Goal: Task Accomplishment & Management: Manage account settings

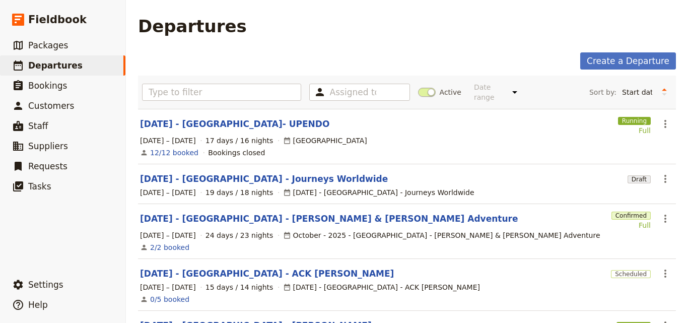
click at [181, 123] on section "[DATE] - [GEOGRAPHIC_DATA]- UPENDO Running Full ​ [DATE] – [DATE] 17 days / 16 …" at bounding box center [407, 136] width 538 height 55
click at [183, 118] on link "[DATE] - [GEOGRAPHIC_DATA]- UPENDO" at bounding box center [234, 124] width 189 height 12
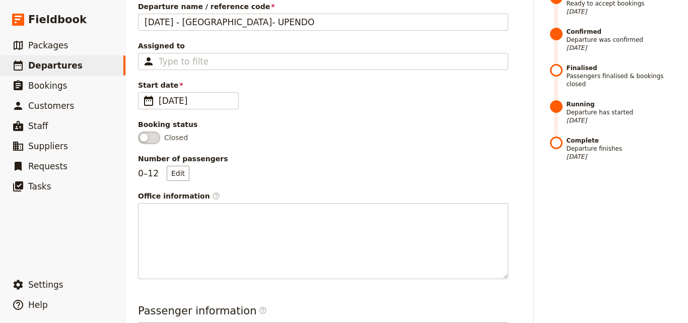
scroll to position [202, 0]
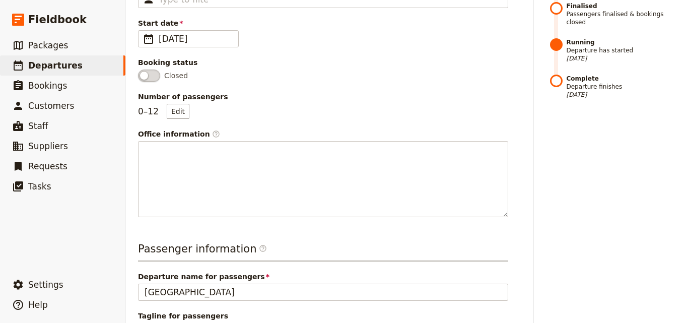
click at [179, 103] on div "Number of passengers 0 – 12 Edit" at bounding box center [323, 105] width 370 height 27
click at [179, 106] on button "Edit" at bounding box center [178, 111] width 23 height 15
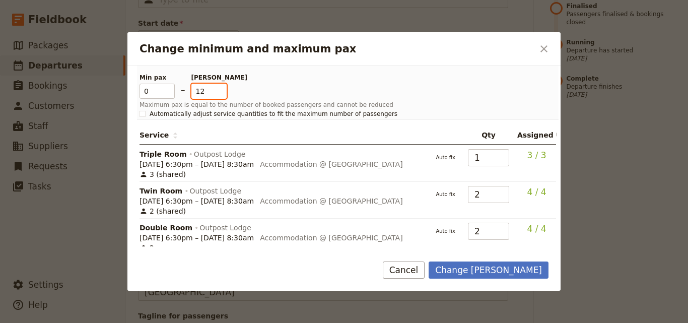
click at [221, 97] on input "12" at bounding box center [208, 91] width 35 height 15
click at [222, 95] on input "12" at bounding box center [208, 91] width 35 height 15
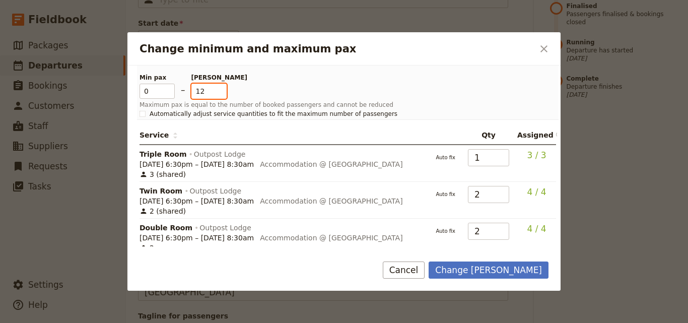
click at [222, 95] on input "12" at bounding box center [208, 91] width 35 height 15
click at [220, 95] on input "12" at bounding box center [208, 91] width 35 height 15
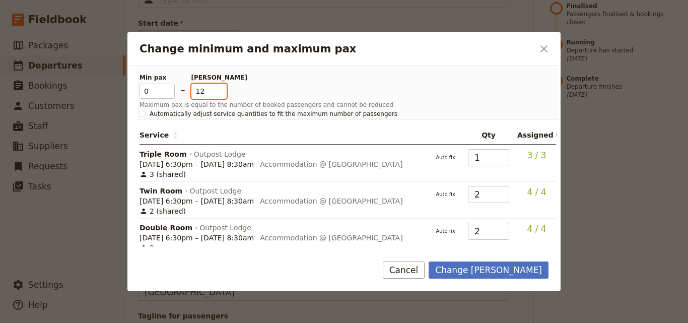
click at [220, 95] on input "12" at bounding box center [208, 91] width 35 height 15
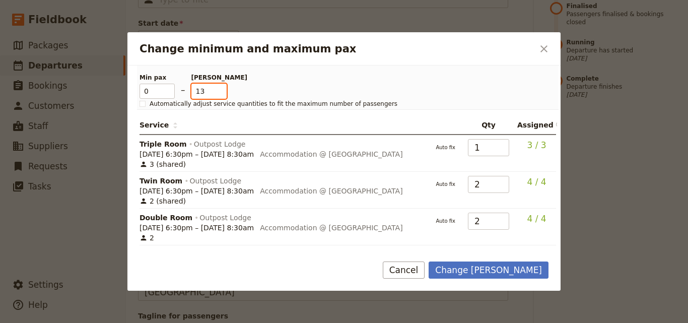
click at [220, 90] on input "13" at bounding box center [208, 91] width 35 height 15
click at [220, 90] on input "14" at bounding box center [208, 91] width 35 height 15
click at [220, 96] on input "13" at bounding box center [208, 91] width 35 height 15
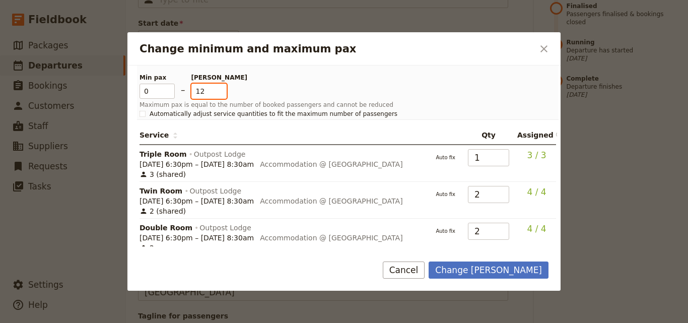
click at [220, 96] on input "12" at bounding box center [208, 91] width 35 height 15
click at [221, 94] on input "12" at bounding box center [208, 91] width 35 height 15
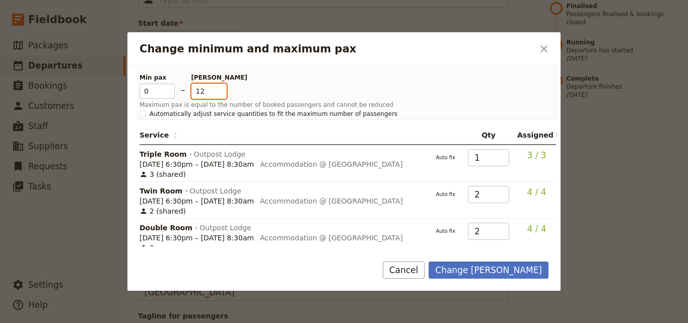
click at [221, 94] on input "12" at bounding box center [208, 91] width 35 height 15
click at [219, 85] on input "12" at bounding box center [208, 91] width 35 height 15
drag, startPoint x: 207, startPoint y: 90, endPoint x: 194, endPoint y: 87, distance: 12.8
click at [194, 87] on input "12" at bounding box center [208, 91] width 35 height 15
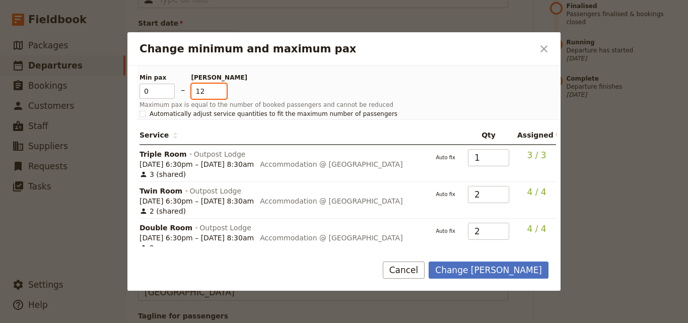
type input "12"
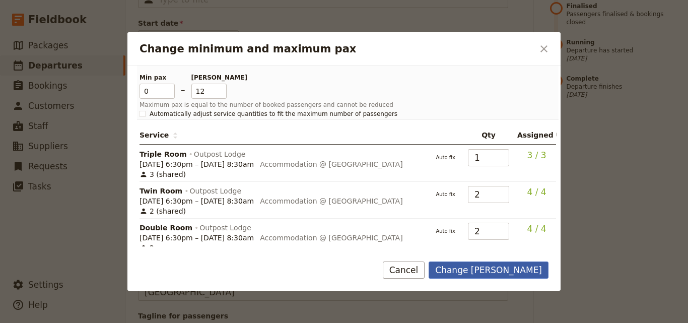
click at [527, 274] on button "Change max pax" at bounding box center [489, 269] width 120 height 17
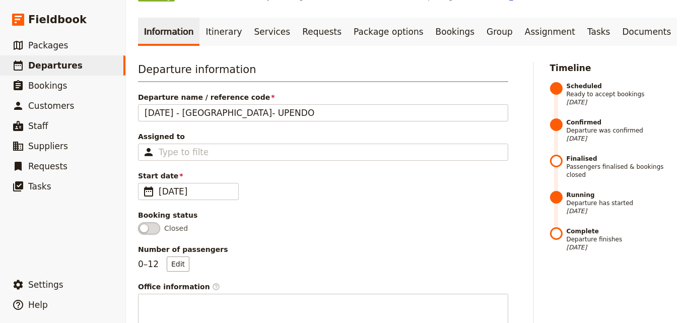
scroll to position [0, 0]
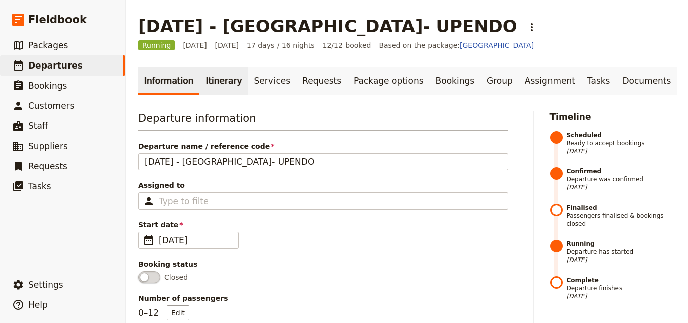
click at [203, 90] on link "Itinerary" at bounding box center [223, 80] width 48 height 28
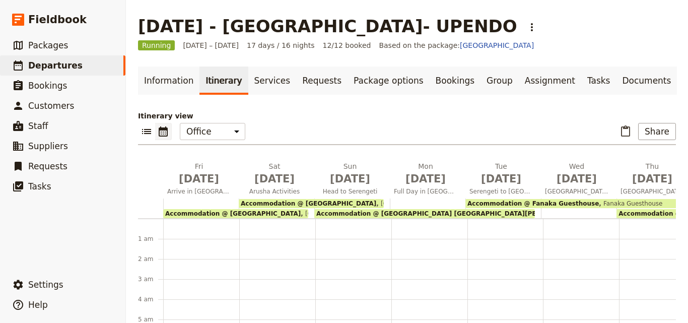
scroll to position [121, 0]
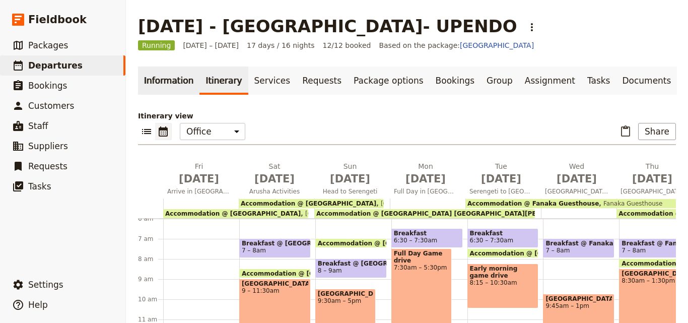
click at [141, 82] on link "Information" at bounding box center [168, 80] width 61 height 28
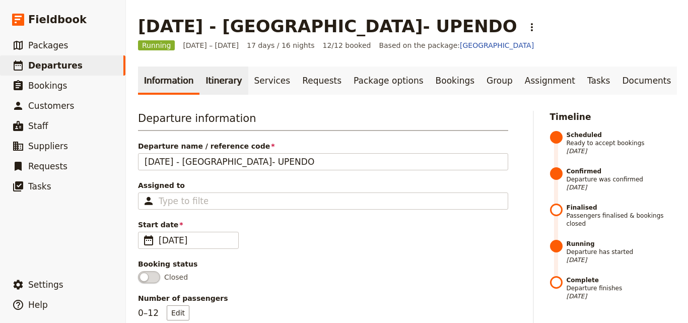
click at [217, 90] on link "Itinerary" at bounding box center [223, 80] width 48 height 28
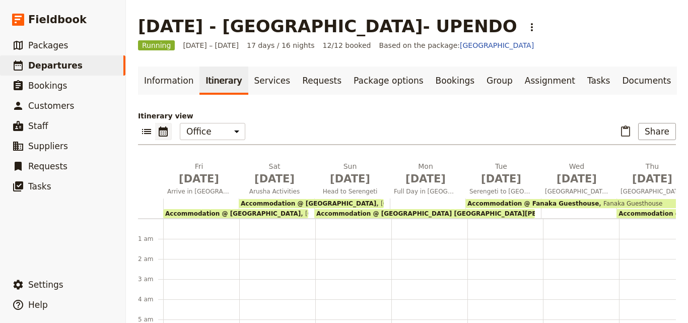
scroll to position [121, 0]
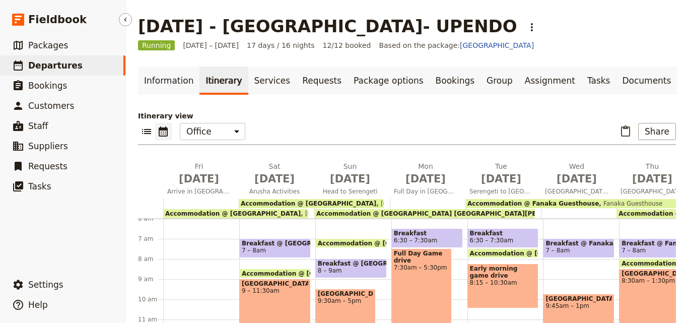
click at [56, 61] on span "Departures" at bounding box center [55, 65] width 54 height 10
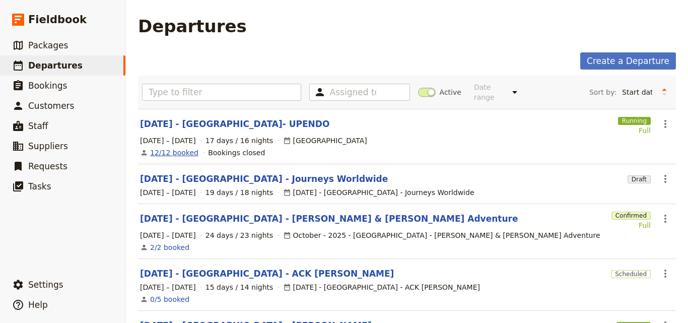
click at [178, 148] on link "12/12 booked" at bounding box center [174, 153] width 48 height 10
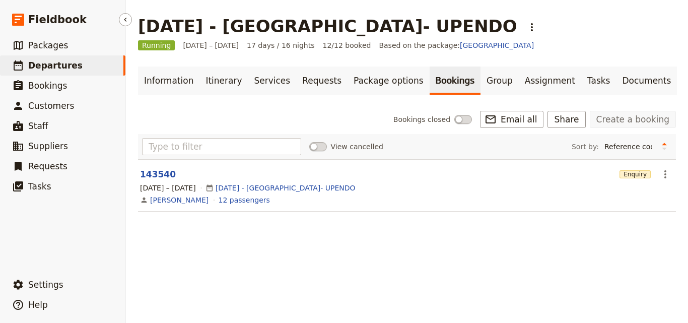
click at [78, 56] on link "​ Departures" at bounding box center [62, 65] width 125 height 20
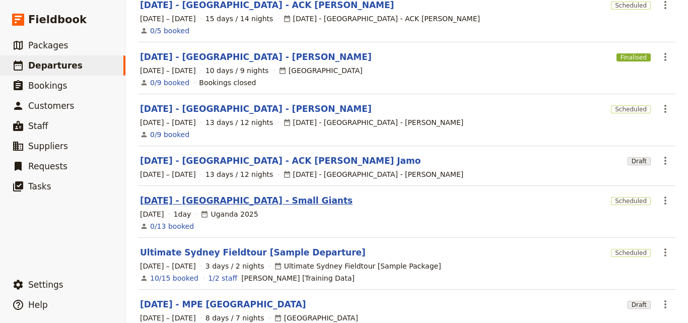
scroll to position [316, 0]
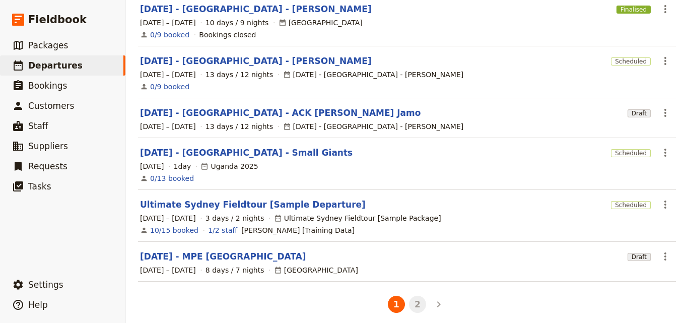
click at [416, 298] on button "2" at bounding box center [417, 304] width 17 height 17
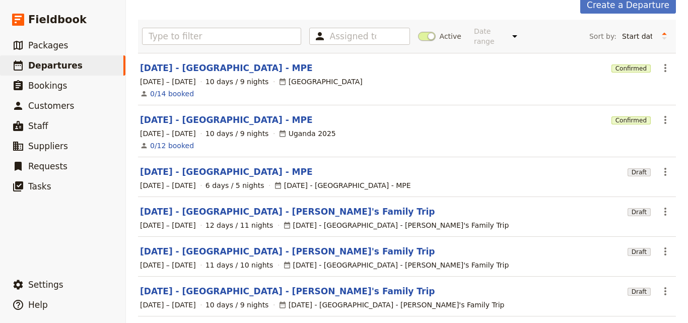
scroll to position [101, 0]
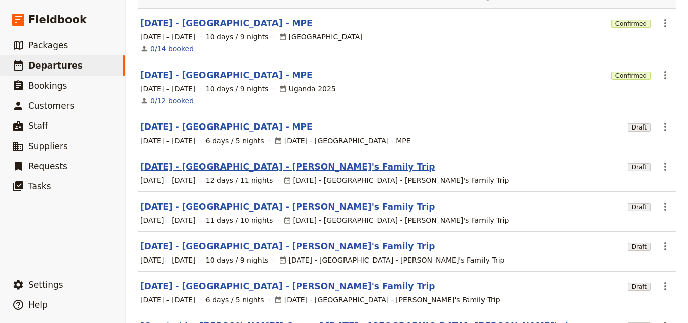
click at [264, 161] on link "[DATE] - [GEOGRAPHIC_DATA] - [PERSON_NAME]'s Family Trip" at bounding box center [287, 167] width 295 height 12
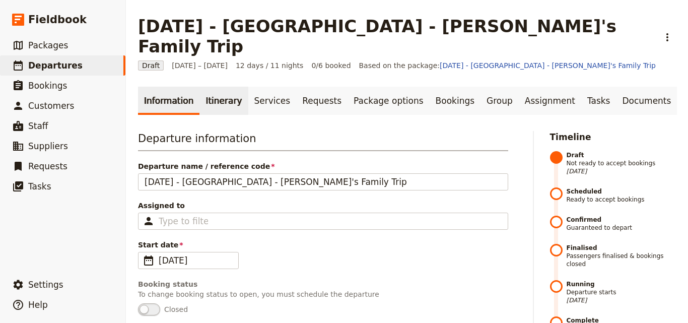
click at [220, 87] on link "Itinerary" at bounding box center [223, 101] width 48 height 28
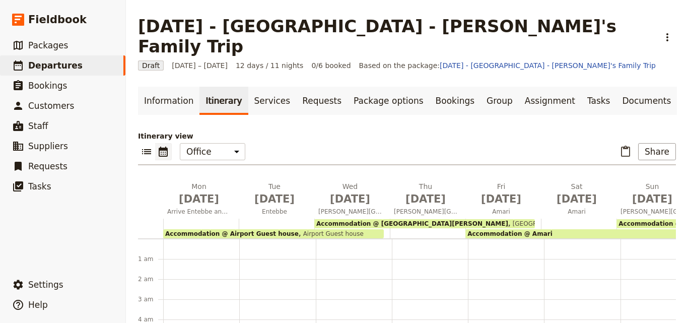
scroll to position [111, 0]
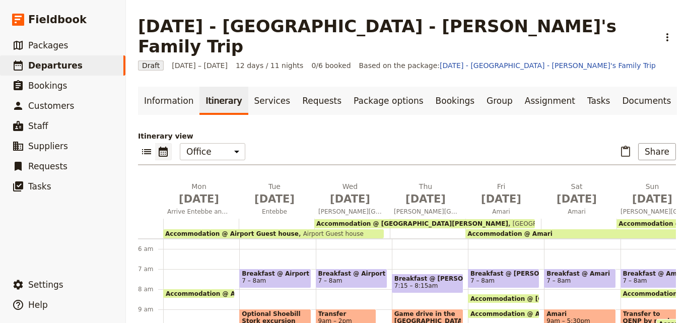
click at [260, 230] on span "Accommodation @ Airport Guest house" at bounding box center [231, 233] width 133 height 7
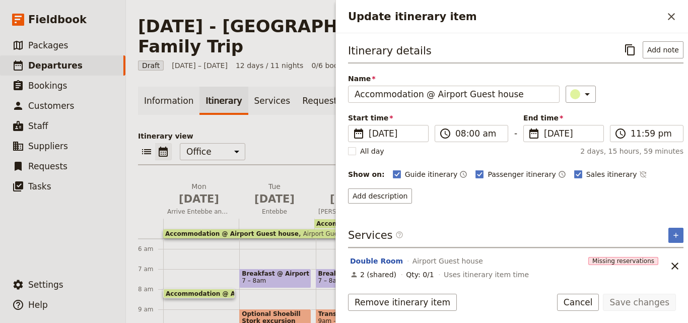
scroll to position [101, 0]
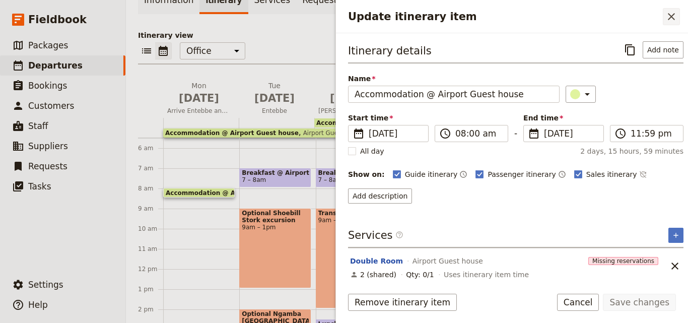
click at [672, 14] on icon "Close drawer" at bounding box center [671, 17] width 12 height 12
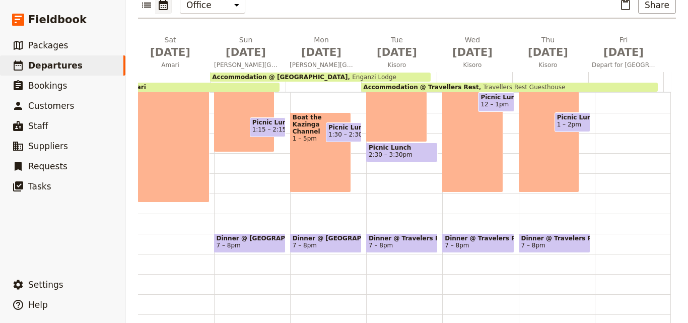
scroll to position [256, 0]
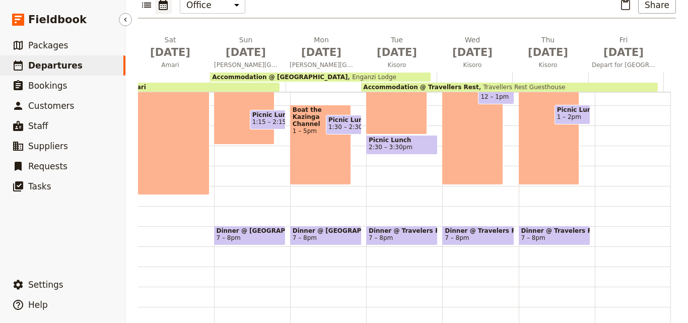
click at [40, 58] on link "​ Departures" at bounding box center [62, 65] width 125 height 20
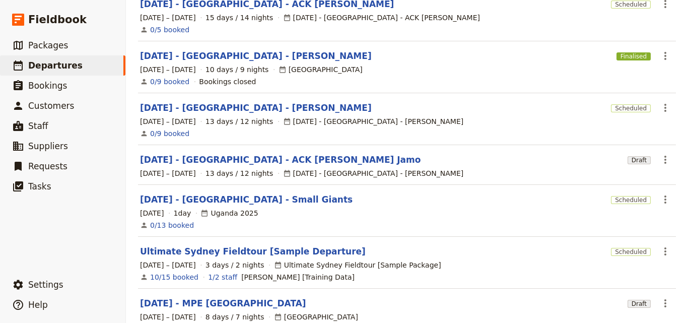
scroll to position [316, 0]
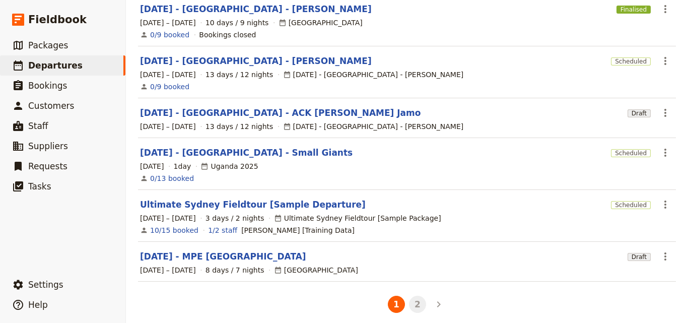
click at [414, 297] on button "2" at bounding box center [417, 304] width 17 height 17
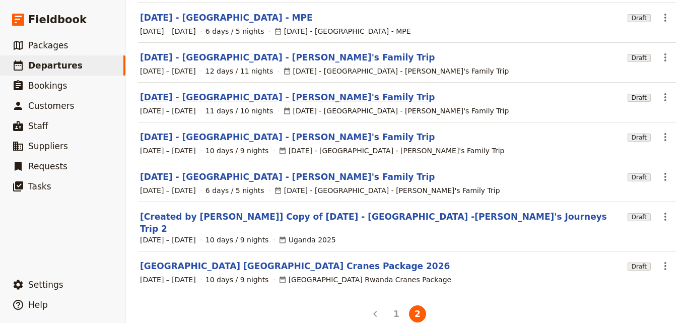
click at [248, 91] on link "[DATE] - [GEOGRAPHIC_DATA] - [PERSON_NAME]'s Family Trip" at bounding box center [287, 97] width 295 height 12
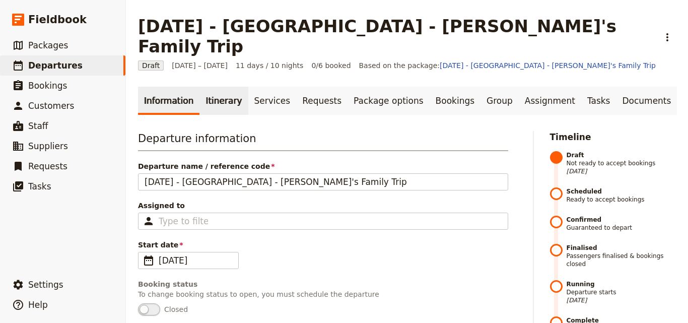
click at [217, 89] on link "Itinerary" at bounding box center [223, 101] width 48 height 28
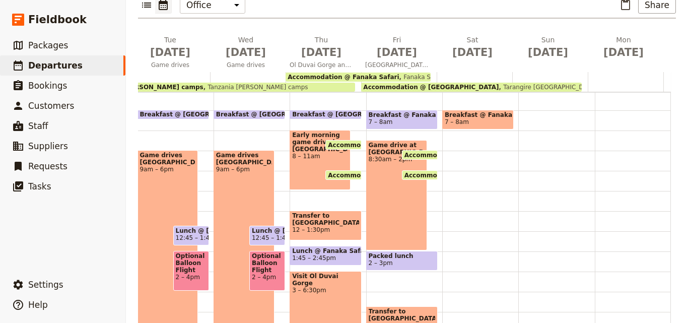
scroll to position [105, 0]
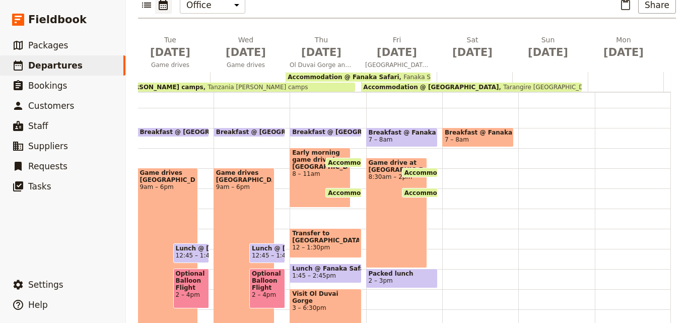
click at [421, 189] on span "Accommodation @ Tarangire Simba Lodge" at bounding box center [475, 192] width 140 height 7
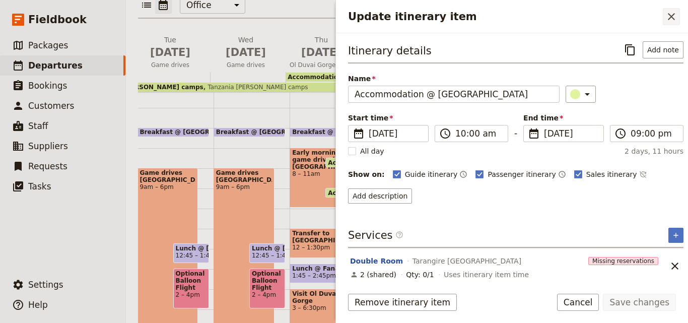
click at [674, 18] on icon "Close drawer" at bounding box center [671, 17] width 12 height 12
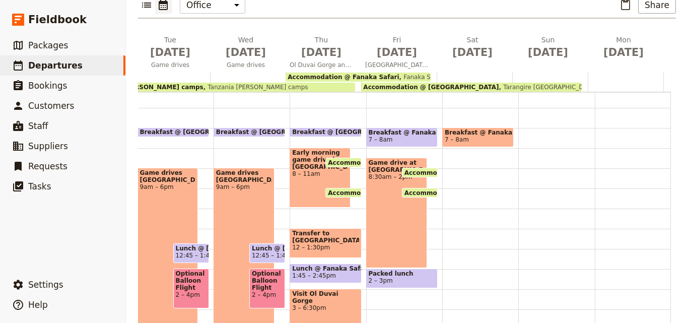
click at [405, 169] on span "Accommodation @ Fanaka Safari" at bounding box center [463, 172] width 116 height 7
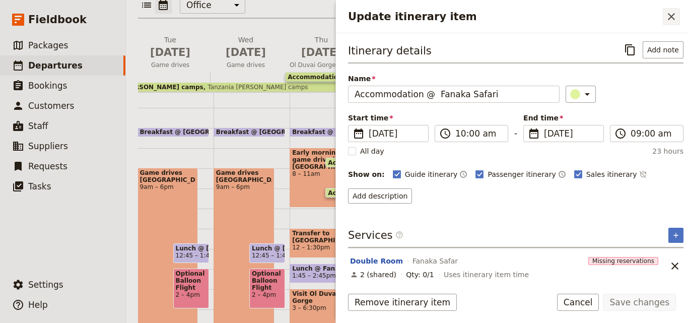
click at [669, 22] on icon "Close drawer" at bounding box center [671, 17] width 12 height 12
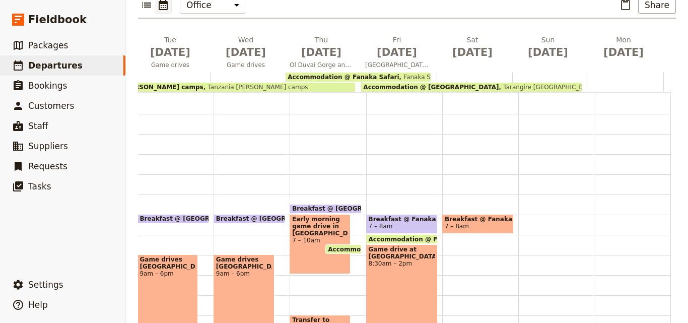
scroll to position [50, 0]
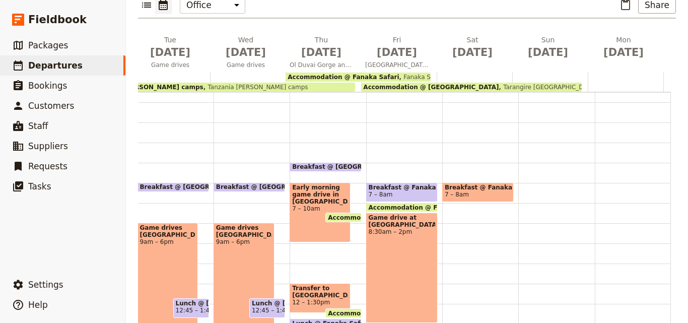
click at [316, 167] on span at bounding box center [325, 169] width 71 height 4
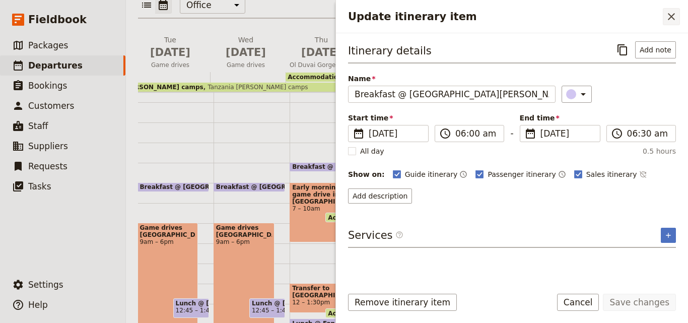
click at [670, 11] on icon "Close drawer" at bounding box center [671, 17] width 12 height 12
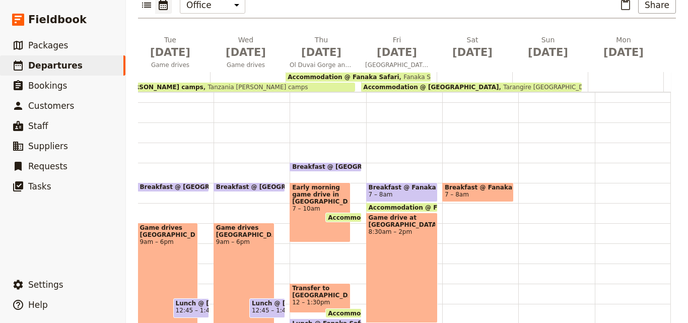
click at [316, 163] on span "Breakfast @ Tanzania Bush Camp" at bounding box center [379, 166] width 175 height 7
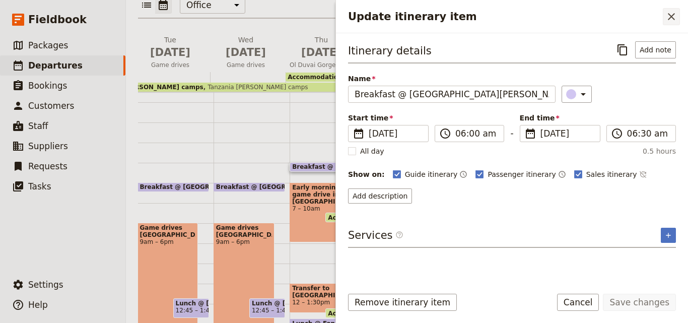
click at [664, 21] on button "​" at bounding box center [671, 16] width 17 height 17
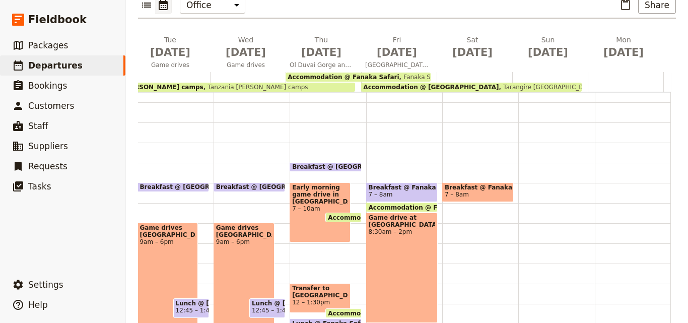
click at [327, 163] on span "Breakfast @ Tanzania Bush Camp" at bounding box center [379, 166] width 175 height 7
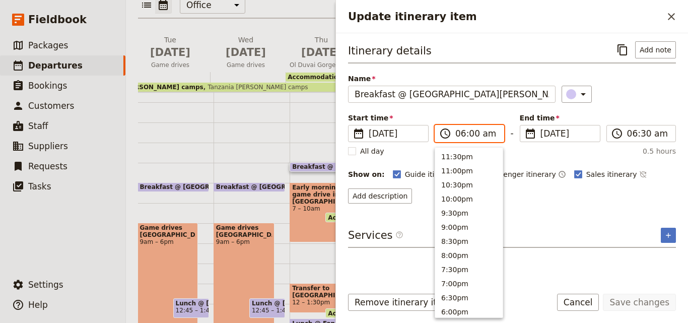
click at [471, 130] on input "06:00 am" at bounding box center [476, 133] width 42 height 12
click at [449, 239] on button "6:30am" at bounding box center [469, 241] width 68 height 14
type input "06:30 am"
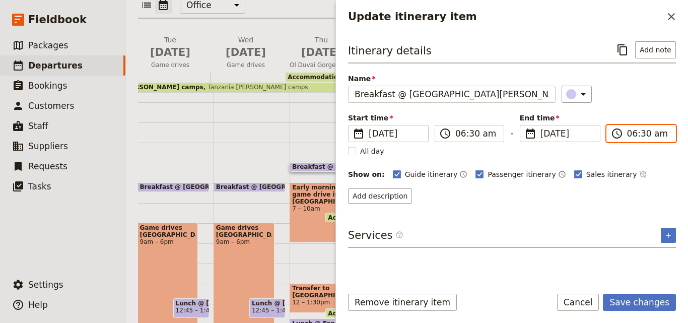
click at [632, 132] on input "06:30 am" at bounding box center [648, 133] width 42 height 12
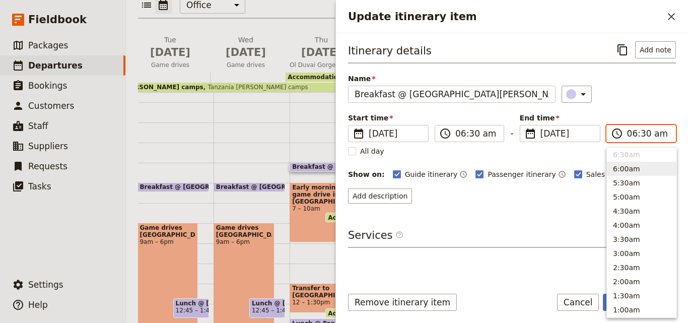
scroll to position [381, 0]
click at [617, 242] on button "7:00am ( 0.5h )" at bounding box center [642, 241] width 70 height 14
type input "07:00 am"
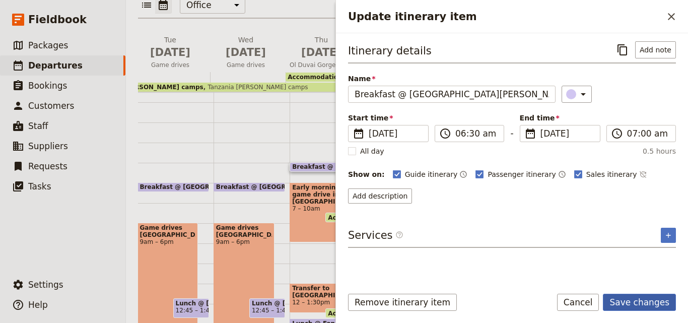
click at [648, 299] on button "Save changes" at bounding box center [639, 302] width 73 height 17
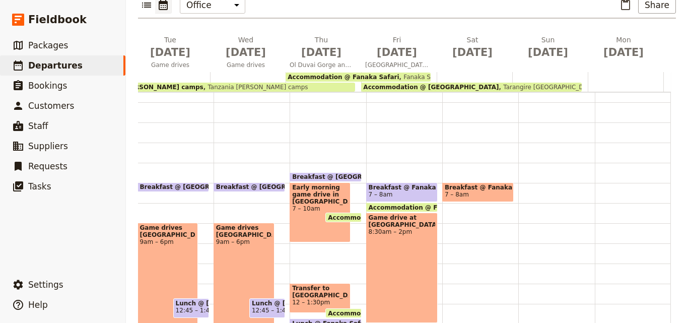
click at [317, 184] on span "Early morning game drive in Serengeti National Park" at bounding box center [320, 194] width 56 height 21
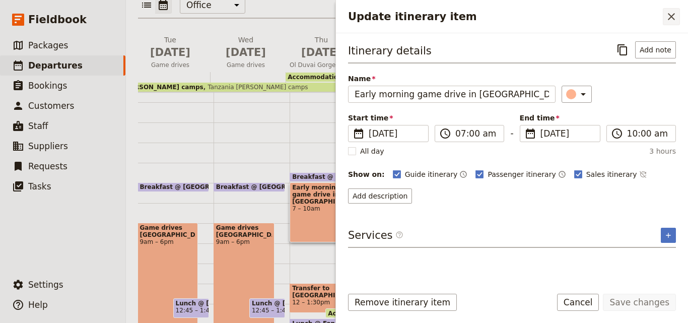
click at [678, 12] on button "​" at bounding box center [671, 16] width 17 height 17
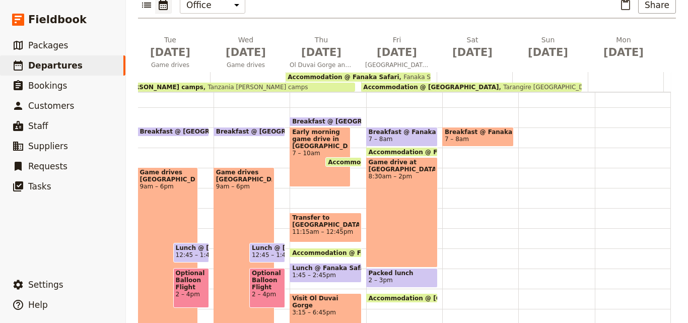
scroll to position [105, 0]
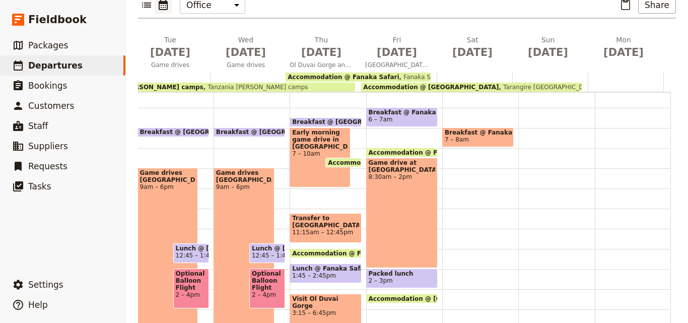
click at [396, 109] on span "Breakfast @ Fanaka Safar" at bounding box center [402, 112] width 66 height 7
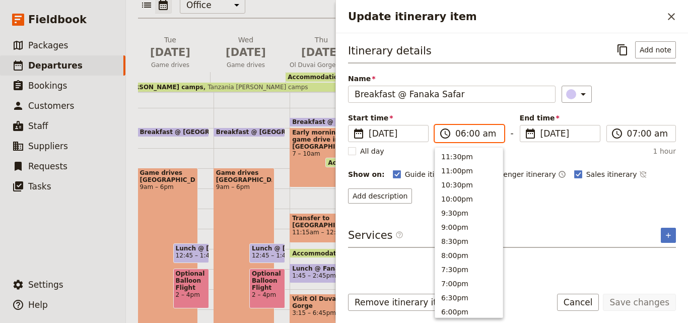
scroll to position [496, 0]
click at [471, 130] on input "06:00 am" at bounding box center [476, 133] width 42 height 12
click at [472, 133] on input "06:00 am" at bounding box center [476, 133] width 42 height 12
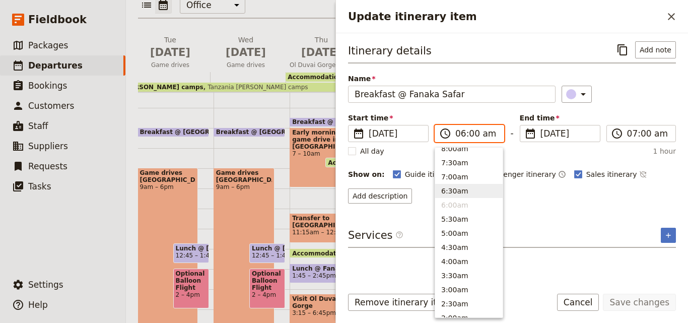
click at [460, 194] on button "6:30am" at bounding box center [469, 191] width 68 height 14
type input "06:30 am"
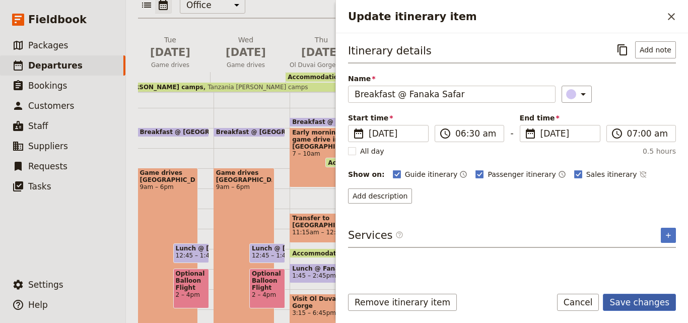
click at [640, 299] on button "Save changes" at bounding box center [639, 302] width 73 height 17
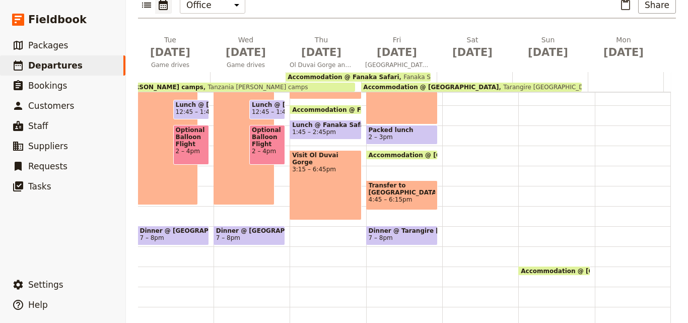
scroll to position [256, 0]
click at [404, 227] on span "Dinner @ Tarangire Simba Lodge" at bounding box center [402, 230] width 66 height 7
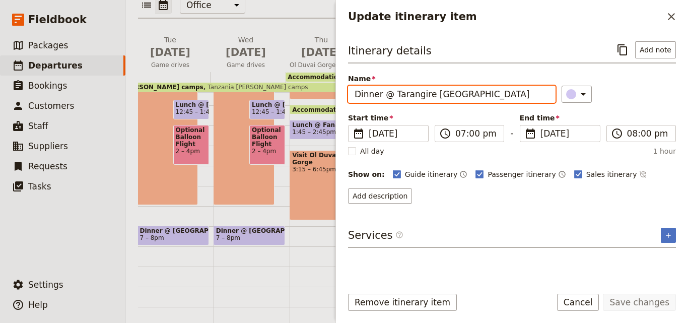
drag, startPoint x: 393, startPoint y: 95, endPoint x: 482, endPoint y: 96, distance: 88.7
click at [482, 96] on input "Dinner @ Tarangire Simba Lodge" at bounding box center [452, 94] width 208 height 17
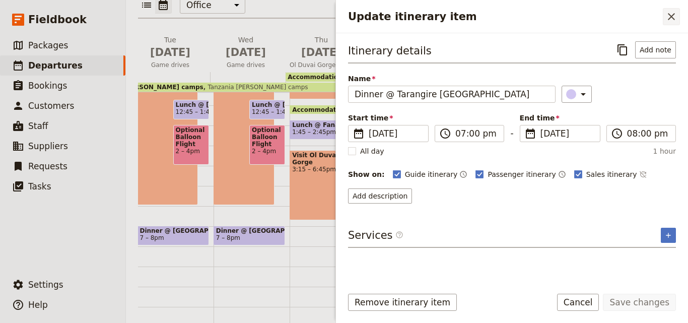
click at [678, 16] on button "​" at bounding box center [671, 16] width 17 height 17
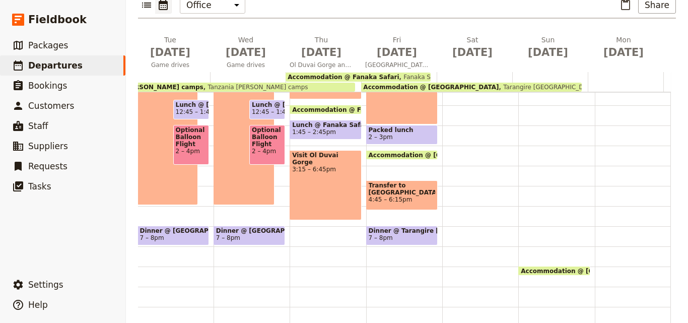
scroll to position [105, 0]
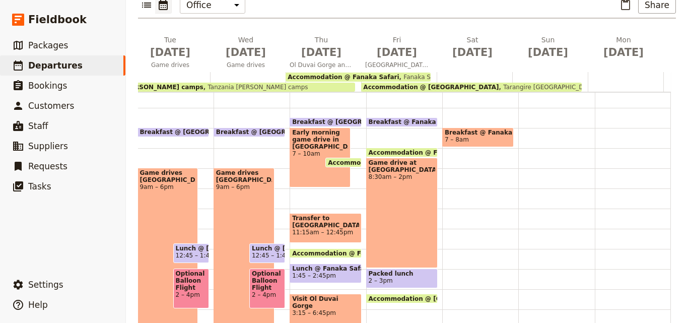
click at [480, 136] on span "7 – 8am" at bounding box center [478, 139] width 66 height 7
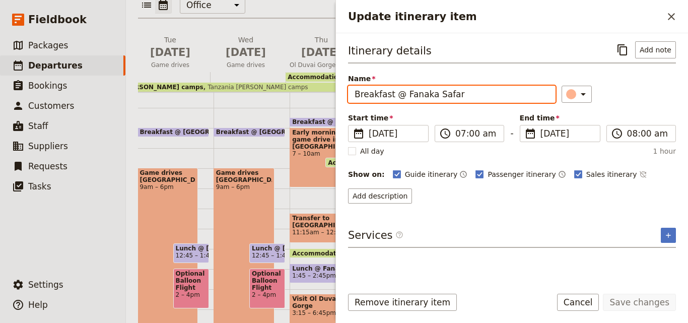
drag, startPoint x: 403, startPoint y: 95, endPoint x: 461, endPoint y: 94, distance: 57.9
click at [461, 94] on input "Breakfast @ Fanaka Safar" at bounding box center [452, 94] width 208 height 17
paste input "Tarangire Simba Lodge"
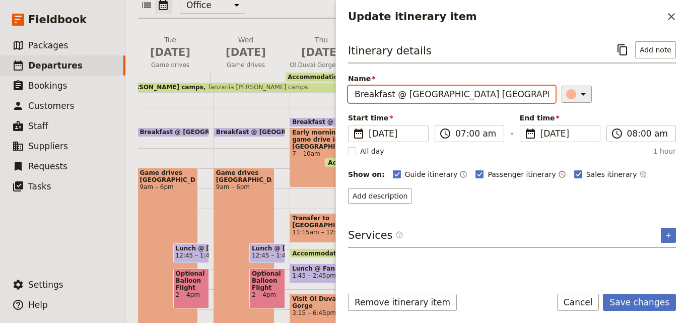
type input "Breakfast @ Tarangire Simba Lodge"
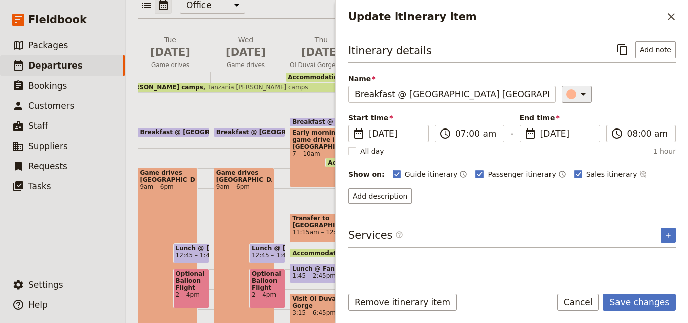
click at [569, 94] on div "Update itinerary item" at bounding box center [571, 94] width 10 height 10
click at [576, 140] on div "button" at bounding box center [577, 140] width 10 height 10
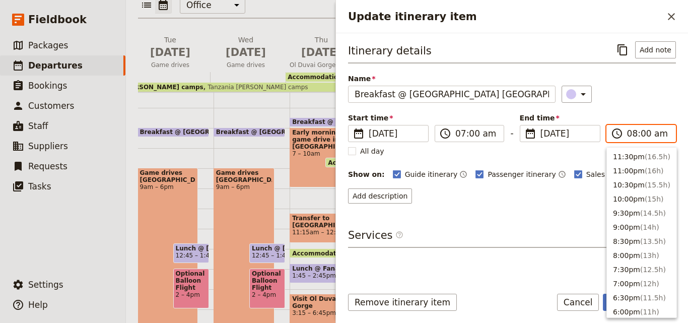
click at [638, 136] on input "08:00 am" at bounding box center [648, 133] width 42 height 12
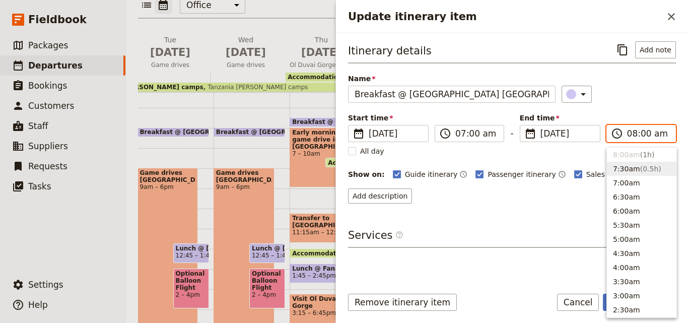
click at [633, 164] on button "7:30am ( 0.5h )" at bounding box center [642, 169] width 70 height 14
type input "07:30 am"
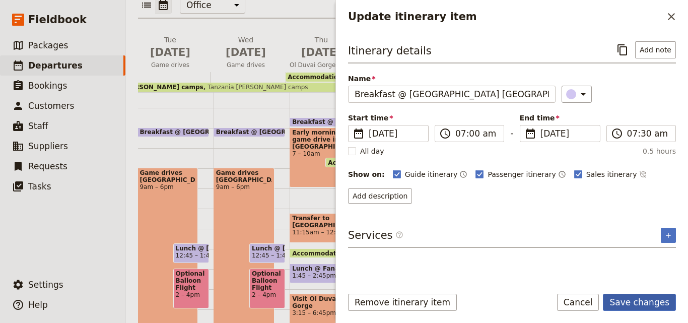
click at [658, 298] on button "Save changes" at bounding box center [639, 302] width 73 height 17
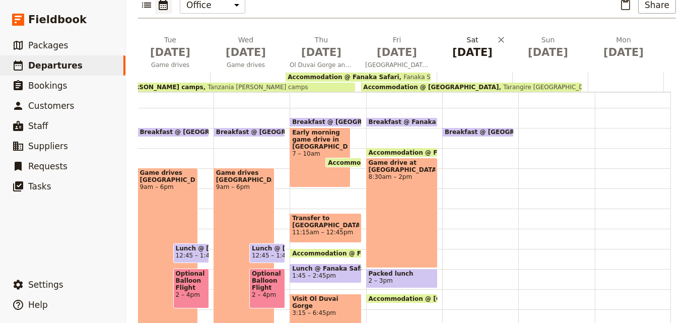
click at [459, 45] on span "[DATE]" at bounding box center [472, 52] width 63 height 15
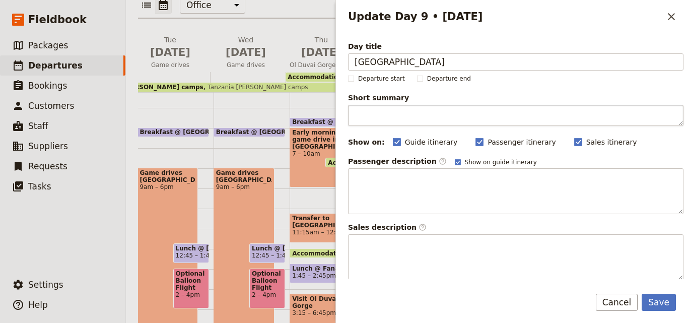
type input "Tarangire National Park"
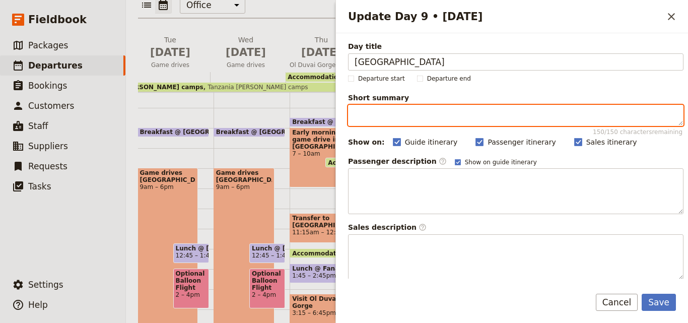
click at [383, 111] on textarea "Short summary 150 / 150 characters remaining" at bounding box center [516, 115] width 336 height 21
paste textarea "Game drive at Tarangire National Park"
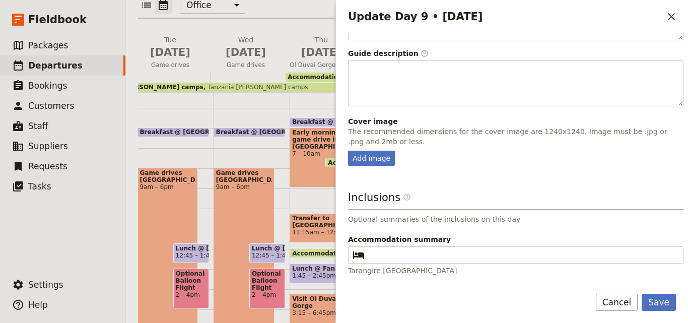
scroll to position [277, 0]
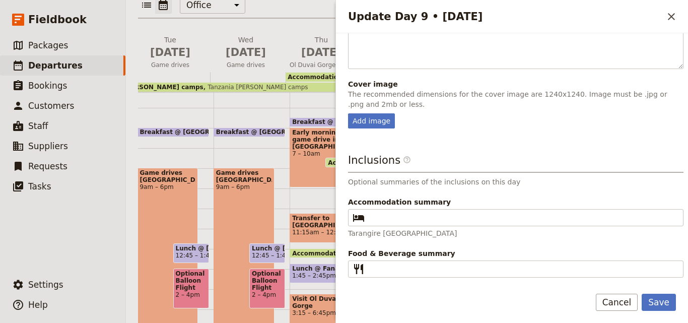
type textarea "Game drive at Tarangire National Park"
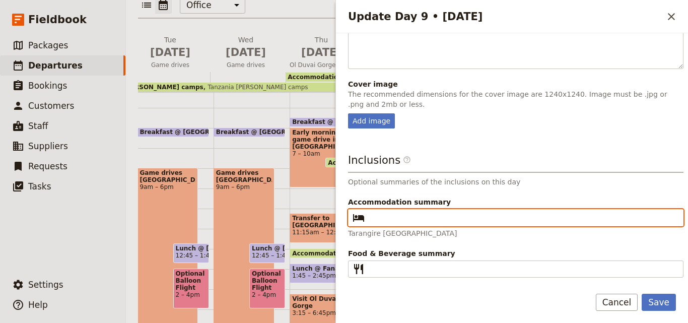
paste input "Simba Safari Lodge"
type input "Simba Safari Lodge"
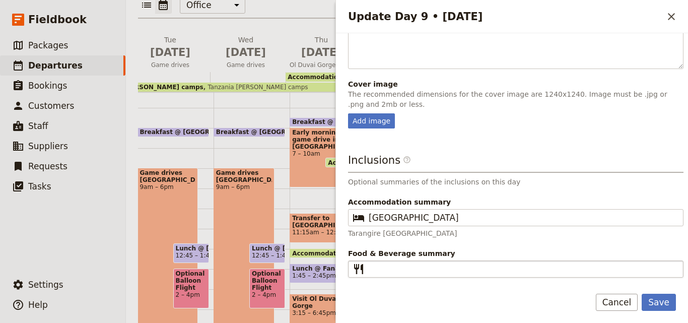
click at [445, 262] on fieldset "​" at bounding box center [516, 268] width 336 height 17
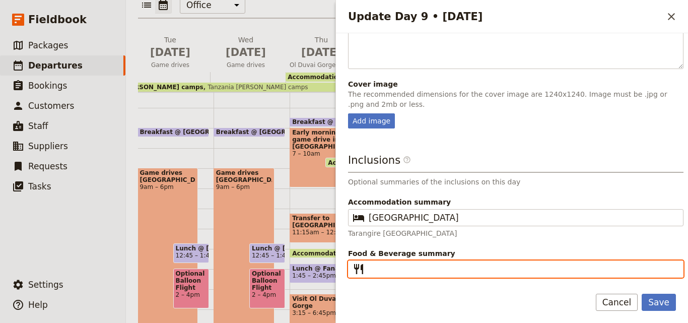
click at [445, 263] on input "Food & Beverage summary ​" at bounding box center [523, 269] width 308 height 12
type input "B L D"
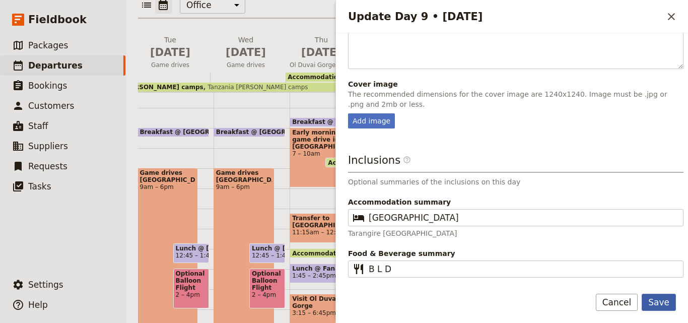
click at [672, 305] on button "Save" at bounding box center [659, 302] width 34 height 17
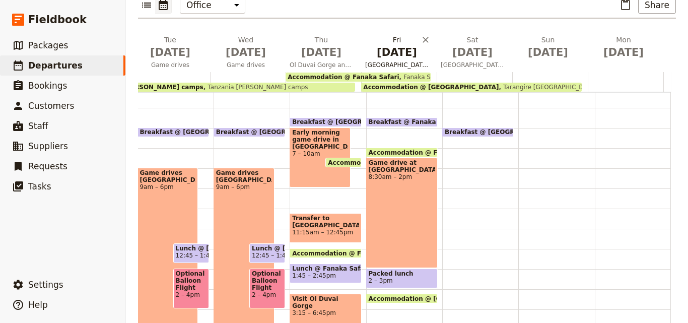
click at [387, 45] on span "[DATE]" at bounding box center [396, 52] width 63 height 15
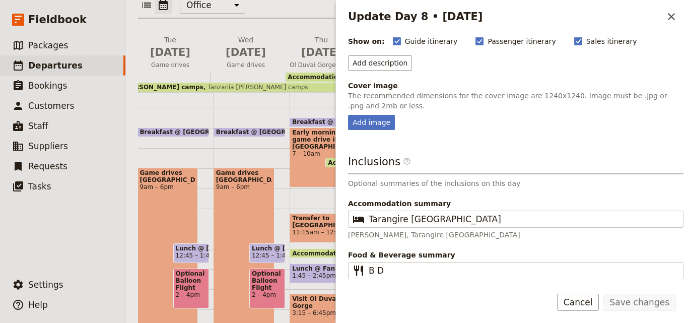
scroll to position [102, 0]
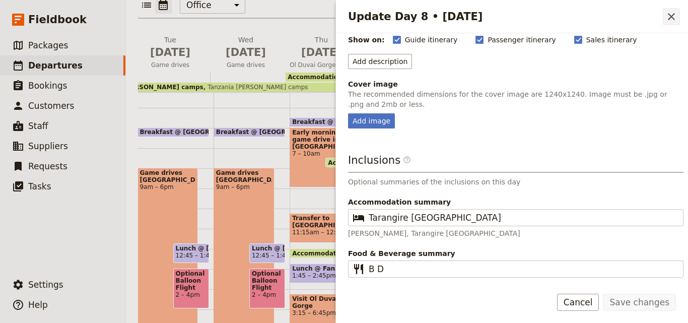
click at [676, 25] on button "​" at bounding box center [671, 16] width 17 height 17
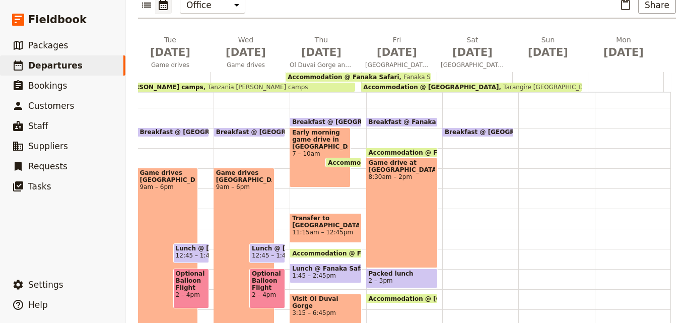
click at [499, 84] on span "Tarangire Simba Lodge" at bounding box center [548, 87] width 98 height 7
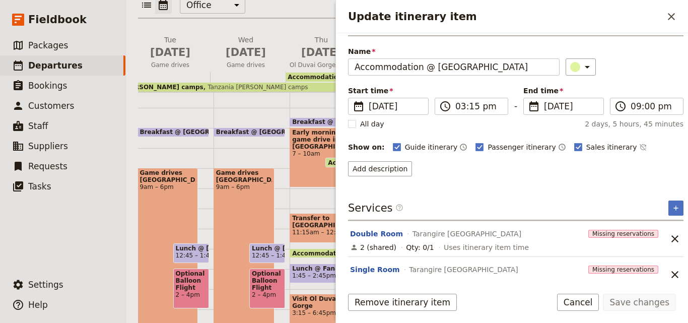
scroll to position [40, 0]
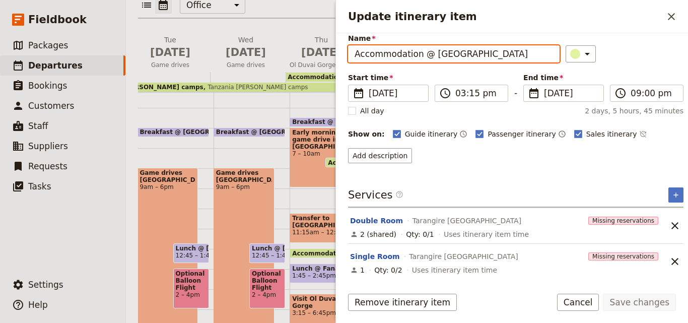
drag, startPoint x: 428, startPoint y: 55, endPoint x: 688, endPoint y: 68, distance: 259.7
click at [688, 68] on div "Itinerary details ​ Add note Name Accommodation @ Tarangire Simba Lodge ​ Start…" at bounding box center [512, 155] width 352 height 245
paste input "Simba Safari"
click at [428, 56] on input "Accommodation @Simba Safari Lodge" at bounding box center [454, 53] width 212 height 17
type input "Accommodation @ Simba Safari Lodge"
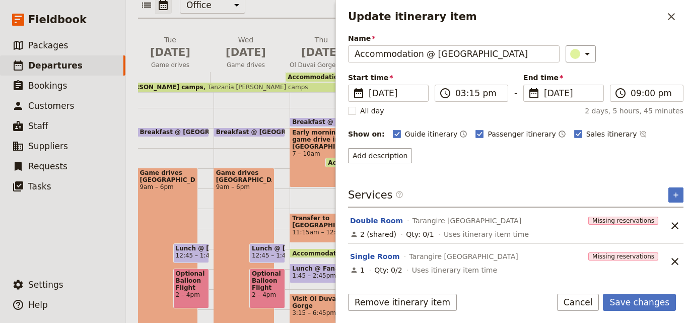
click at [463, 258] on span "Tarangire Simba Lodge" at bounding box center [463, 256] width 109 height 10
click at [425, 255] on span "Tarangire Simba Lodge" at bounding box center [463, 256] width 109 height 10
drag, startPoint x: 426, startPoint y: 255, endPoint x: 502, endPoint y: 277, distance: 79.7
click at [502, 277] on section "Single Room Tarangire Simba Lodge Missing reservations 1 Qty: 0/2 Uses itinerar…" at bounding box center [505, 261] width 314 height 35
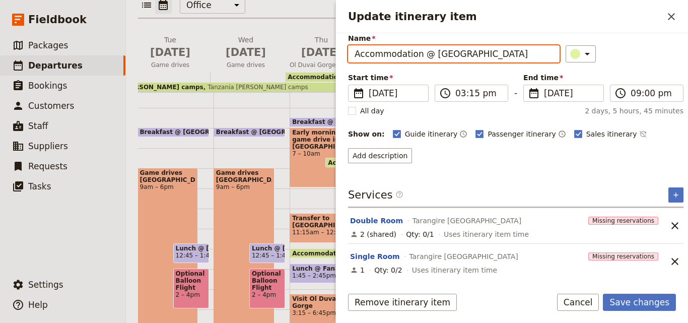
drag, startPoint x: 508, startPoint y: 56, endPoint x: 432, endPoint y: 52, distance: 76.7
click at [432, 52] on input "Accommodation @ Simba Safari Lodge" at bounding box center [454, 53] width 212 height 17
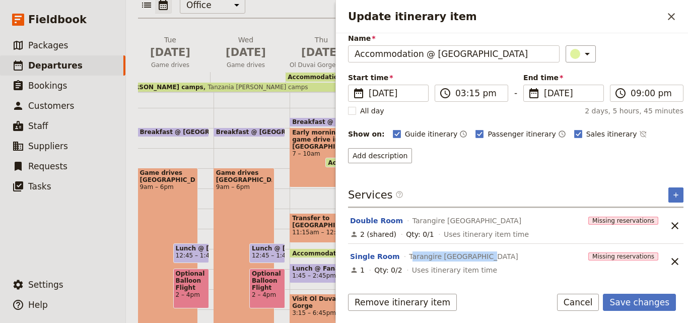
drag, startPoint x: 485, startPoint y: 259, endPoint x: 399, endPoint y: 252, distance: 85.4
click at [399, 252] on div "Single Room Tarangire Simba Lodge" at bounding box center [467, 256] width 236 height 12
drag, startPoint x: 409, startPoint y: 254, endPoint x: 544, endPoint y: 272, distance: 136.6
click at [544, 272] on div "1 Qty: 0/2 Uses itinerary item time" at bounding box center [505, 270] width 312 height 12
click at [539, 185] on div "Itinerary details ​ Add note Name Accommodation @ Simba Safari Lodge ​ Start ti…" at bounding box center [516, 119] width 336 height 236
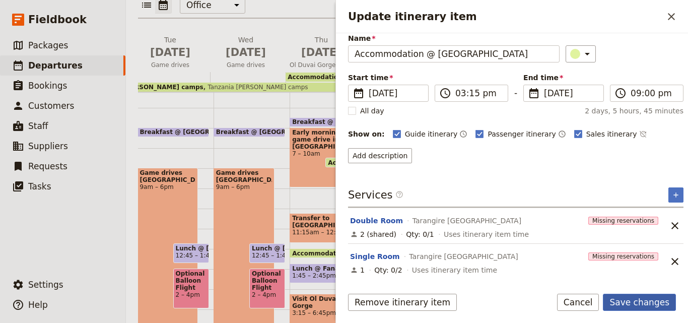
click at [630, 300] on button "Save changes" at bounding box center [639, 302] width 73 height 17
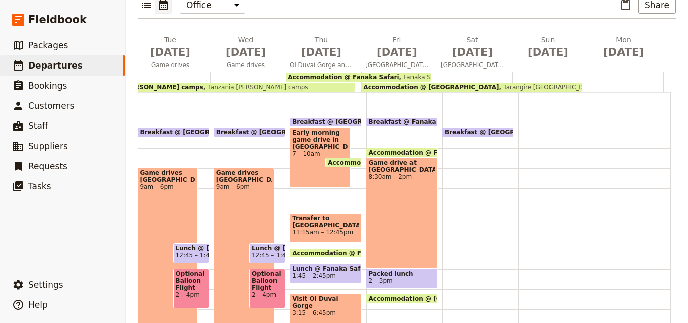
click at [394, 84] on span "Accommodation @ Simba Safari Lodge" at bounding box center [431, 87] width 136 height 7
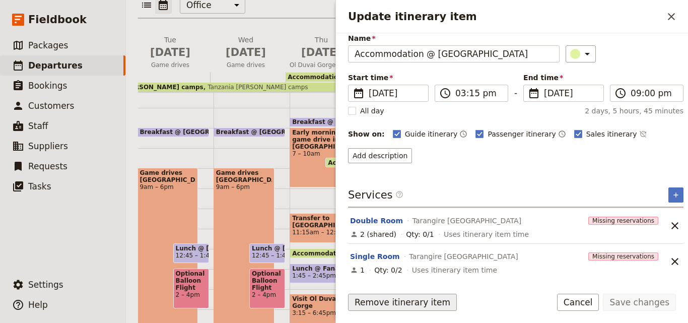
click at [413, 296] on button "Remove itinerary item" at bounding box center [402, 302] width 109 height 17
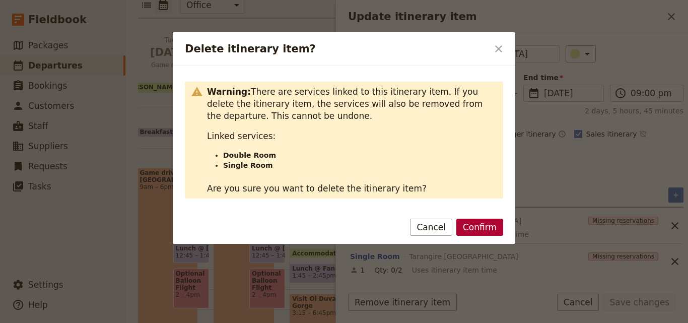
click at [503, 225] on button "Confirm" at bounding box center [479, 227] width 47 height 17
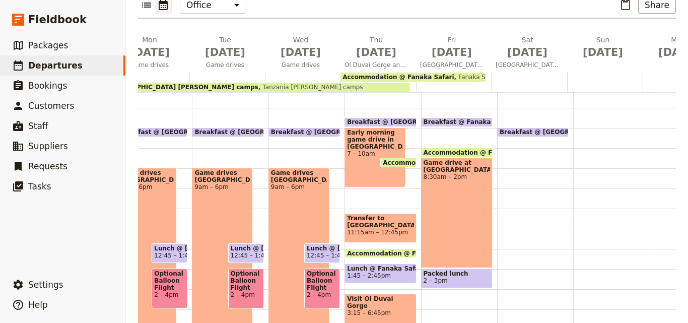
scroll to position [0, 303]
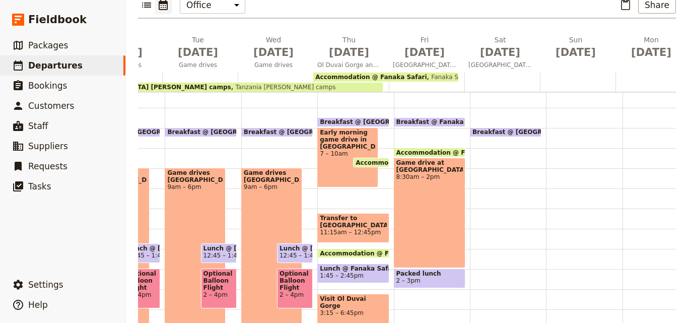
click at [397, 74] on span "Accommodation @ Fanaka Safari" at bounding box center [370, 77] width 111 height 7
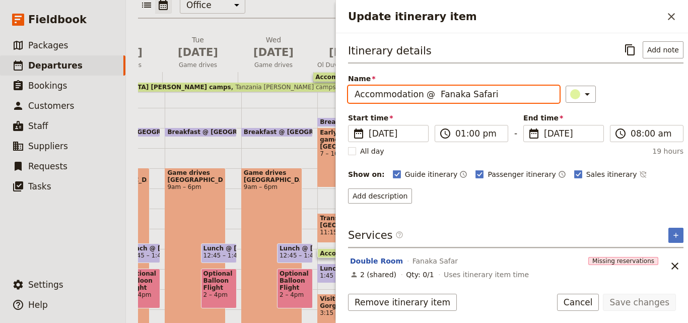
drag, startPoint x: 426, startPoint y: 94, endPoint x: 345, endPoint y: 84, distance: 82.2
click at [345, 84] on div "Itinerary details ​ Add note Name Accommodation @ Fanaka Safari ​ Start time ​ …" at bounding box center [512, 155] width 352 height 245
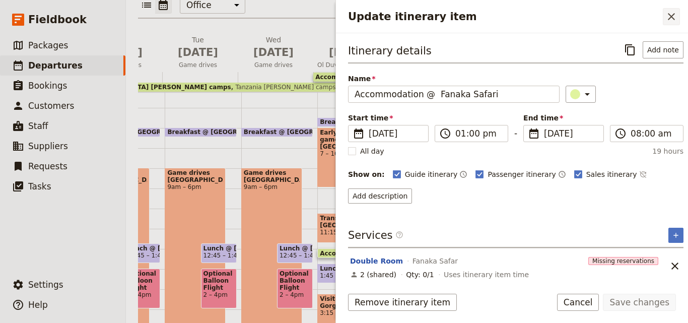
click at [671, 19] on icon "Close drawer" at bounding box center [671, 17] width 12 height 12
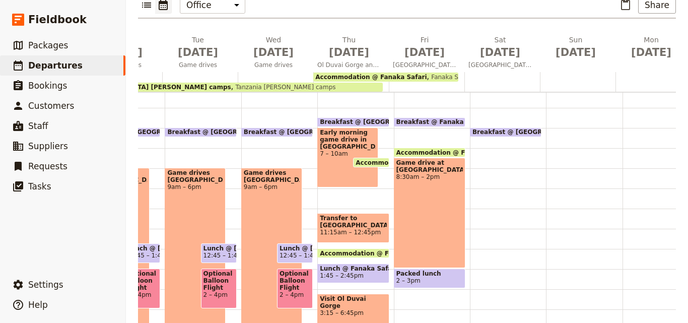
click at [443, 72] on div at bounding box center [427, 82] width 76 height 20
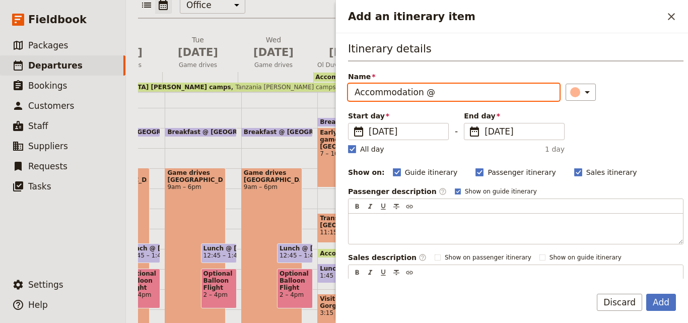
paste input "Simba Safari Lodge"
type input "Accommodation @ Simba Safari Lodge"
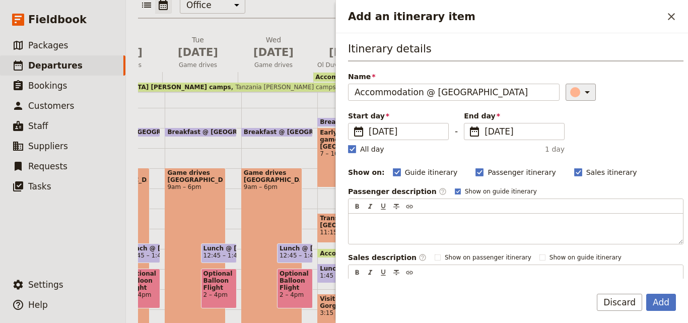
click at [581, 87] on icon "Add an itinerary item" at bounding box center [587, 92] width 12 height 12
click at [564, 127] on div "button" at bounding box center [565, 125] width 10 height 10
click at [348, 153] on div "Itinerary details Name Accommodation @ Simba Safari Lodge ​ Start day ​ 20 Feb …" at bounding box center [512, 155] width 352 height 245
click at [353, 148] on rect "Add an itinerary item" at bounding box center [352, 149] width 8 height 8
click at [348, 144] on input "All day" at bounding box center [348, 144] width 1 height 1
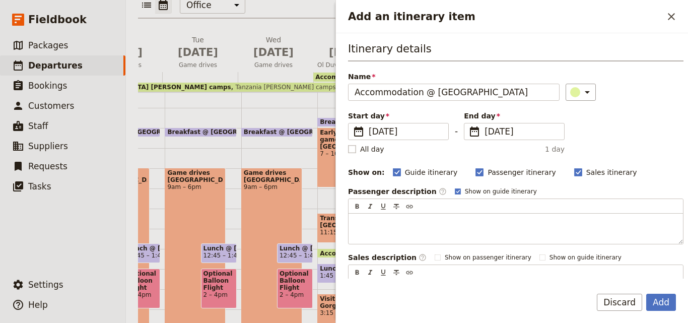
checkbox input "false"
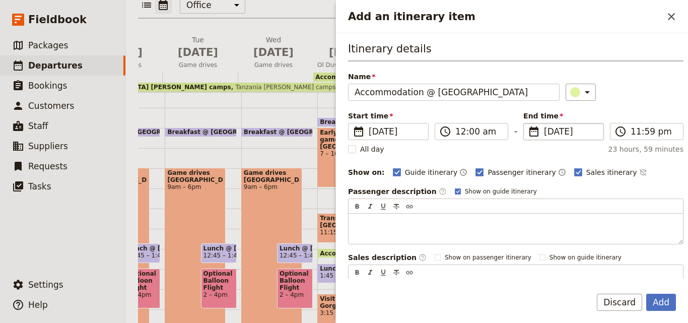
click at [546, 135] on span "20 Feb 2026" at bounding box center [570, 131] width 53 height 12
click at [528, 123] on input "20/02/2026" at bounding box center [527, 123] width 1 height 1
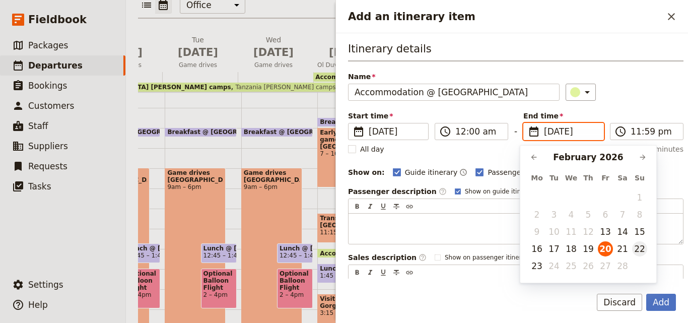
click at [646, 252] on button "22" at bounding box center [639, 248] width 15 height 15
type input "22/02/2026"
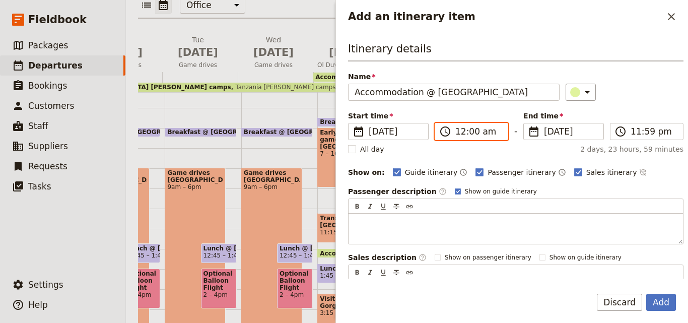
click at [467, 135] on input "12:00 am" at bounding box center [478, 131] width 46 height 12
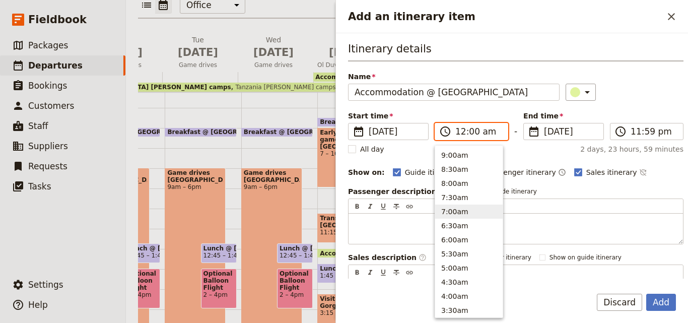
scroll to position [257, 0]
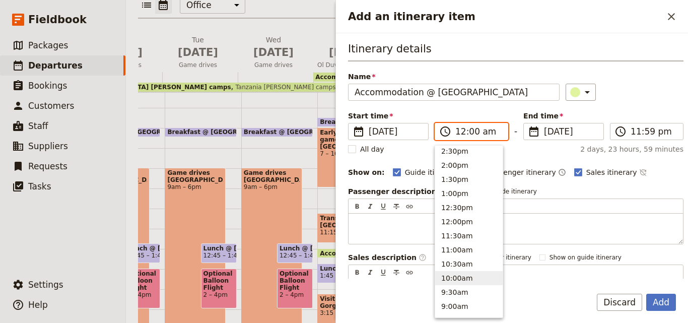
click at [461, 284] on button "10:00am" at bounding box center [469, 278] width 68 height 14
type input "10:00 am"
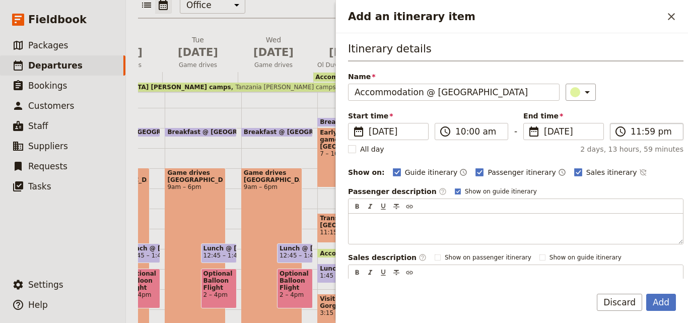
click at [647, 139] on label "​ 11:59 pm" at bounding box center [647, 131] width 74 height 17
click at [647, 138] on input "11:59 pm" at bounding box center [654, 131] width 46 height 12
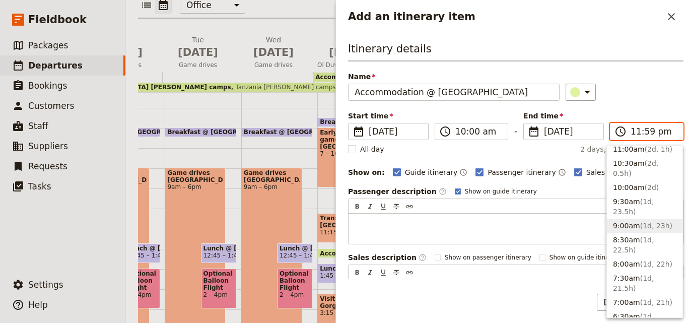
scroll to position [432, 0]
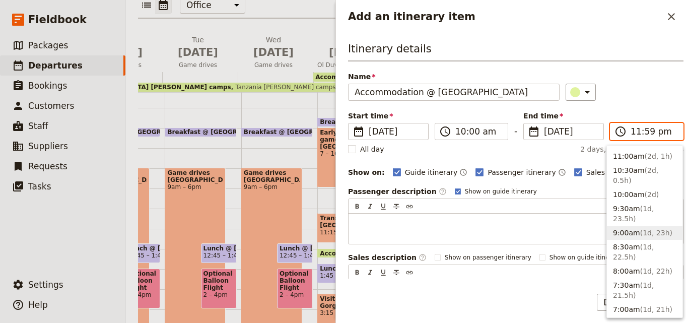
click at [610, 226] on button "9:00am ( 1d, 23h )" at bounding box center [645, 233] width 76 height 14
type input "09:00 am"
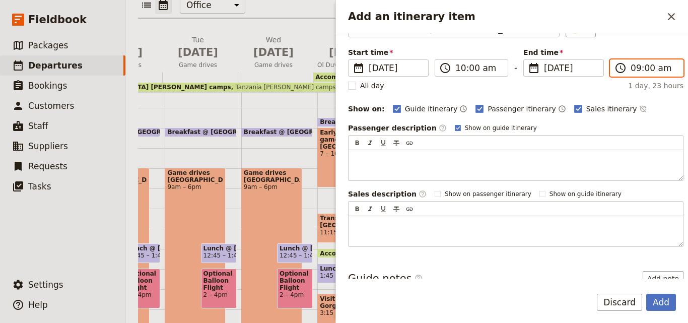
scroll to position [120, 0]
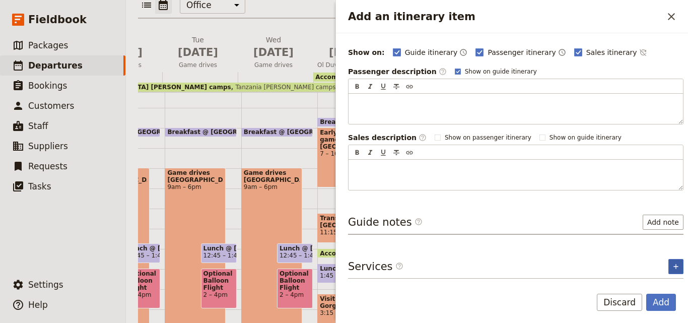
click at [673, 264] on button "​" at bounding box center [676, 266] width 15 height 15
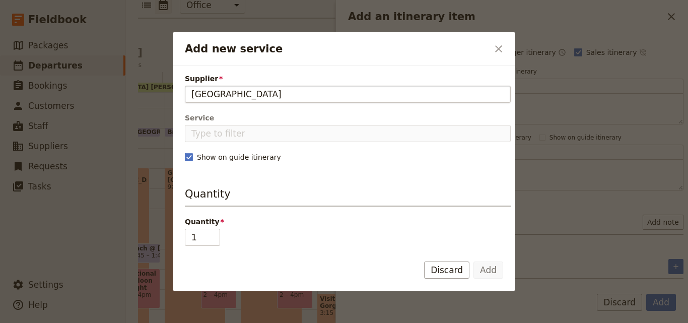
click at [194, 92] on input "Simba Safari Lodge" at bounding box center [347, 94] width 313 height 12
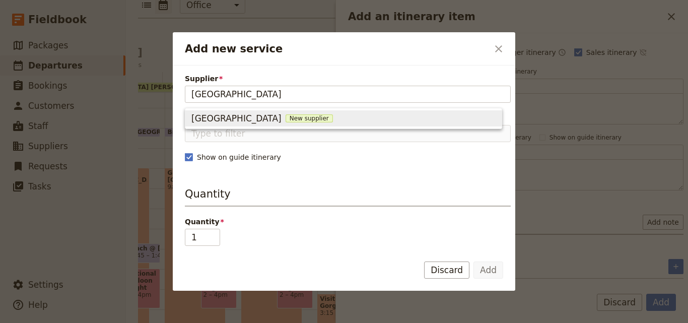
click at [286, 117] on span "New supplier" at bounding box center [309, 118] width 47 height 8
type input "Simba Safari Lodge"
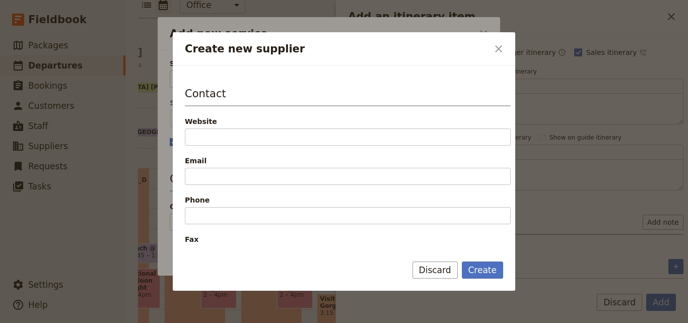
scroll to position [252, 0]
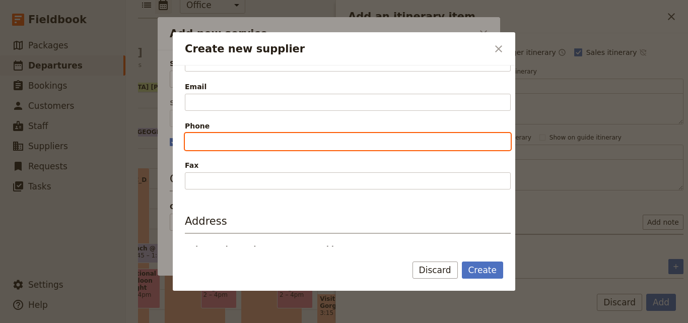
paste input "+255 756 987 058"
type input "+255 756 987 058"
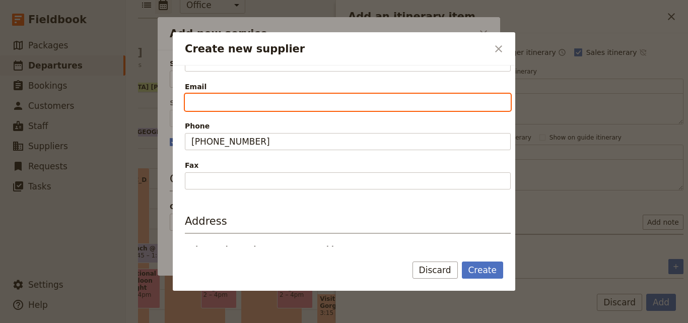
paste input "info@simbaportfolio.com"
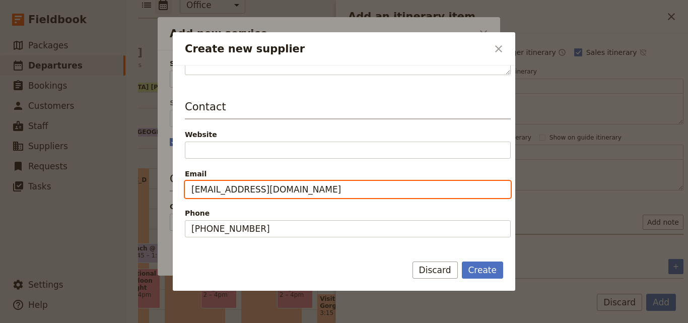
scroll to position [101, 0]
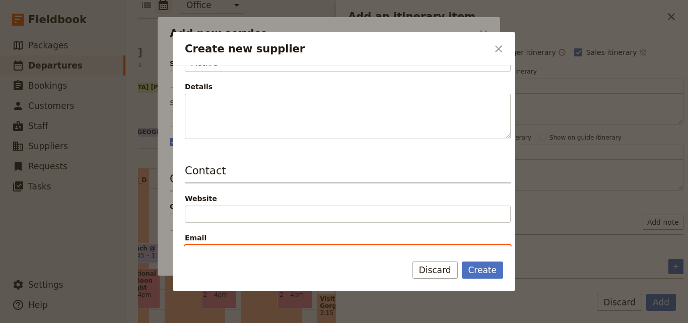
type input "info@simbaportfolio.com"
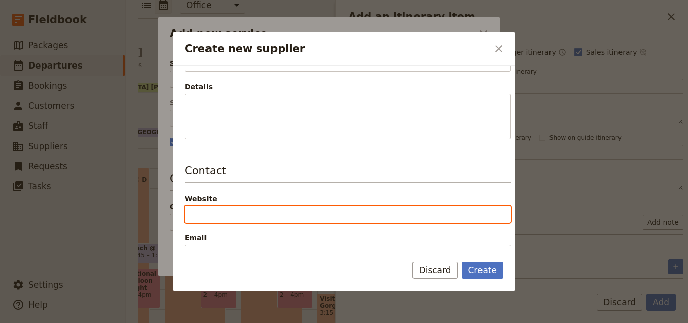
paste input "https://simbaportfolio.com/tarangire-simba-lodge/"
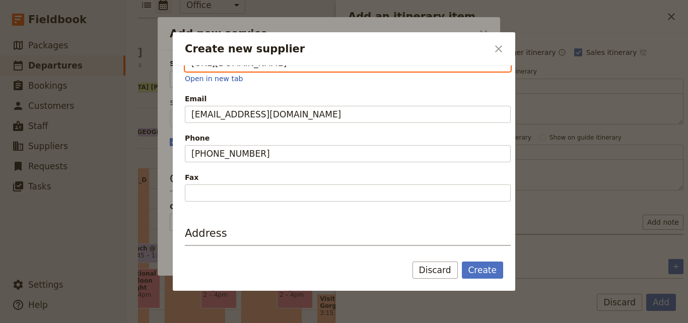
scroll to position [331, 0]
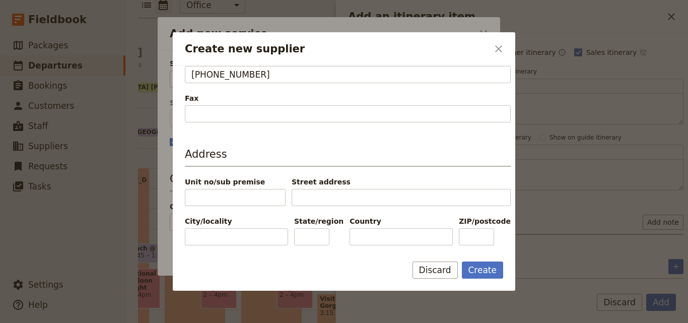
type input "https://simbaportfolio.com/tarangire-simba-lodge"
paste input "TANZANIA"
click at [356, 238] on input "TANZANIA" at bounding box center [401, 236] width 103 height 17
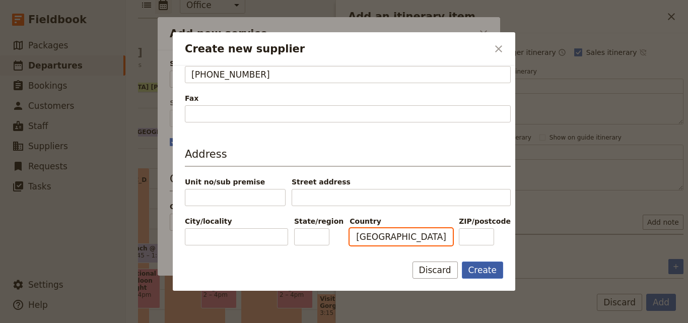
type input "TANZANIA"
click at [471, 265] on button "Create" at bounding box center [483, 269] width 42 height 17
type input "Simba Safari Lodge"
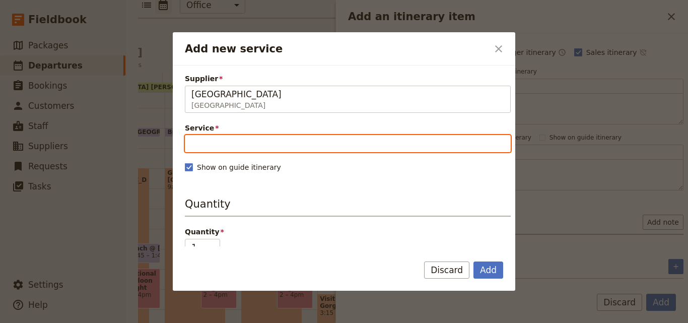
click at [225, 134] on div "Service Please fill out this field." at bounding box center [348, 137] width 326 height 29
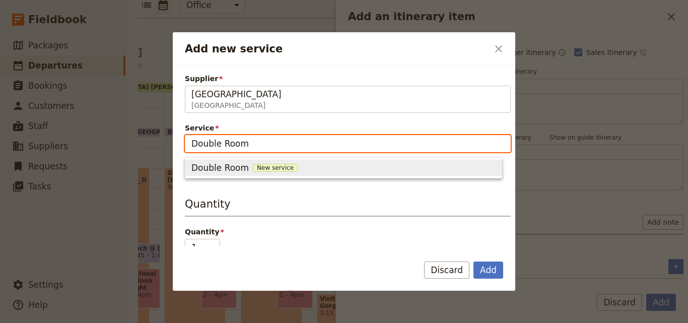
click at [261, 164] on span "New service" at bounding box center [275, 168] width 45 height 8
type input "Double Room"
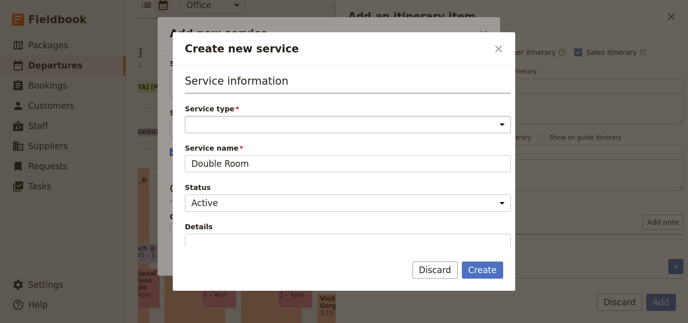
click at [253, 124] on select "Accommodation Activity Transport Flight Food and beverage Other" at bounding box center [348, 124] width 326 height 17
select select "AccommodationService"
click at [185, 116] on select "Accommodation Activity Transport Flight Food and beverage Other" at bounding box center [348, 124] width 326 height 17
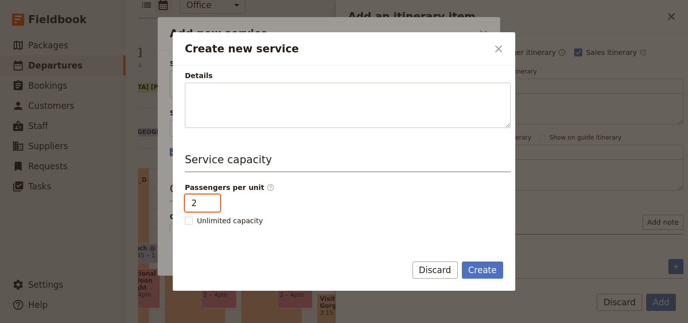
type input "2"
click at [208, 198] on input "2" at bounding box center [202, 202] width 35 height 17
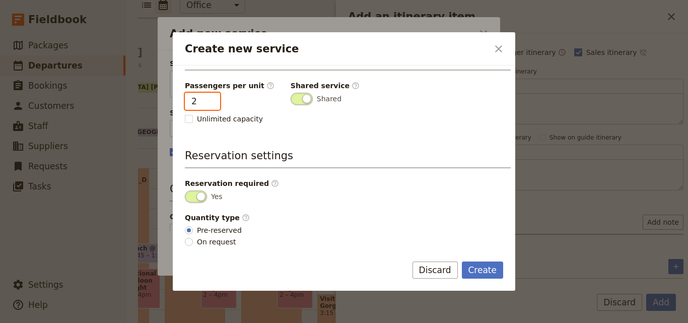
scroll to position [254, 0]
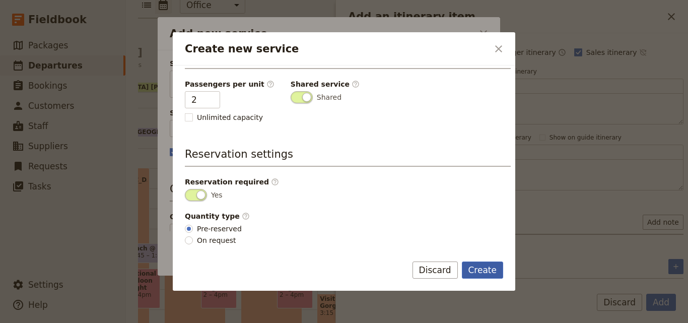
click at [472, 269] on button "Create" at bounding box center [483, 269] width 42 height 17
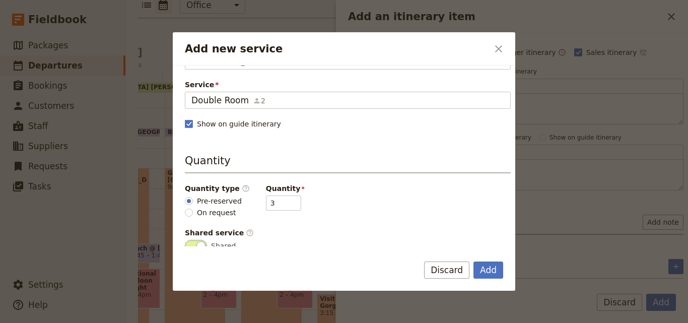
scroll to position [101, 0]
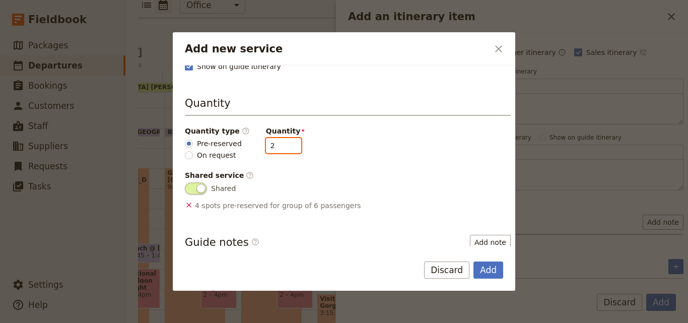
click at [283, 147] on input "2" at bounding box center [283, 145] width 35 height 15
type input "1"
click at [283, 147] on input "1" at bounding box center [283, 145] width 35 height 15
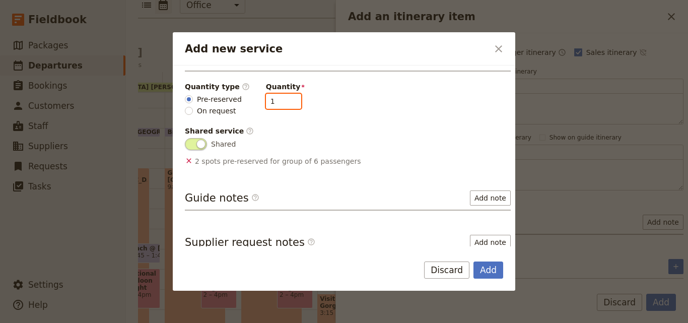
scroll to position [199, 0]
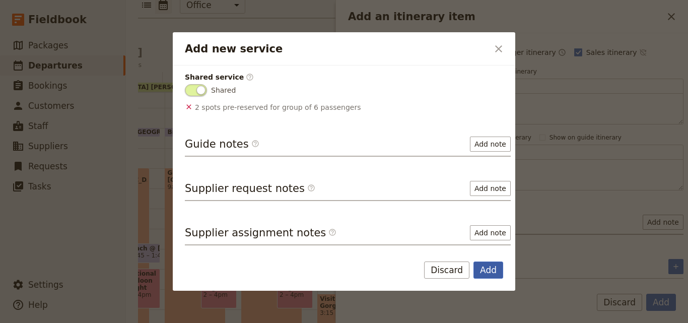
click at [492, 272] on button "Add" at bounding box center [489, 269] width 30 height 17
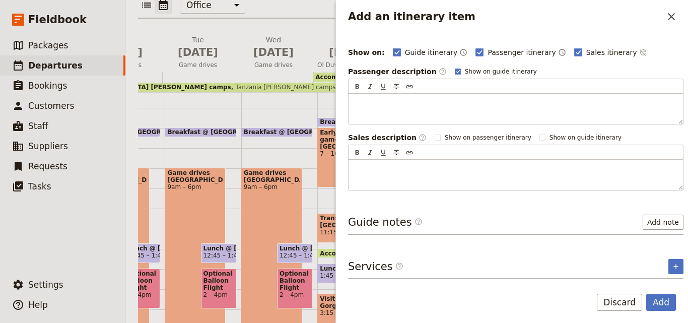
scroll to position [156, 0]
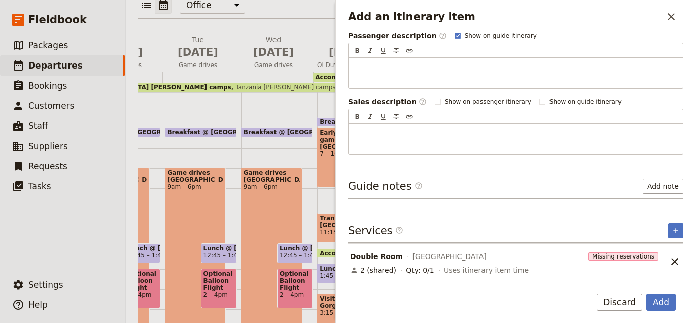
drag, startPoint x: 466, startPoint y: 254, endPoint x: 404, endPoint y: 253, distance: 62.5
click at [404, 253] on div "Double Room Simba Safari Lodge" at bounding box center [467, 256] width 236 height 12
copy span "Simba Safari Lodge"
click at [675, 227] on button "​" at bounding box center [676, 230] width 15 height 15
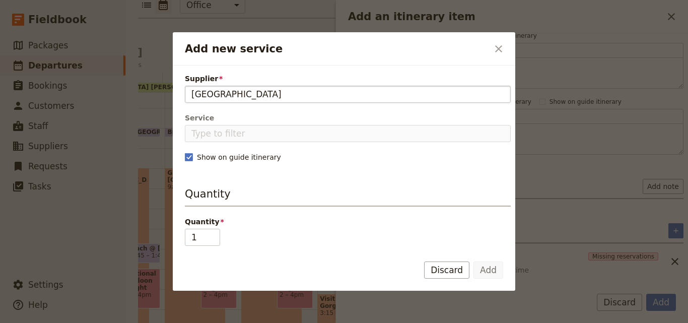
click at [193, 92] on input "Simba Safari Lodge" at bounding box center [347, 94] width 313 height 12
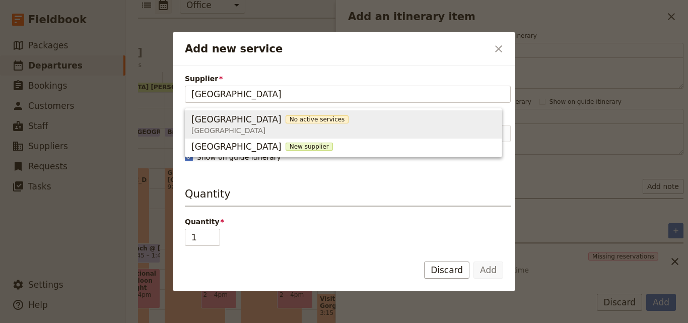
click at [219, 123] on span "Simba Safari Lodge" at bounding box center [236, 119] width 90 height 12
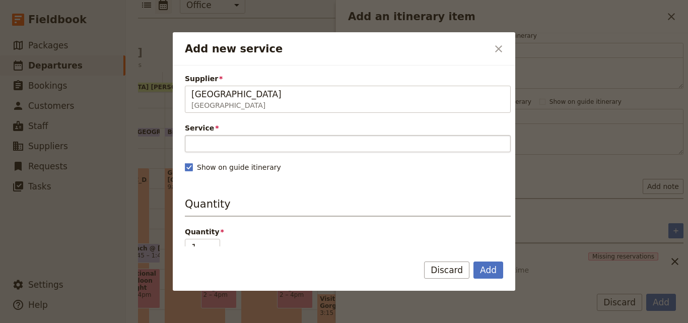
type input "Simba Safari Lodge"
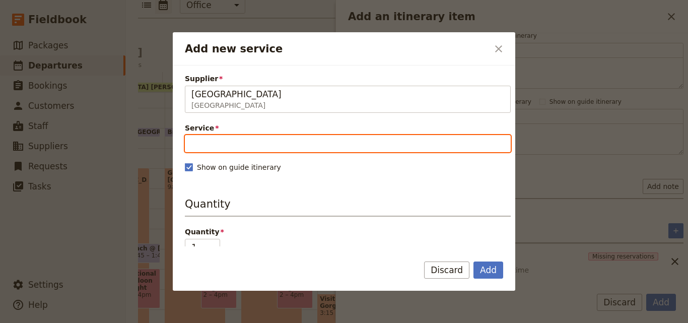
click at [227, 139] on input "Service" at bounding box center [348, 143] width 326 height 17
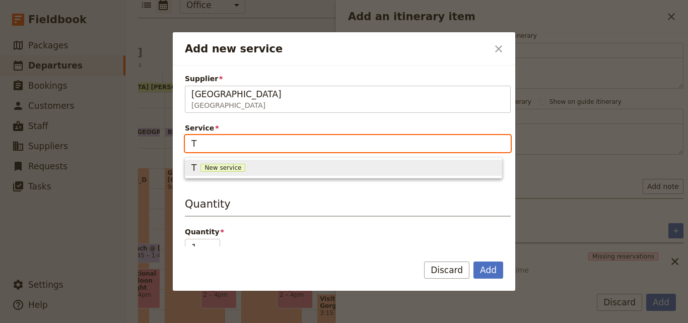
type input "T"
click at [252, 165] on span "New service" at bounding box center [271, 168] width 45 height 8
type input "Single Room"
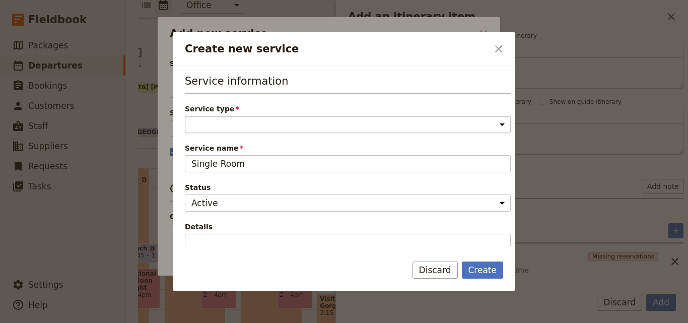
click at [251, 131] on select "Accommodation Activity Transport Flight Food and beverage Other" at bounding box center [348, 124] width 326 height 17
select select "AccommodationService"
click at [185, 116] on select "Accommodation Activity Transport Flight Food and beverage Other" at bounding box center [348, 124] width 326 height 17
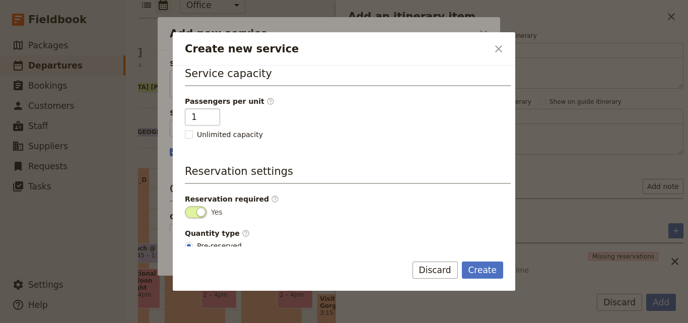
scroll to position [254, 0]
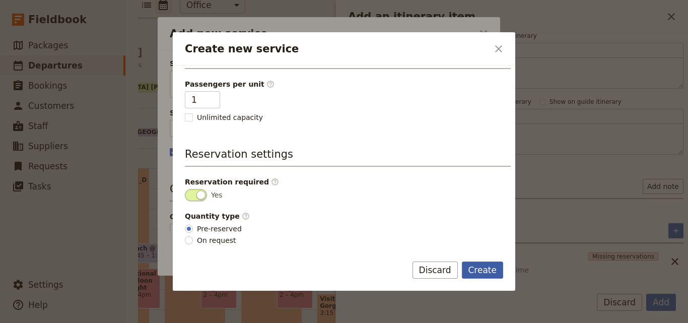
click at [474, 263] on button "Create" at bounding box center [483, 269] width 42 height 17
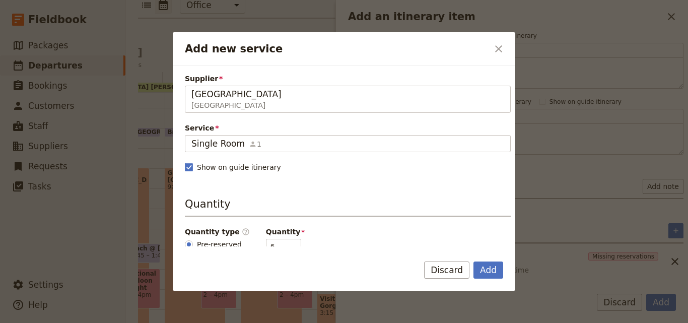
scroll to position [101, 0]
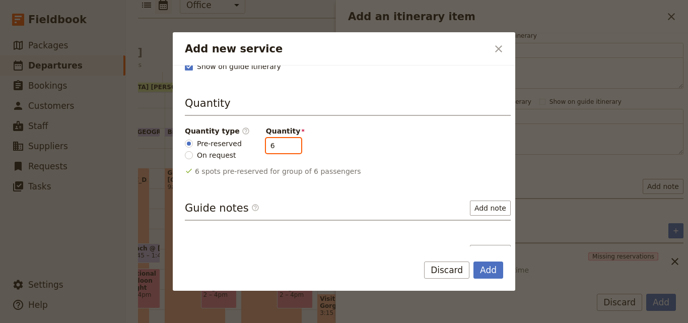
click at [285, 152] on input "6" at bounding box center [283, 145] width 35 height 15
click at [284, 145] on input "7" at bounding box center [283, 145] width 35 height 15
click at [284, 147] on input "6" at bounding box center [283, 145] width 35 height 15
click at [284, 147] on input "5" at bounding box center [283, 145] width 35 height 15
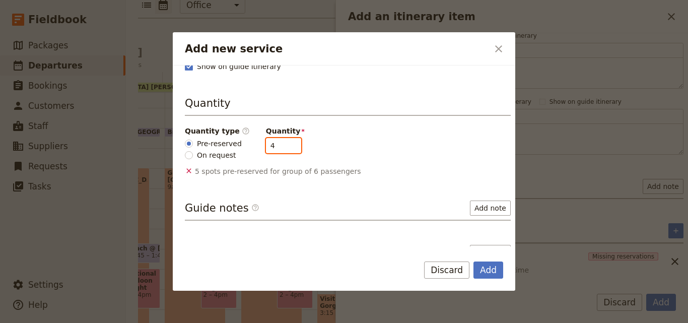
click at [284, 147] on input "4" at bounding box center [283, 145] width 35 height 15
click at [284, 147] on input "2" at bounding box center [283, 145] width 35 height 15
click at [284, 147] on input "1" at bounding box center [283, 145] width 35 height 15
type input "2"
click at [284, 142] on input "2" at bounding box center [283, 145] width 35 height 15
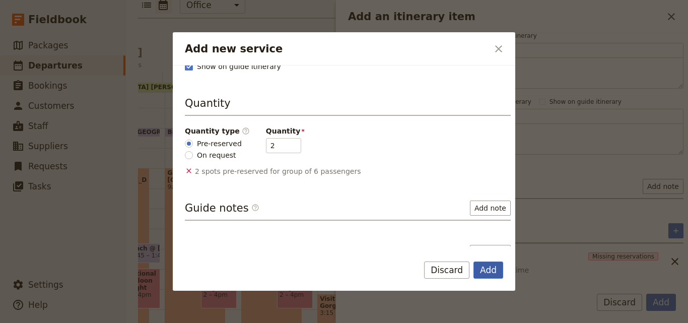
click at [495, 264] on button "Add" at bounding box center [489, 269] width 30 height 17
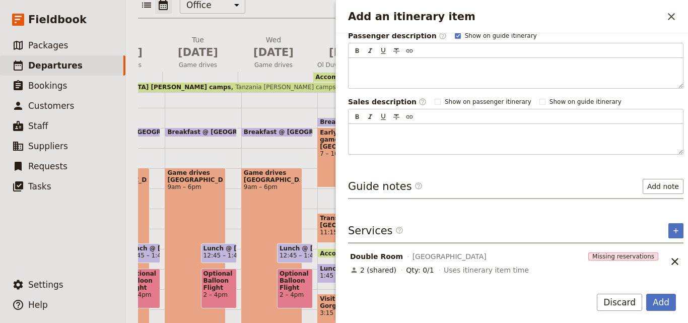
scroll to position [191, 0]
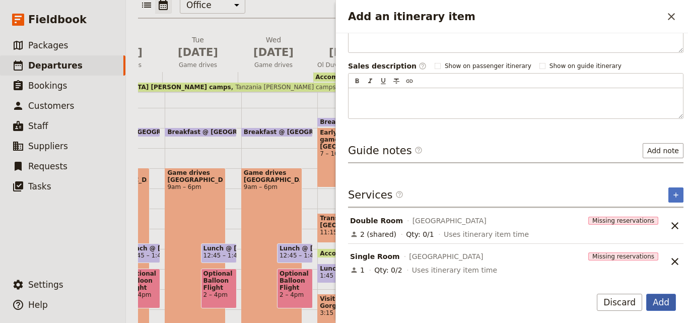
click at [649, 299] on button "Add" at bounding box center [661, 302] width 30 height 17
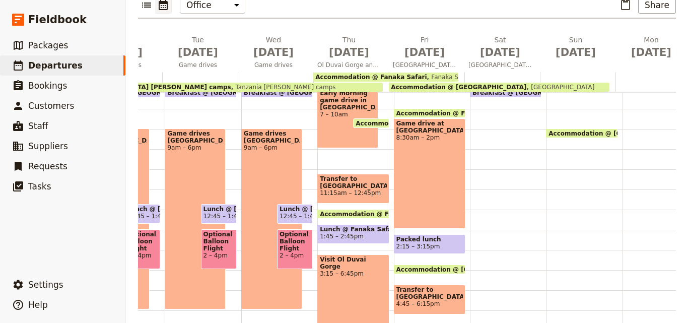
scroll to position [206, 0]
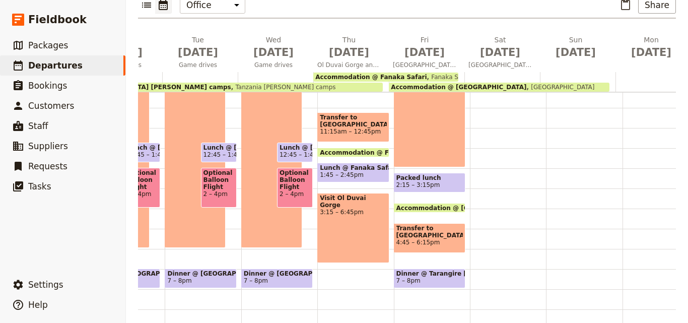
click at [431, 277] on span "7 – 8pm" at bounding box center [429, 280] width 66 height 7
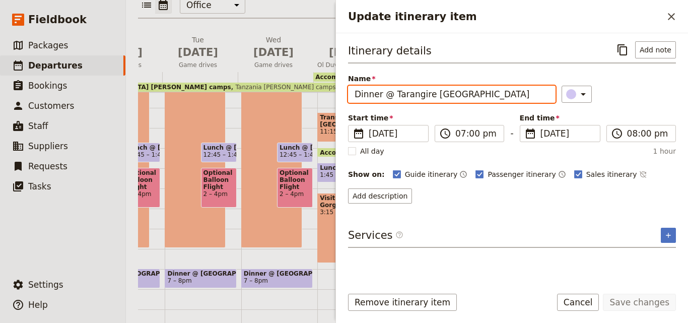
drag, startPoint x: 484, startPoint y: 97, endPoint x: 391, endPoint y: 93, distance: 93.3
click at [391, 93] on input "Dinner @ Tarangire Simba Lodge" at bounding box center [452, 94] width 208 height 17
paste input "Simba Safari"
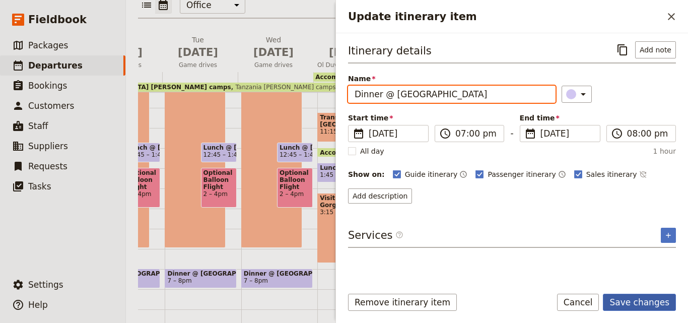
type input "Dinner @ Simba Safari Lodge"
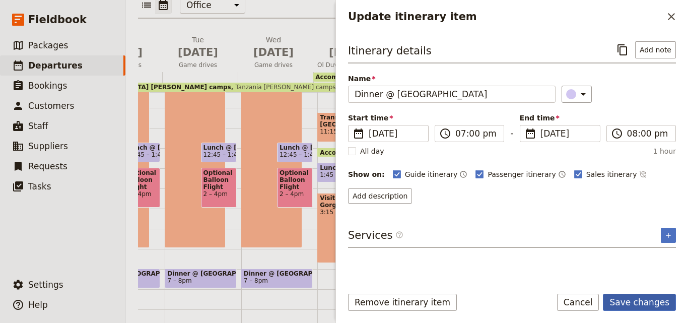
click at [642, 302] on button "Save changes" at bounding box center [639, 302] width 73 height 17
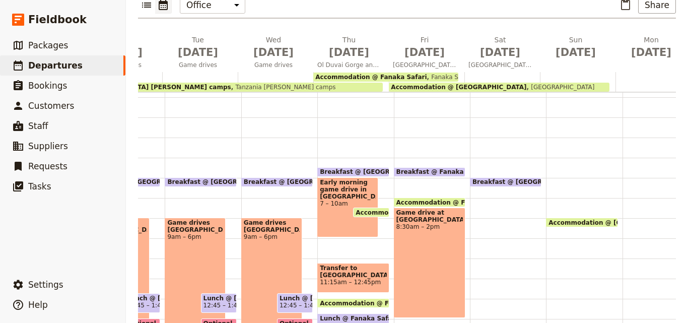
scroll to position [55, 0]
click at [512, 179] on span "Breakfast @ Tarangire Simba Lodge" at bounding box center [568, 182] width 191 height 7
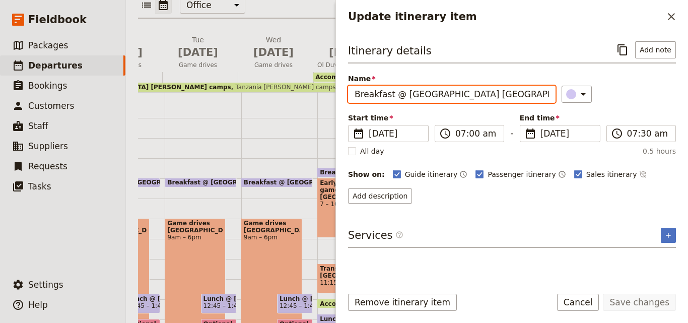
drag, startPoint x: 499, startPoint y: 95, endPoint x: 402, endPoint y: 96, distance: 97.7
click at [402, 96] on input "Breakfast @ Tarangire Simba Lodge" at bounding box center [452, 94] width 208 height 17
paste input "Simba Safari"
type input "Breakfast @ Simba Safari Lodge"
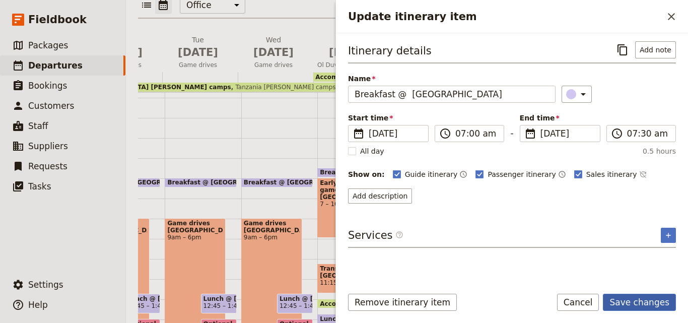
click at [633, 298] on button "Save changes" at bounding box center [639, 302] width 73 height 17
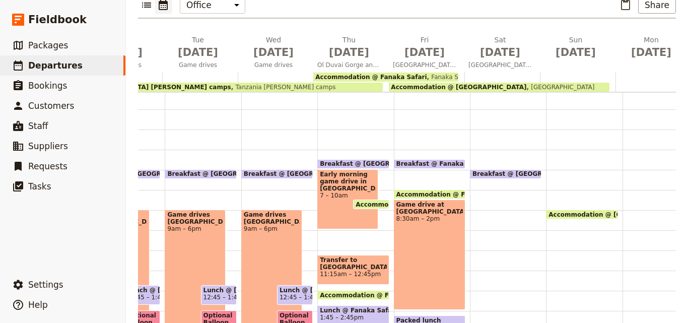
scroll to position [101, 0]
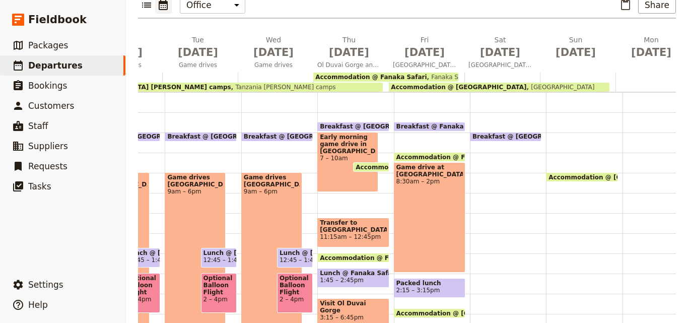
click at [472, 157] on div "Breakfast @ Simba Safari Lodge 7 – 7:30am" at bounding box center [508, 233] width 76 height 484
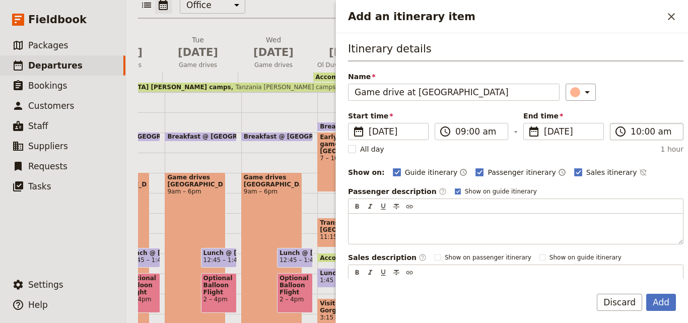
type input "Game drive at Tarangire National Park"
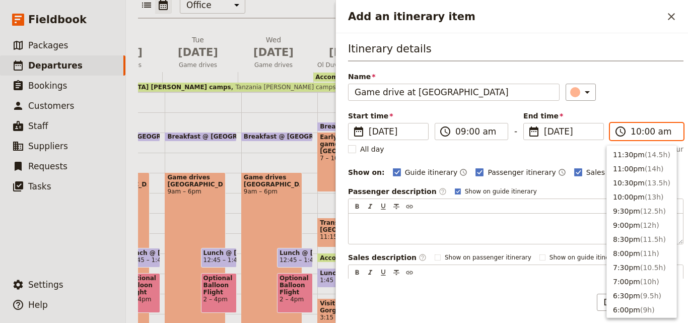
click at [635, 131] on input "10:00 am" at bounding box center [654, 131] width 46 height 12
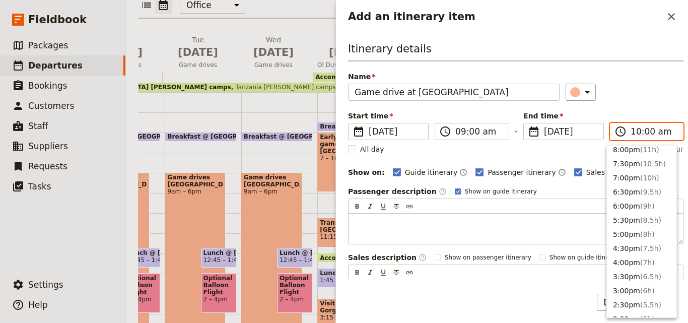
scroll to position [81, 0]
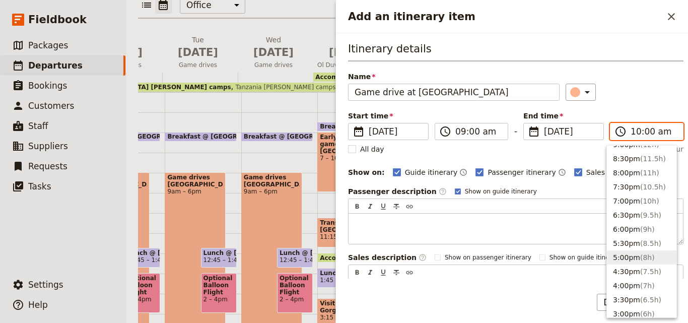
click at [630, 254] on button "5:00pm ( 8h )" at bounding box center [642, 257] width 70 height 14
type input "05:00 pm"
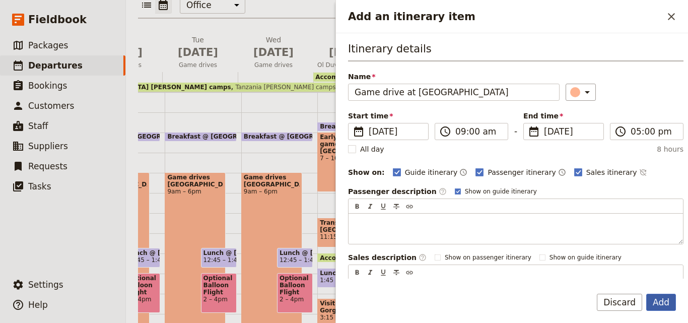
click at [666, 304] on button "Add" at bounding box center [661, 302] width 30 height 17
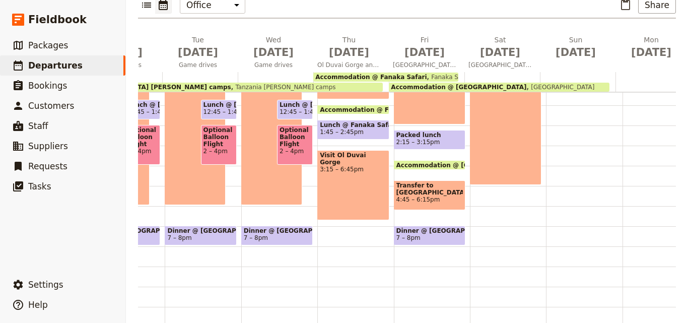
scroll to position [256, 0]
click at [428, 234] on span "7 – 8pm" at bounding box center [429, 237] width 66 height 7
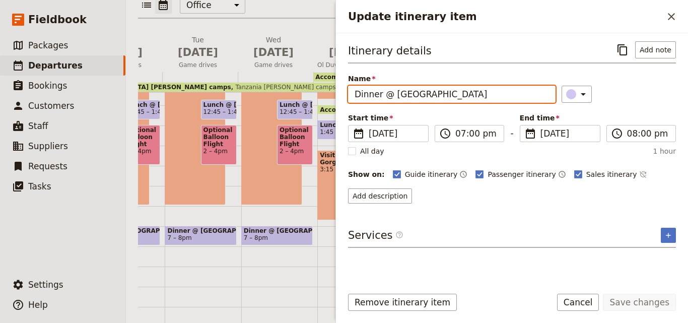
drag, startPoint x: 513, startPoint y: 89, endPoint x: 346, endPoint y: 92, distance: 167.3
click at [346, 92] on div "Itinerary details ​ Add note Name Dinner @ Simba Safari Lodge ​ Start time ​ 20…" at bounding box center [512, 155] width 352 height 245
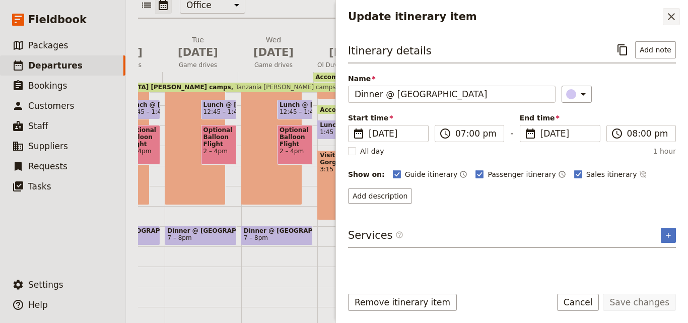
click at [677, 15] on icon "Close drawer" at bounding box center [671, 17] width 12 height 12
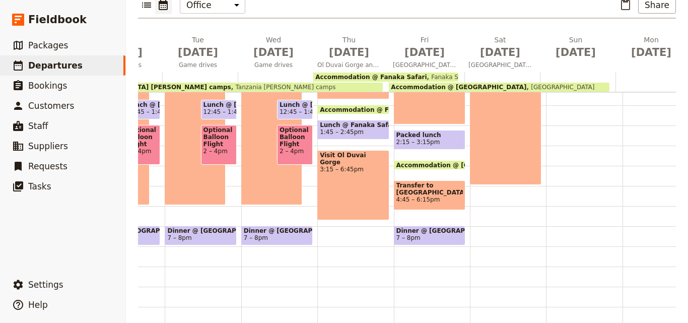
click at [479, 196] on div "Breakfast @ Simba Safari Lodge 7 – 7:30am Game drive at Tarangire National Park…" at bounding box center [508, 85] width 76 height 484
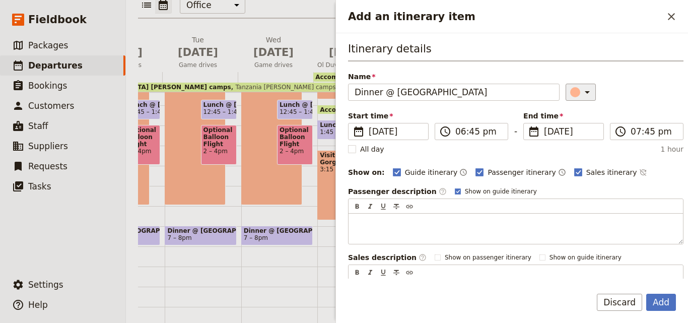
type input "Dinner @ Simba Safari Lodge"
click at [570, 88] on div "Add an itinerary item" at bounding box center [575, 92] width 10 height 10
click at [577, 140] on div "button" at bounding box center [577, 137] width 10 height 10
click at [474, 131] on input "06:45 pm" at bounding box center [478, 131] width 46 height 12
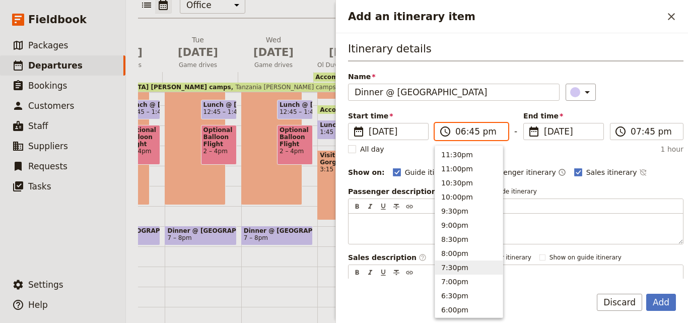
click at [459, 268] on button "7:30pm" at bounding box center [469, 267] width 68 height 14
type input "07:30 pm"
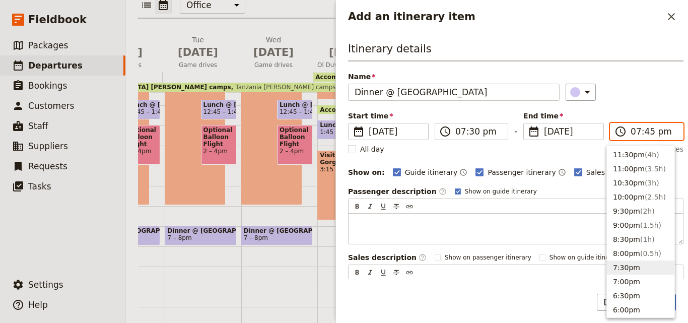
click at [647, 132] on input "07:45 pm" at bounding box center [654, 131] width 46 height 12
click at [652, 239] on button "8:30pm ( 1h )" at bounding box center [641, 239] width 68 height 14
type input "08:30 pm"
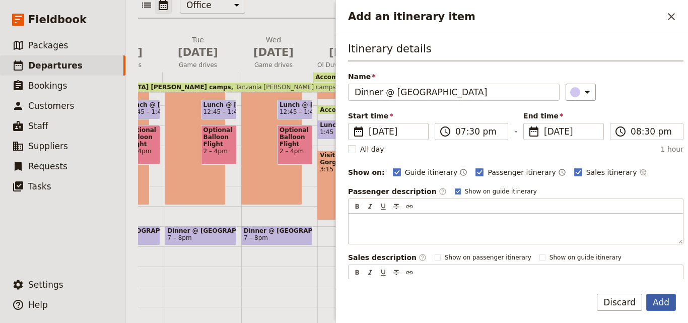
click at [666, 302] on button "Add" at bounding box center [661, 302] width 30 height 17
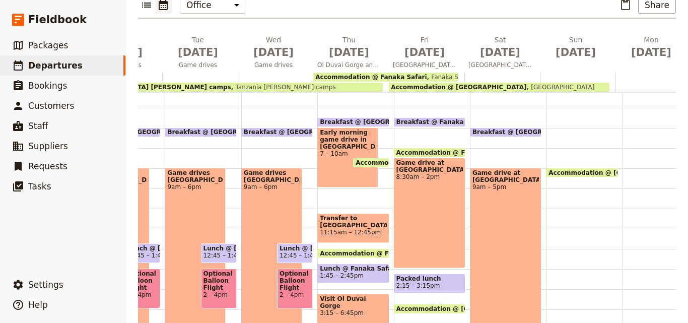
scroll to position [156, 0]
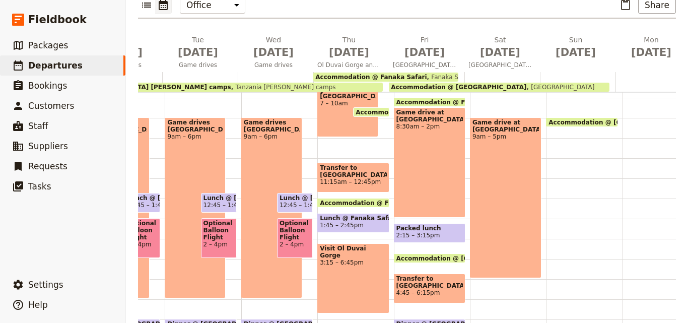
click at [520, 238] on div "Game drive at Tarangire National Park 9am – 5pm" at bounding box center [506, 197] width 72 height 161
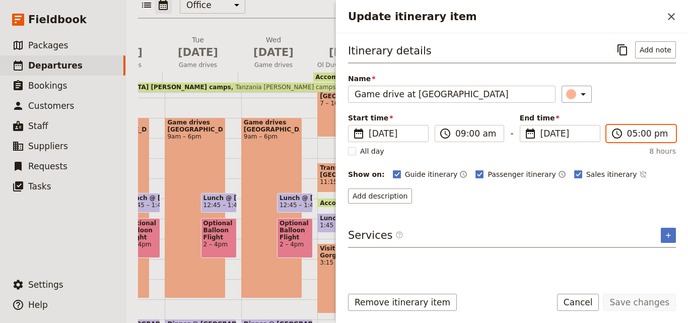
click at [633, 131] on input "05:00 pm" at bounding box center [648, 133] width 42 height 12
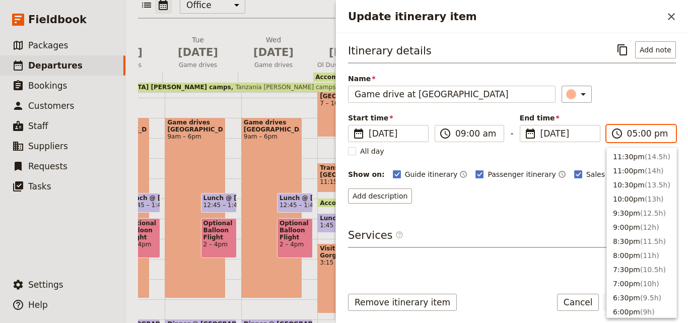
scroll to position [185, 0]
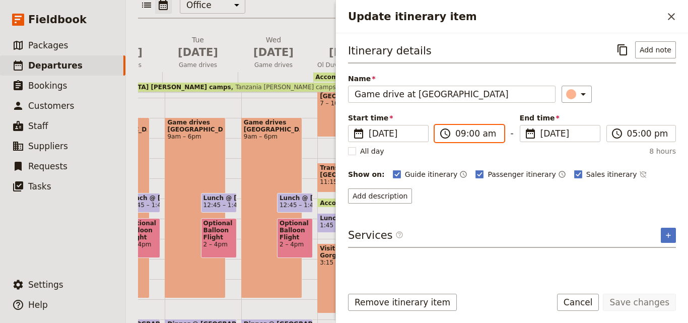
click at [464, 136] on input "09:00 am" at bounding box center [476, 133] width 42 height 12
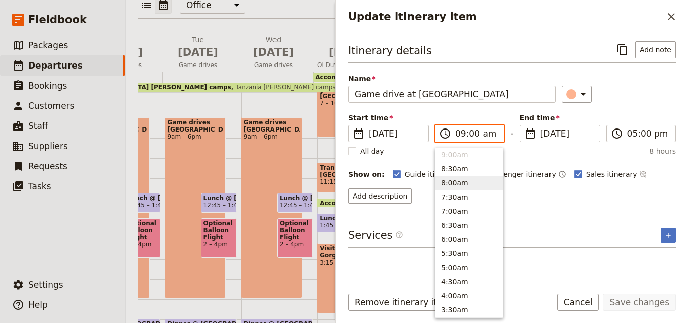
click at [464, 178] on button "8:00am" at bounding box center [469, 183] width 68 height 14
type input "08:00 am"
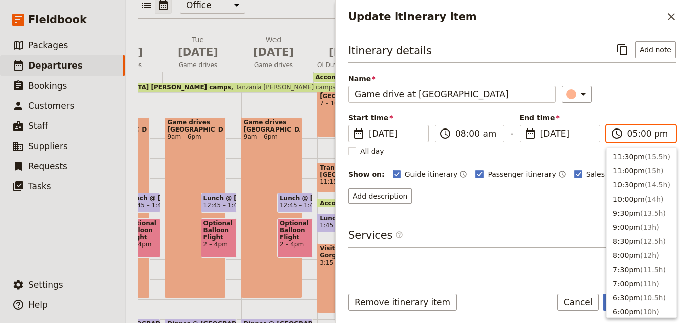
click at [632, 132] on input "05:00 pm" at bounding box center [648, 133] width 42 height 12
click at [639, 205] on button "3:00pm ( 7h )" at bounding box center [642, 211] width 70 height 14
type input "03:00 pm"
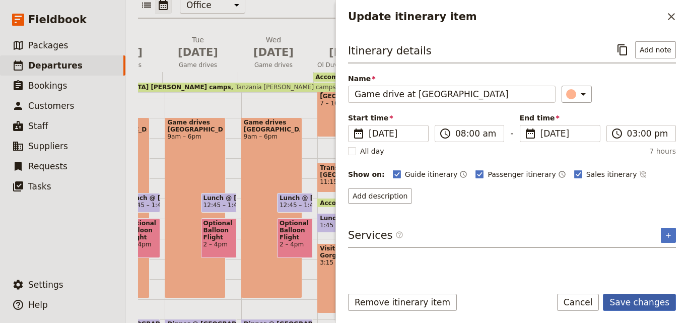
click at [668, 303] on button "Save changes" at bounding box center [639, 302] width 73 height 17
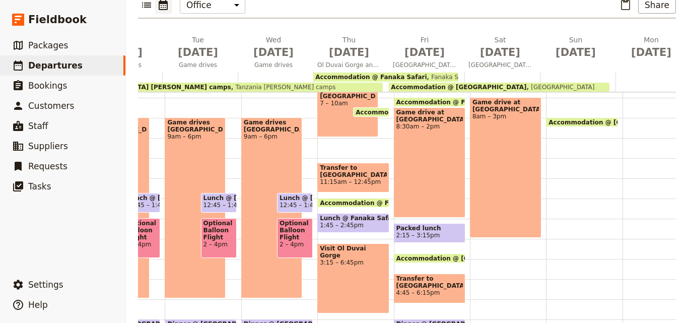
click at [474, 240] on div "Breakfast @ Simba Safari Lodge 7 – 7:30am Game drive at Tarangire National Park…" at bounding box center [508, 179] width 76 height 484
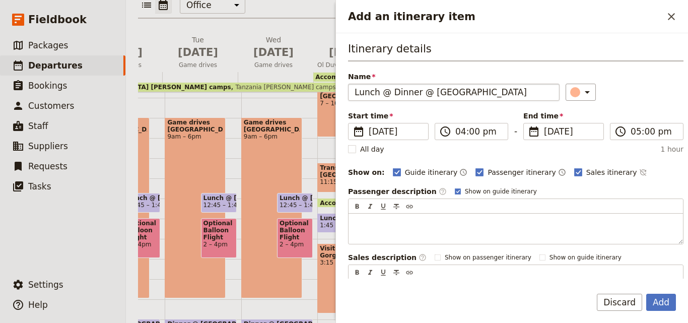
drag, startPoint x: 379, startPoint y: 93, endPoint x: 416, endPoint y: 97, distance: 37.1
click at [416, 97] on input "Lunch @ Dinner @ Simba Safari Lodge" at bounding box center [454, 92] width 212 height 17
type input "Lunch @ Simba Safari Lodge"
click at [581, 91] on icon "Add an itinerary item" at bounding box center [587, 92] width 12 height 12
click at [573, 137] on div "button" at bounding box center [577, 137] width 10 height 10
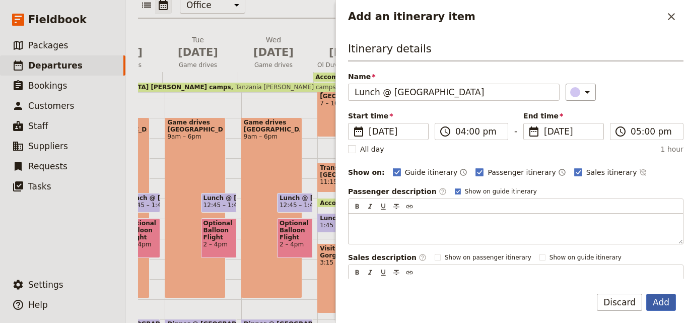
click at [654, 296] on button "Add" at bounding box center [661, 302] width 30 height 17
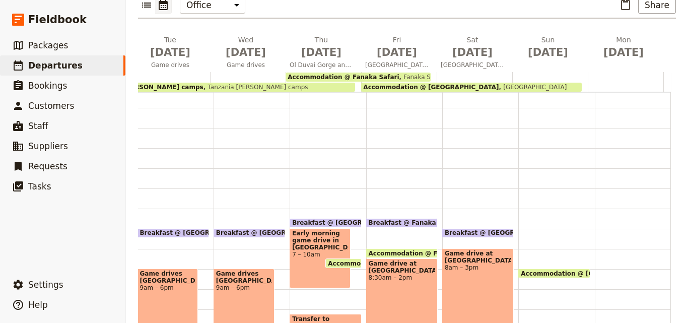
scroll to position [0, 0]
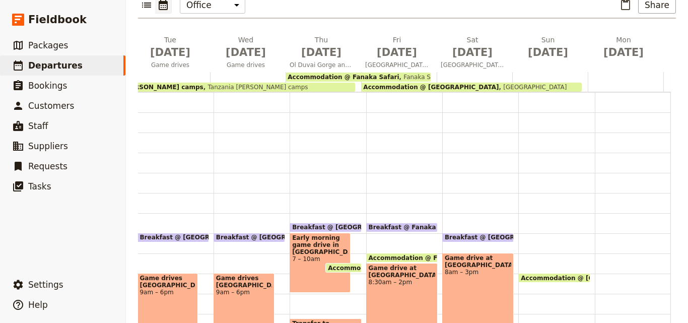
click at [474, 234] on span "Breakfast @ Simba Safari Lodge" at bounding box center [504, 237] width 118 height 7
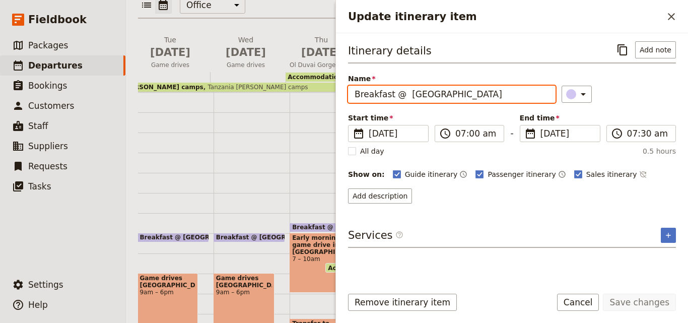
drag, startPoint x: 488, startPoint y: 94, endPoint x: 334, endPoint y: 89, distance: 154.2
click at [334, 89] on div "FEB 2026 - TANZANIA - Adrian's Family Trip ​ Draft 13 – 23 Feb 2026 11 days / 1…" at bounding box center [407, 161] width 562 height 323
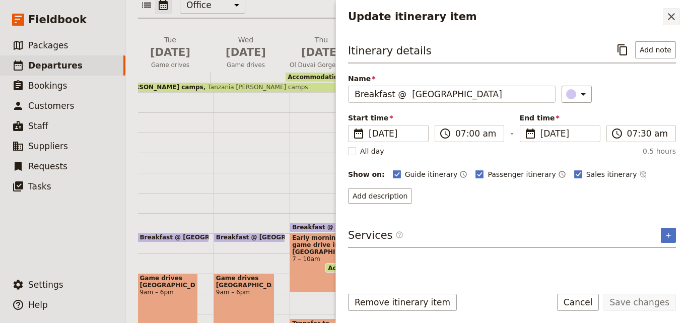
click at [672, 24] on button "​" at bounding box center [671, 16] width 17 height 17
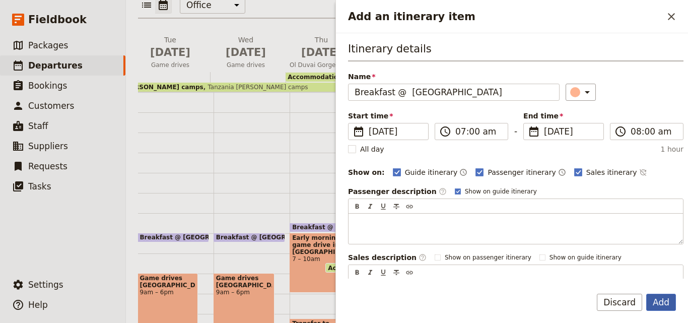
type input "Breakfast @ Simba Safari Lodge"
click at [676, 303] on button "Add" at bounding box center [661, 302] width 30 height 17
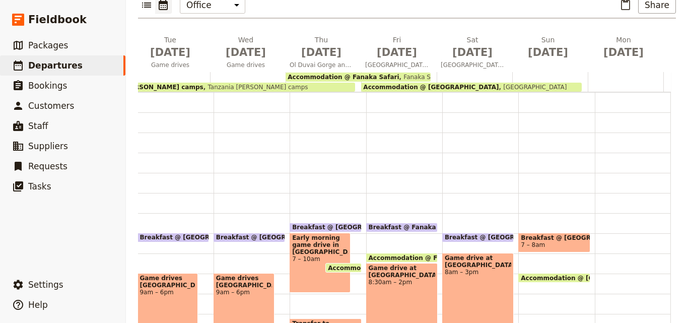
click at [523, 233] on div "Breakfast @ Simba Safari Lodge 7 – 8am" at bounding box center [554, 243] width 72 height 20
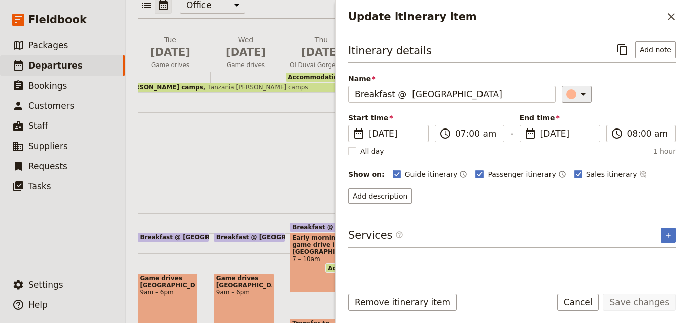
click at [562, 86] on button "​" at bounding box center [577, 94] width 30 height 17
click at [579, 141] on div "button" at bounding box center [577, 140] width 10 height 10
click at [648, 297] on button "Save changes" at bounding box center [639, 302] width 73 height 17
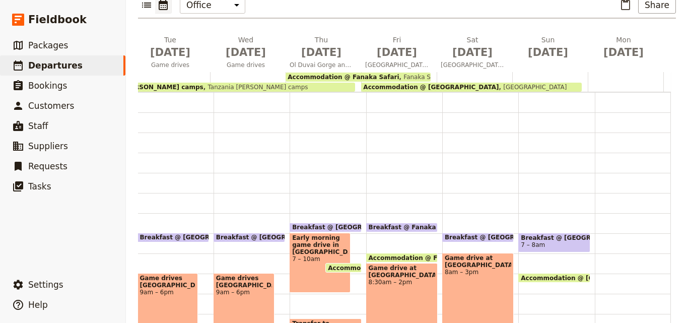
scroll to position [50, 0]
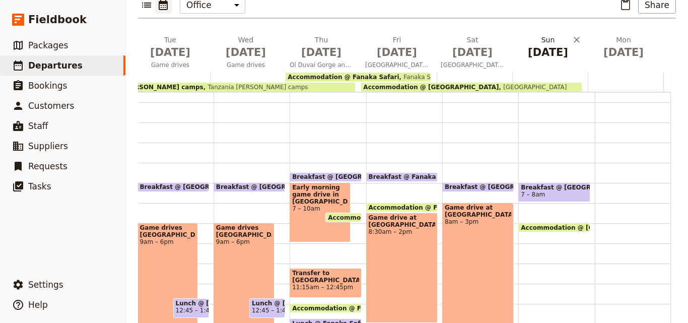
click at [544, 45] on span "[DATE]" at bounding box center [547, 52] width 63 height 15
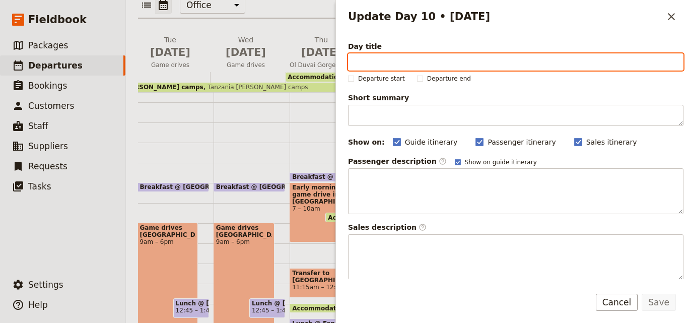
paste input "Arusha"
type input "Arusha"
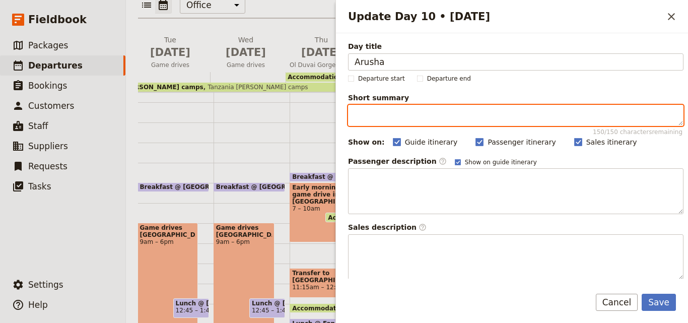
click at [407, 112] on textarea "Short summary 150 / 150 characters remaining" at bounding box center [516, 115] width 336 height 21
paste textarea "Transfer to Arusha by road"
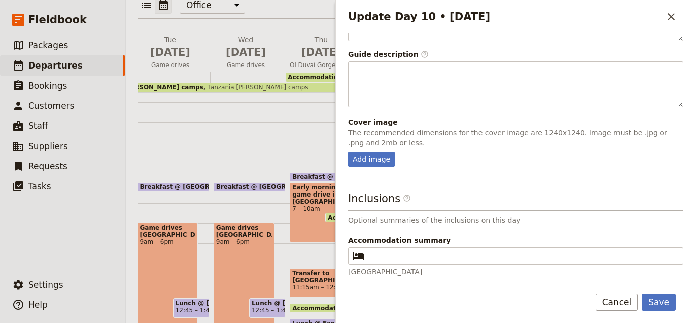
scroll to position [277, 0]
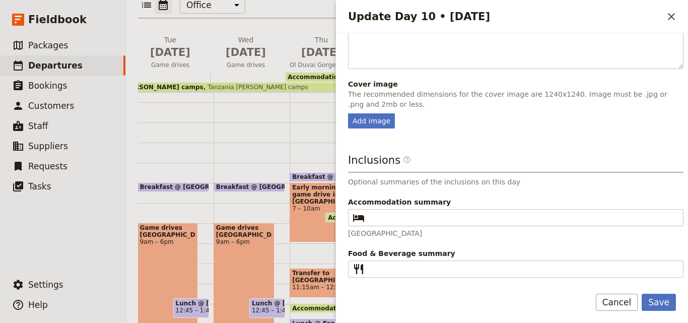
type textarea "Transfer to Arusha by road"
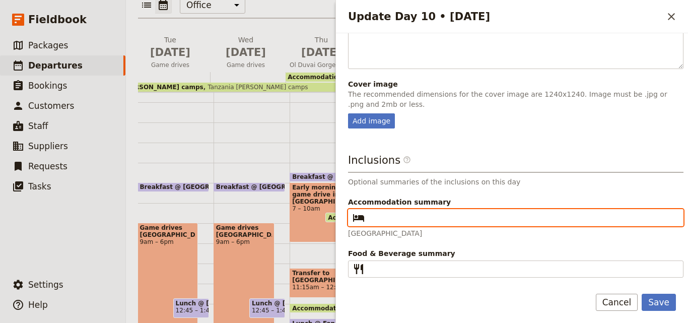
paste input "Outpost Lodge"
type input "Outpost Lodge"
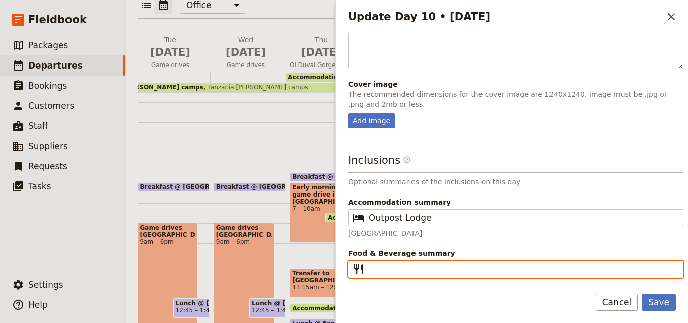
click at [463, 265] on input "Food & Beverage summary ​" at bounding box center [523, 269] width 308 height 12
paste input "B L"
type input "B L"
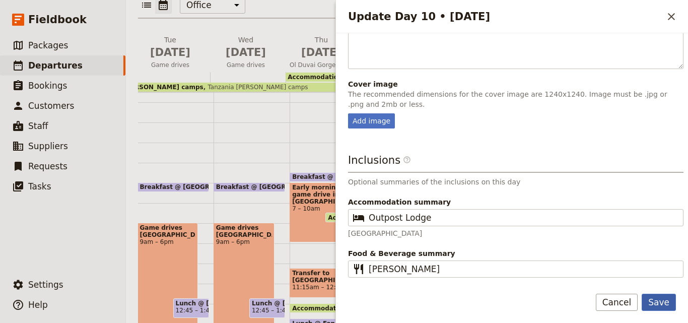
click at [656, 303] on button "Save" at bounding box center [659, 302] width 34 height 17
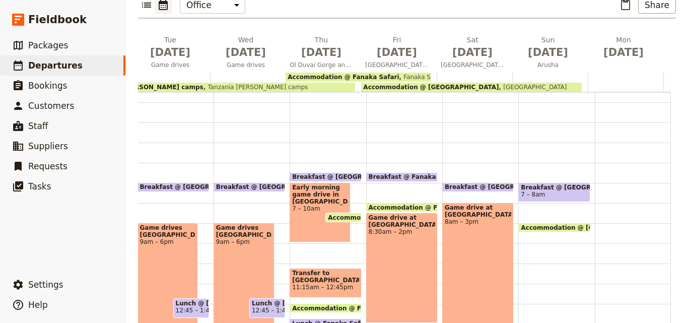
click at [546, 72] on div at bounding box center [550, 82] width 76 height 20
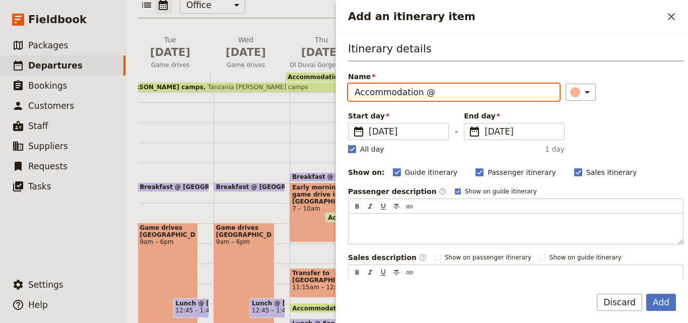
paste input "Outpost Lodge"
type input "Accommodation @ Outpost Lodge"
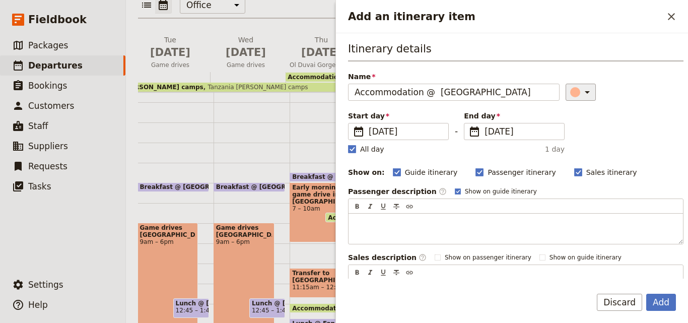
click at [581, 93] on icon "Add an itinerary item" at bounding box center [587, 92] width 12 height 12
click at [564, 125] on div "button" at bounding box center [565, 125] width 10 height 10
click at [356, 152] on label "All day" at bounding box center [366, 149] width 36 height 10
click at [348, 144] on input "All day" at bounding box center [348, 144] width 1 height 1
checkbox input "false"
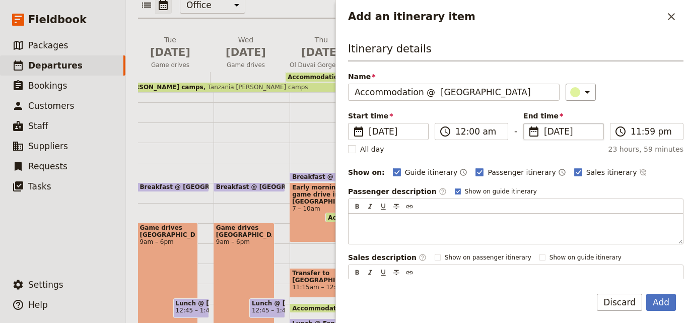
click at [537, 132] on fieldset "​ 22 Feb 2026 22/02/2026" at bounding box center [563, 131] width 81 height 17
click at [528, 123] on input "22/02/2026" at bounding box center [527, 123] width 1 height 1
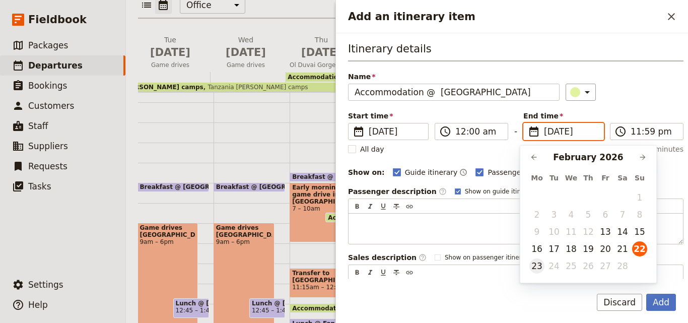
click at [539, 271] on button "23" at bounding box center [536, 265] width 15 height 15
type input "23/02/2026"
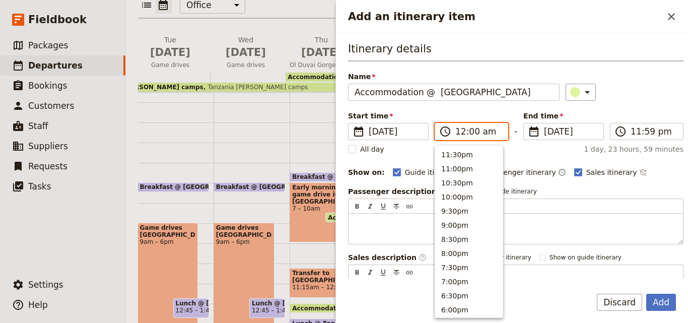
click at [471, 131] on input "12:00 am" at bounding box center [478, 131] width 46 height 12
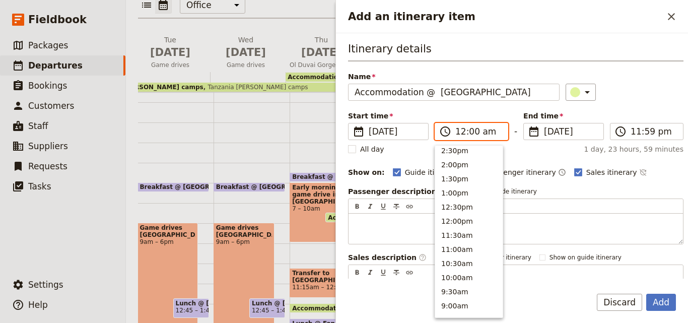
scroll to position [257, 0]
click at [468, 264] on button "10:30am" at bounding box center [469, 264] width 68 height 14
type input "10:30 am"
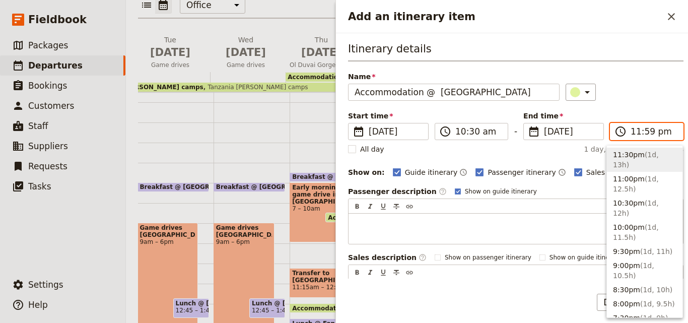
click at [637, 133] on input "11:59 pm" at bounding box center [654, 131] width 46 height 12
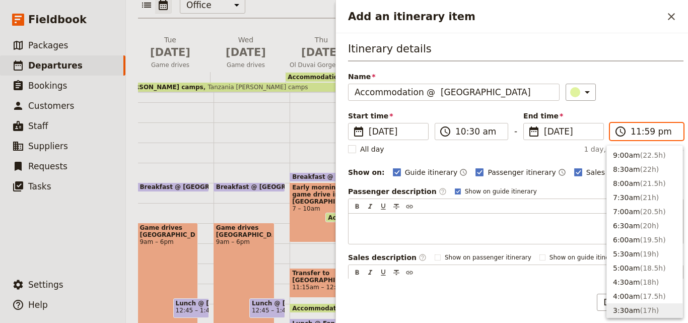
scroll to position [429, 0]
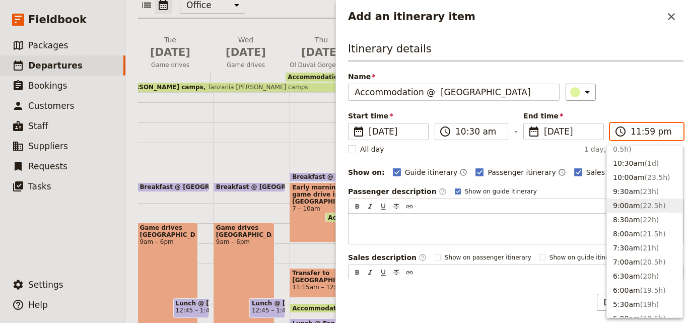
click at [634, 198] on button "9:00am ( 22.5h )" at bounding box center [645, 205] width 76 height 14
type input "09:00 am"
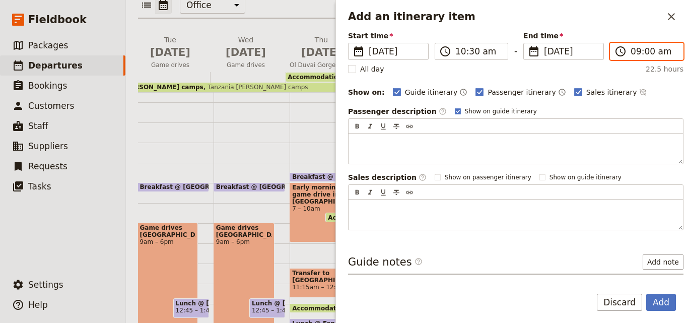
scroll to position [120, 0]
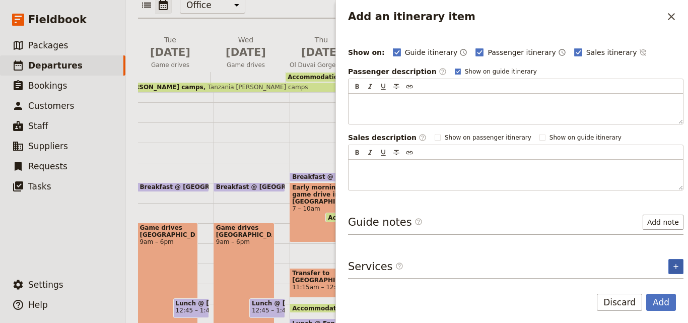
click at [672, 264] on icon "Add service inclusion" at bounding box center [676, 266] width 8 height 8
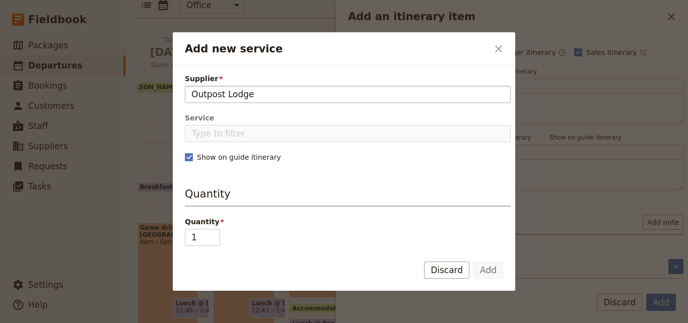
click at [192, 94] on input "Outpost Lodge" at bounding box center [347, 94] width 313 height 12
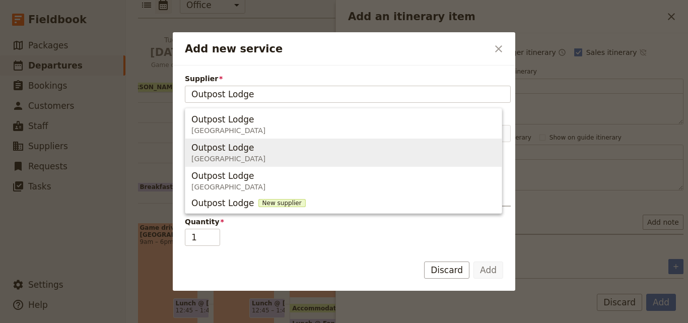
click at [212, 143] on span "Outpost Lodge" at bounding box center [222, 148] width 63 height 12
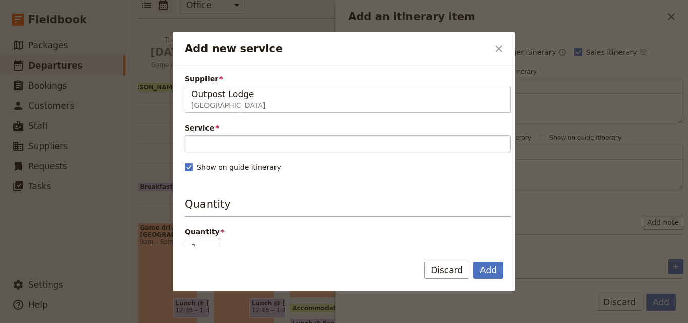
type input "Outpost Lodge"
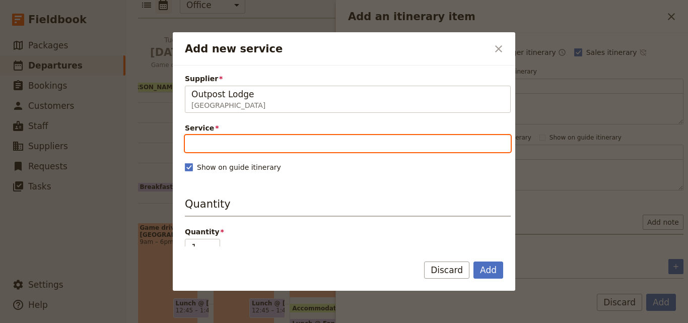
click at [212, 143] on input "Service" at bounding box center [348, 143] width 326 height 17
click at [259, 137] on input "Service" at bounding box center [348, 143] width 326 height 17
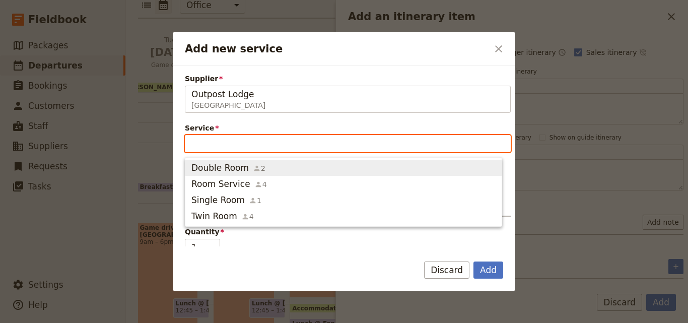
click at [254, 163] on div "Double Room 2" at bounding box center [228, 168] width 74 height 12
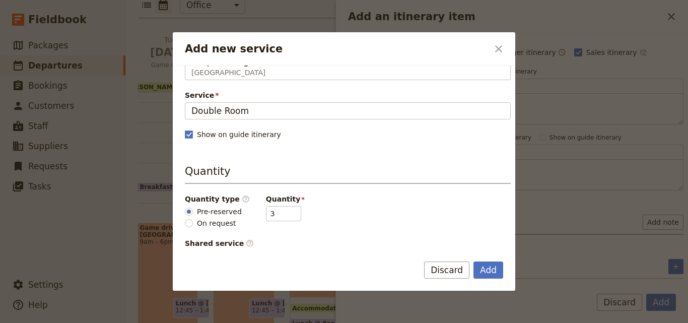
scroll to position [50, 0]
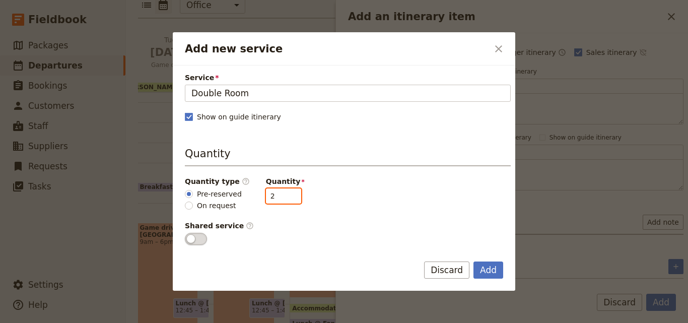
click at [285, 197] on input "2" at bounding box center [283, 195] width 35 height 15
click at [284, 195] on input "3" at bounding box center [283, 195] width 35 height 15
click at [283, 198] on input "2" at bounding box center [283, 195] width 35 height 15
type input "1"
click at [283, 198] on input "1" at bounding box center [283, 195] width 35 height 15
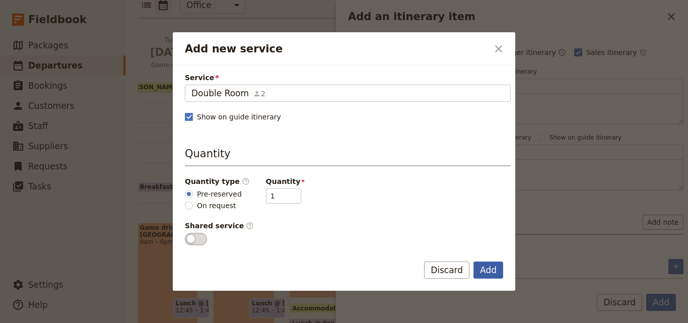
click at [489, 268] on button "Add" at bounding box center [489, 269] width 30 height 17
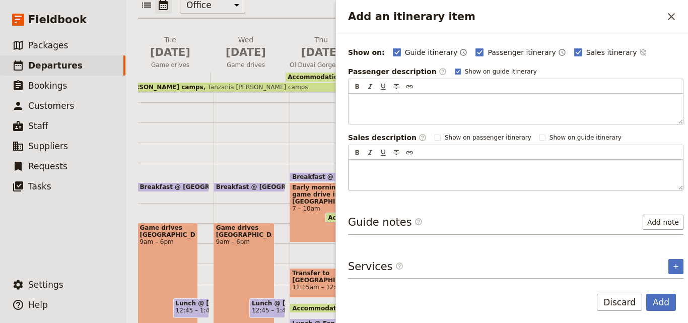
scroll to position [156, 0]
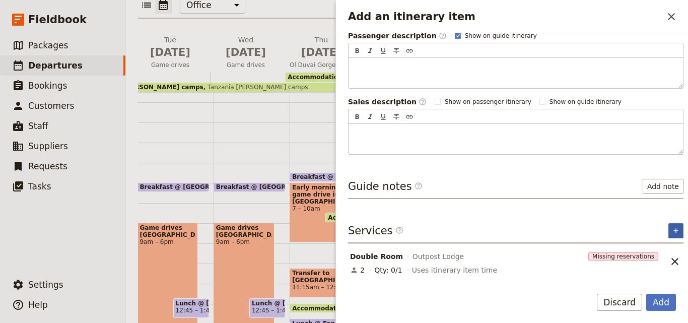
click at [671, 237] on button "​" at bounding box center [676, 230] width 15 height 15
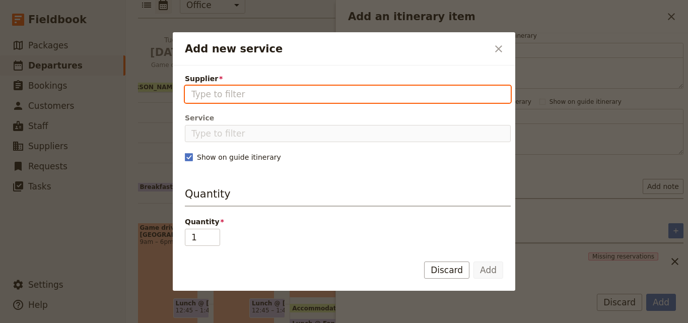
paste input "Outpost Lodge"
click at [194, 93] on input "Outpost Lodge" at bounding box center [347, 94] width 313 height 12
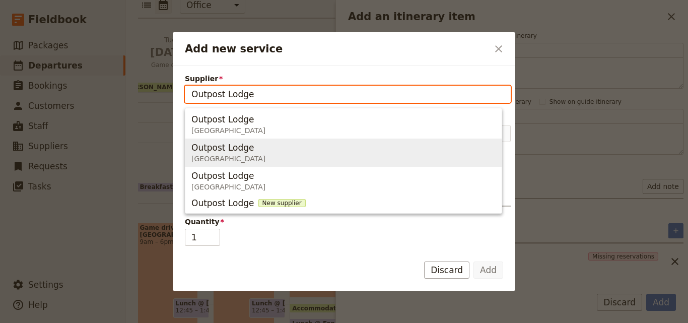
click at [216, 146] on span "Outpost Lodge" at bounding box center [222, 148] width 63 height 12
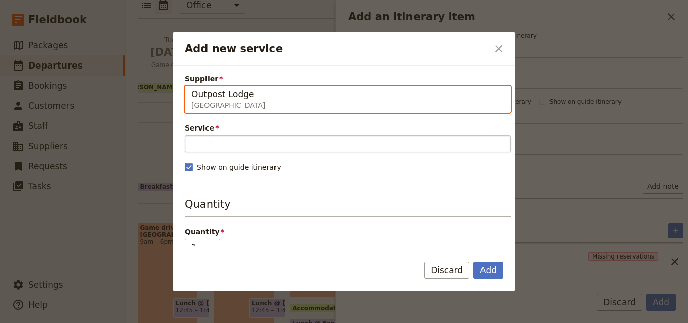
type input "Outpost Lodge"
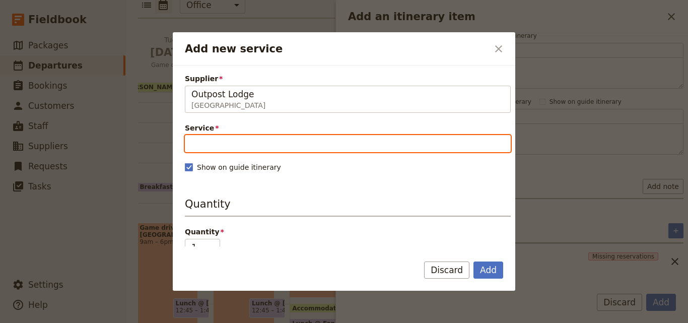
click at [228, 145] on input "Service" at bounding box center [348, 143] width 326 height 17
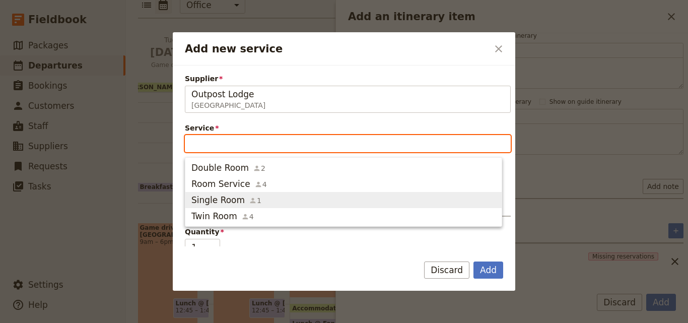
click at [225, 194] on span "Single Room" at bounding box center [217, 200] width 53 height 12
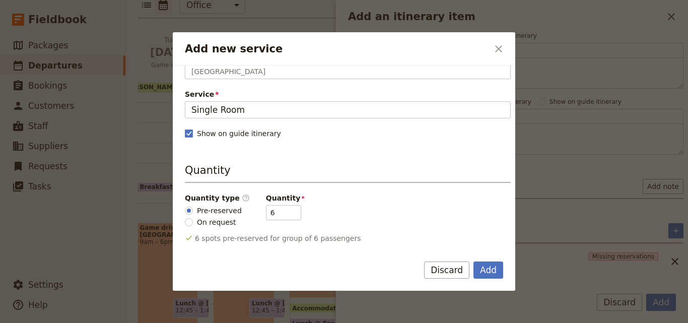
scroll to position [50, 0]
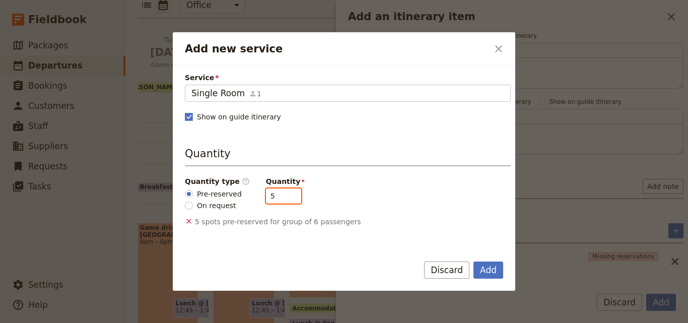
click at [283, 198] on input "5" at bounding box center [283, 195] width 35 height 15
click at [283, 198] on input "4" at bounding box center [283, 195] width 35 height 15
click at [283, 198] on input "3" at bounding box center [283, 195] width 35 height 15
type input "2"
click at [283, 198] on input "2" at bounding box center [283, 195] width 35 height 15
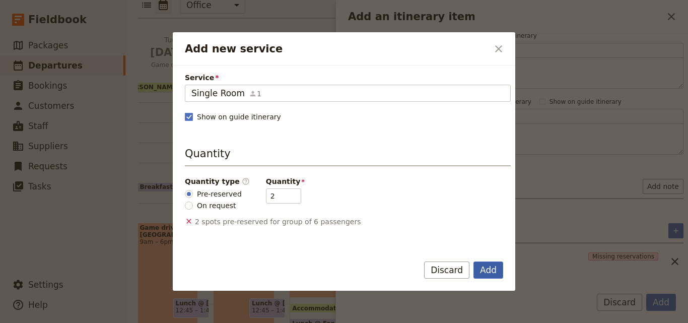
click at [499, 266] on button "Add" at bounding box center [489, 269] width 30 height 17
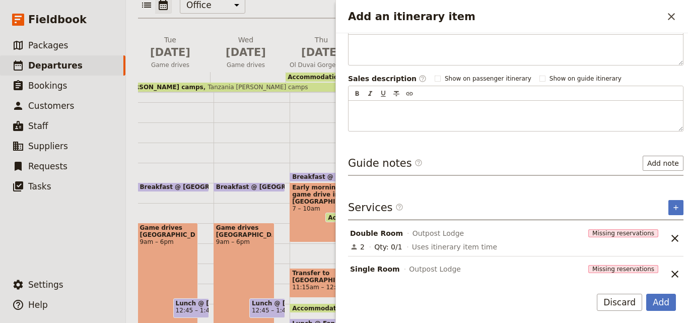
scroll to position [191, 0]
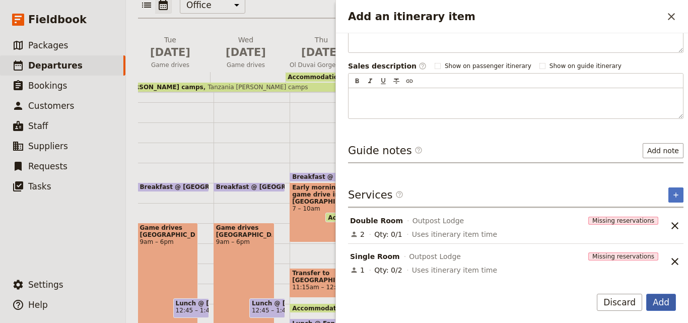
click at [658, 305] on button "Add" at bounding box center [661, 302] width 30 height 17
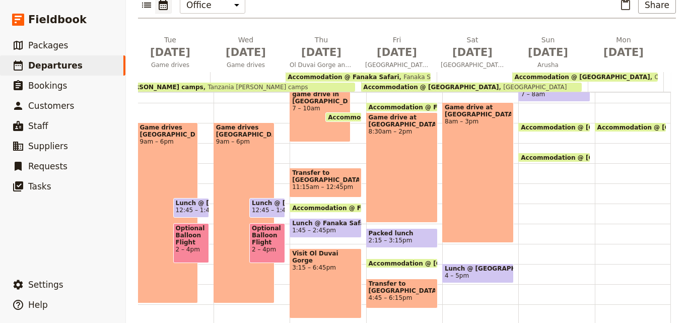
scroll to position [151, 0]
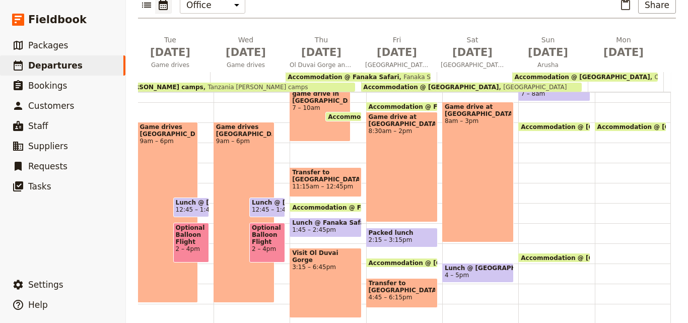
click at [558, 153] on div "Breakfast @ Simba Safari Lodge 7 – 8am Accommodation @ Simba Safari Lodge 3:45p…" at bounding box center [556, 183] width 76 height 484
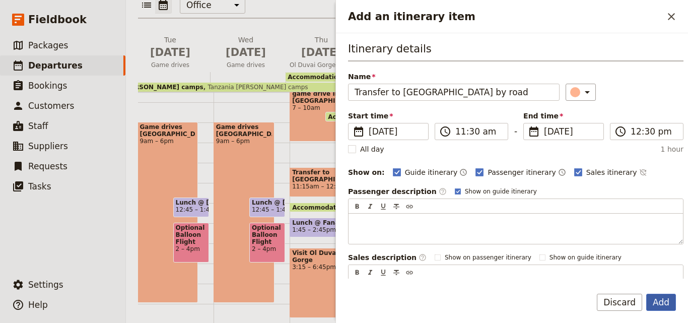
type input "Transfer to Arusha by road"
click at [661, 302] on button "Add" at bounding box center [661, 302] width 30 height 17
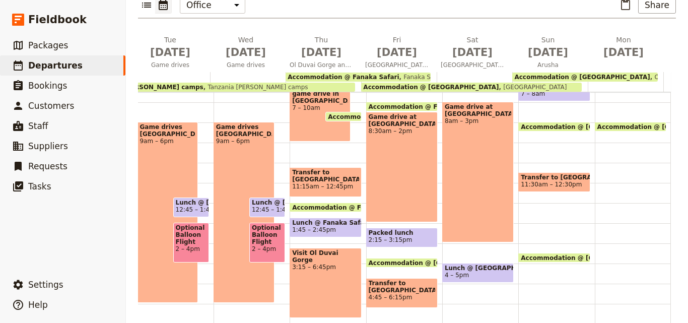
scroll to position [101, 0]
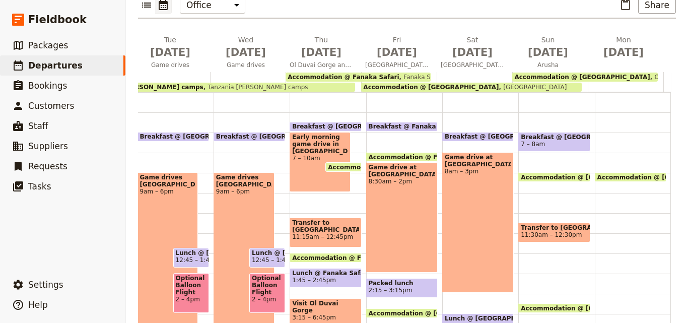
click at [541, 231] on span "11:30am – 12:30pm" at bounding box center [551, 234] width 61 height 7
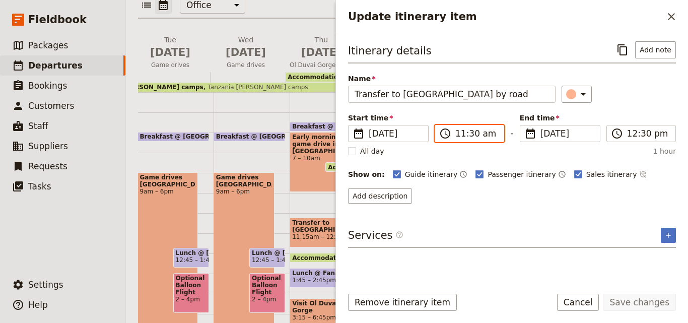
click at [465, 128] on input "11:30 am" at bounding box center [476, 133] width 42 height 12
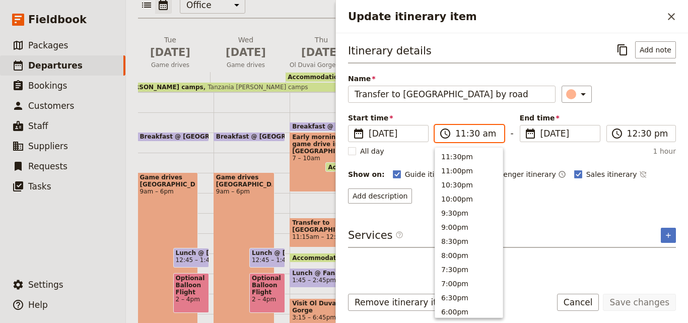
scroll to position [341, 0]
click at [457, 198] on button "10:00am" at bounding box center [469, 197] width 68 height 14
type input "10:00 am"
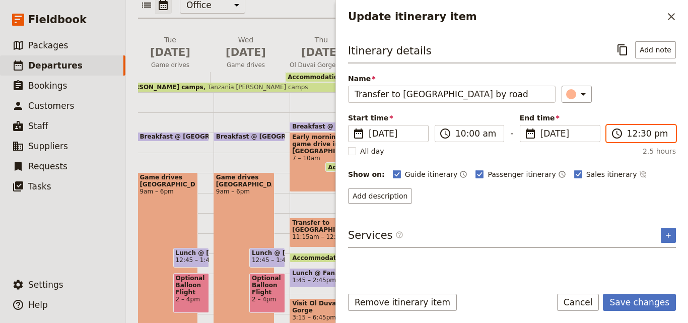
click at [641, 138] on input "12:30 pm" at bounding box center [648, 133] width 42 height 12
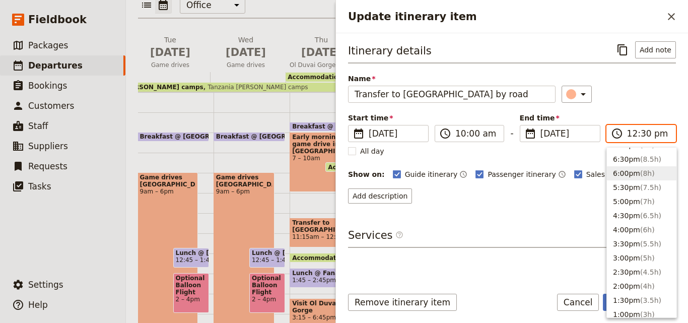
scroll to position [161, 0]
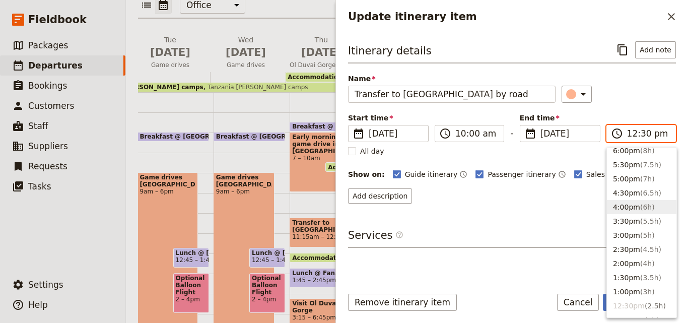
click at [633, 205] on button "4:00pm ( 6h )" at bounding box center [642, 207] width 70 height 14
type input "04:00 pm"
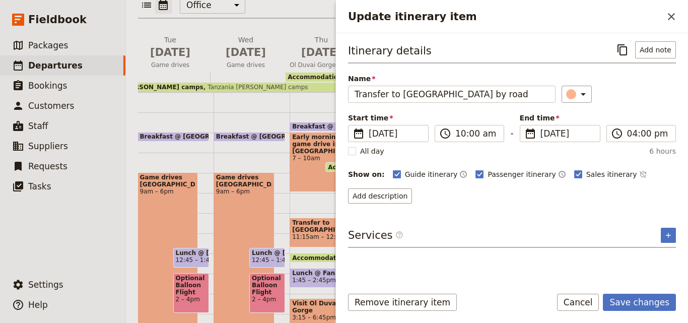
click at [650, 313] on div "Remove itinerary item Save changes Cancel" at bounding box center [512, 308] width 352 height 29
click at [653, 304] on button "Save changes" at bounding box center [639, 302] width 73 height 17
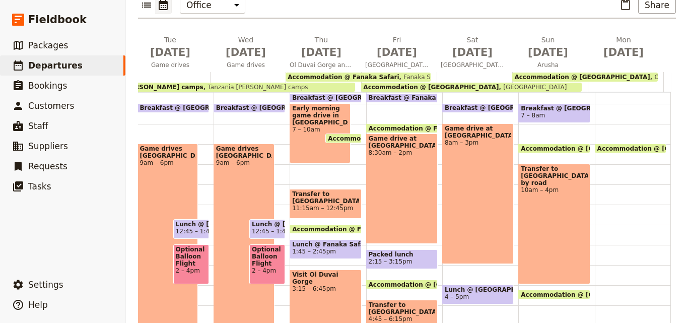
scroll to position [180, 0]
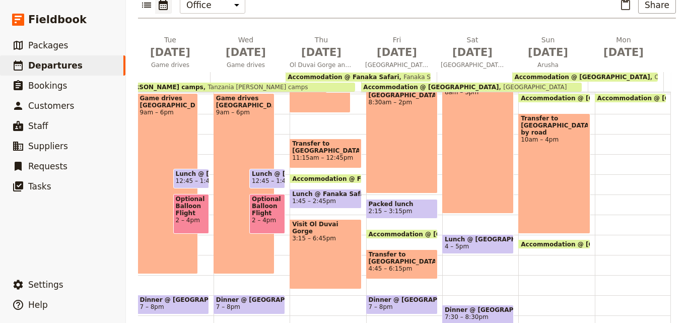
click at [531, 247] on div "Breakfast @ Simba Safari Lodge 7 – 8am Accommodation @ Simba Safari Lodge 3:45p…" at bounding box center [556, 154] width 76 height 484
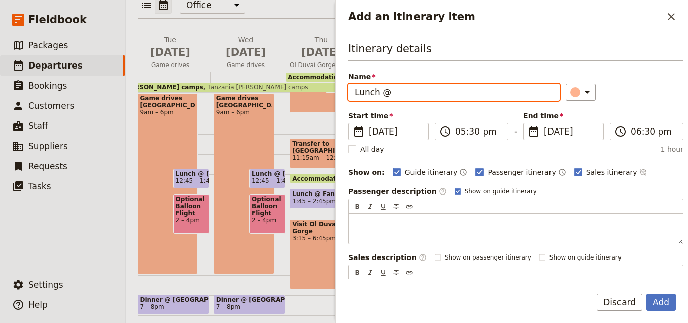
paste input "Outpost Lodge"
type input "Lunch @ Outpost Lodge"
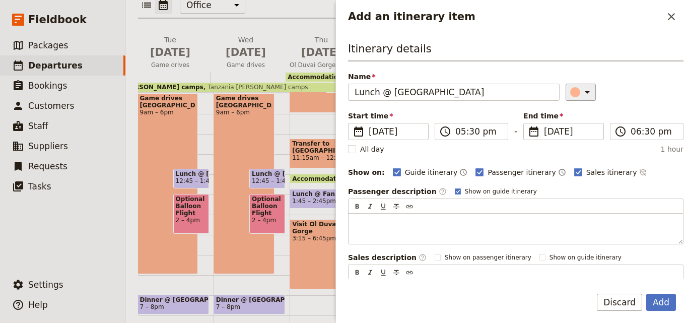
click at [574, 85] on button "​" at bounding box center [581, 92] width 30 height 17
click at [578, 136] on div "button" at bounding box center [577, 137] width 10 height 10
click at [661, 303] on button "Add" at bounding box center [661, 302] width 30 height 17
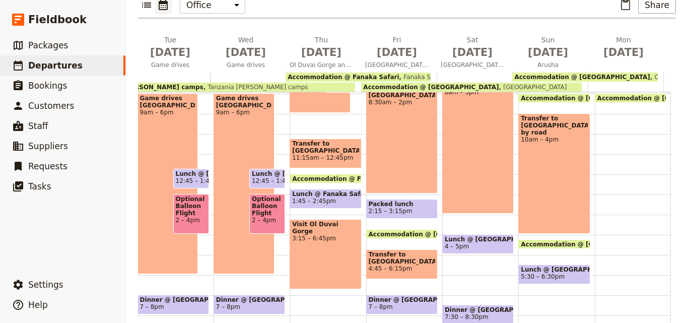
click at [551, 273] on span "5:30 – 6:30pm" at bounding box center [554, 276] width 66 height 7
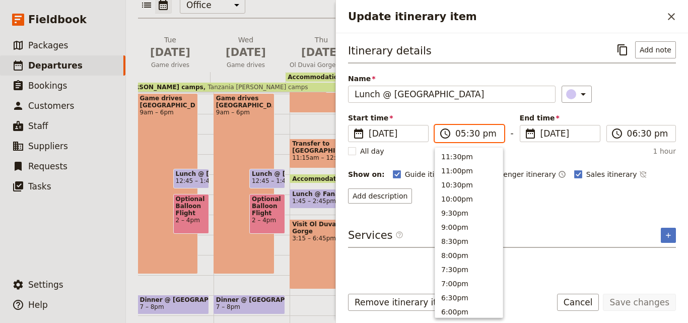
click at [472, 136] on input "05:30 pm" at bounding box center [476, 133] width 42 height 12
click at [472, 170] on button "5:00pm" at bounding box center [469, 169] width 68 height 14
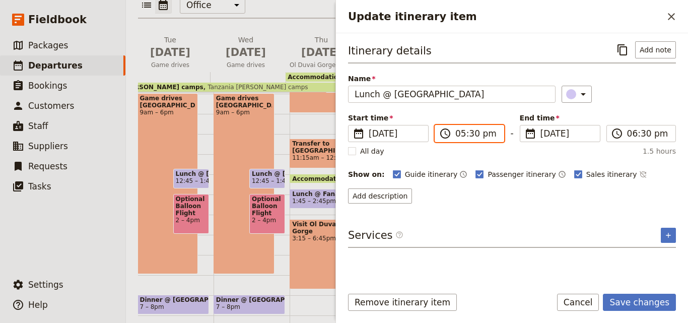
type input "05:00 pm"
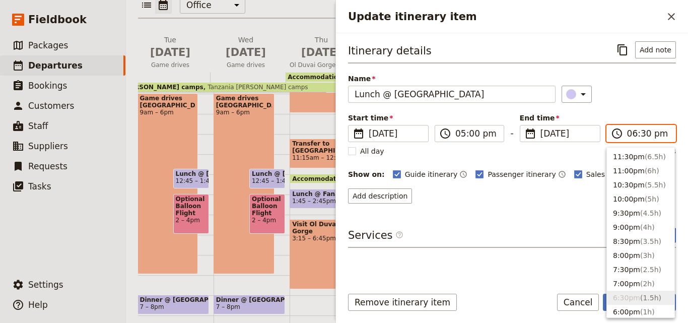
click at [637, 135] on input "06:30 pm" at bounding box center [648, 133] width 42 height 12
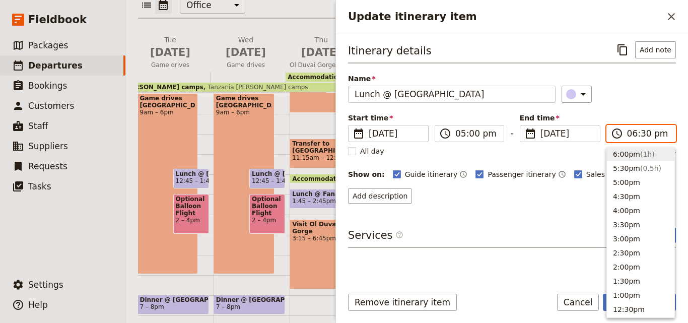
click at [619, 155] on button "6:00pm ( 1h )" at bounding box center [641, 154] width 68 height 14
type input "06:00 pm"
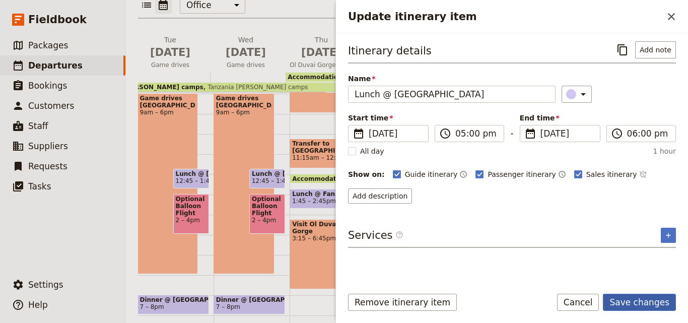
click at [656, 300] on button "Save changes" at bounding box center [639, 302] width 73 height 17
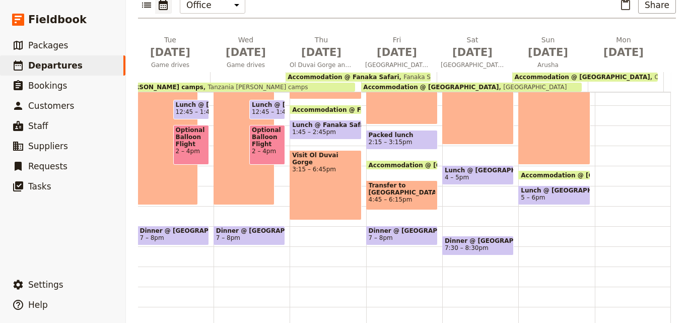
scroll to position [156, 0]
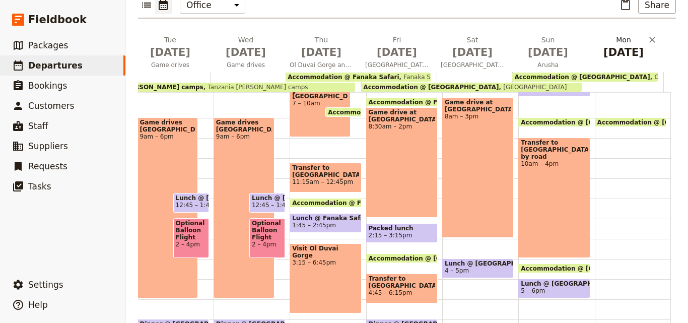
click at [607, 45] on span "[DATE]" at bounding box center [623, 52] width 63 height 15
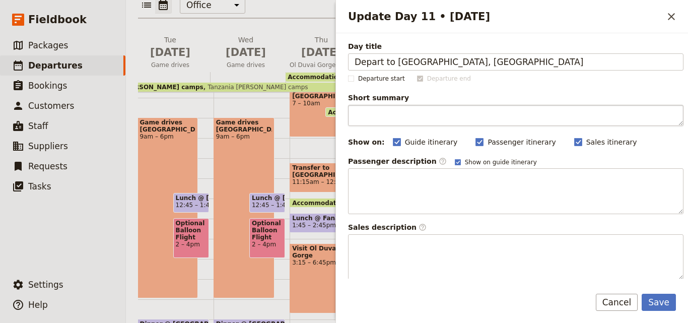
type input "Depart to Stone Town, ZANZIBAR"
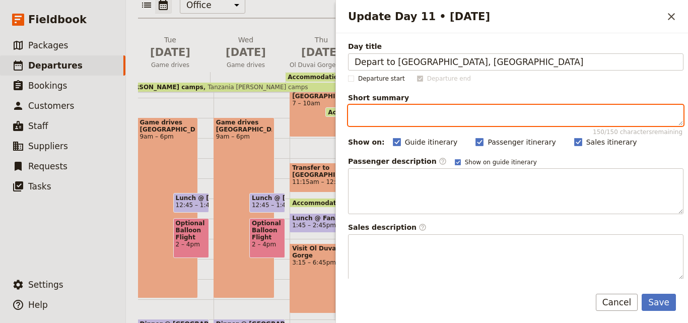
click at [394, 121] on textarea "Short summary 150 / 150 characters remaining" at bounding box center [516, 115] width 336 height 21
paste textarea "Depart to Stone Town, ZANZIBAR"
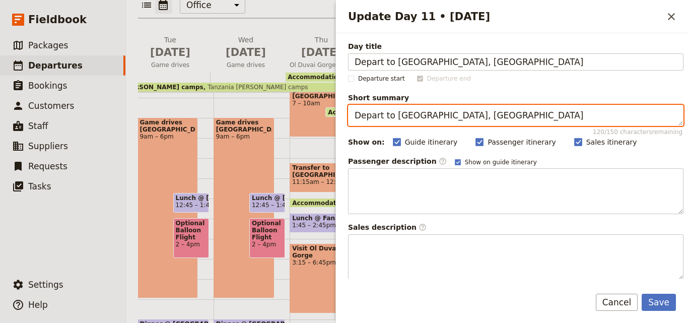
drag, startPoint x: 383, startPoint y: 115, endPoint x: 500, endPoint y: 115, distance: 117.4
click at [500, 115] on textarea "Depart to Stone Town, ZANZIBAR" at bounding box center [516, 115] width 336 height 21
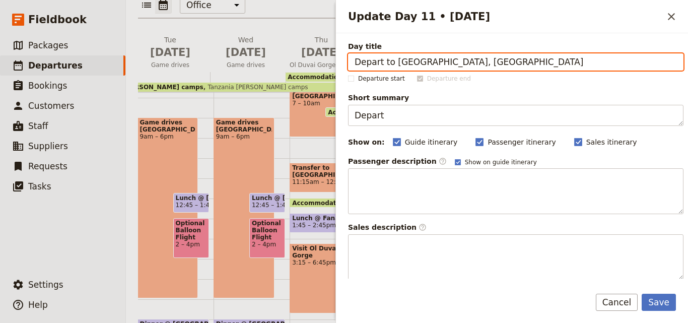
drag, startPoint x: 436, startPoint y: 63, endPoint x: 322, endPoint y: 63, distance: 113.3
click at [322, 63] on div "FEB 2026 - TANZANIA - Adrian's Family Trip ​ Draft 13 – 23 Feb 2026 11 days / 1…" at bounding box center [407, 161] width 562 height 323
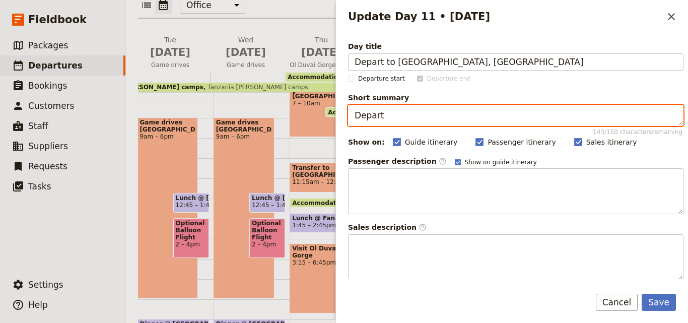
drag, startPoint x: 388, startPoint y: 114, endPoint x: 339, endPoint y: 111, distance: 49.4
click at [339, 111] on div "Day title Depart to Stone Town, ZANZIBAR Departure start Departure end Short su…" at bounding box center [512, 155] width 352 height 245
paste textarea "to Stone Town"
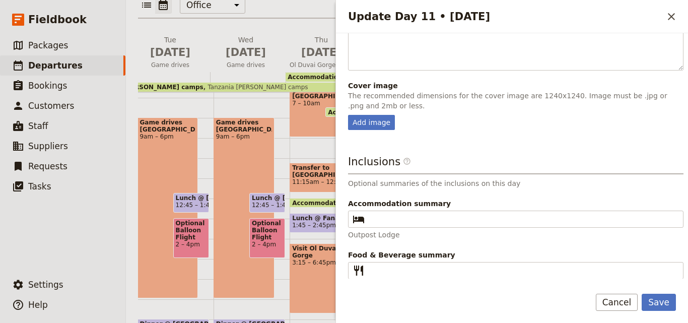
scroll to position [277, 0]
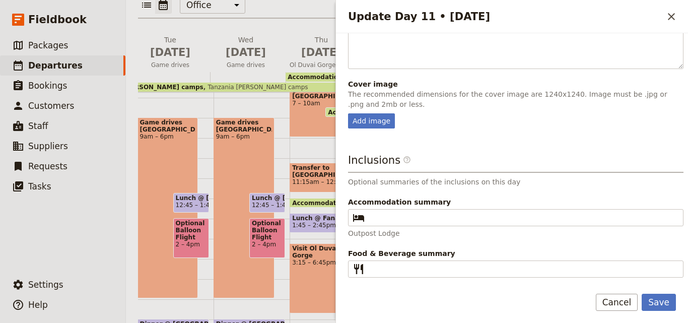
type textarea "Depart to Stone Town"
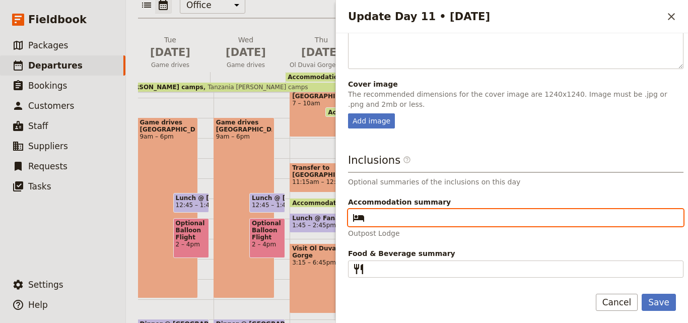
paste input "Emerson on Hurumzi"
type input "Emerson on Hurumzi"
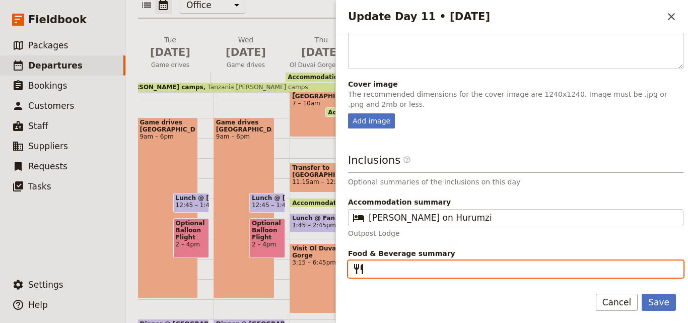
click at [382, 270] on input "Food & Beverage summary ​" at bounding box center [523, 269] width 308 height 12
type input "B D"
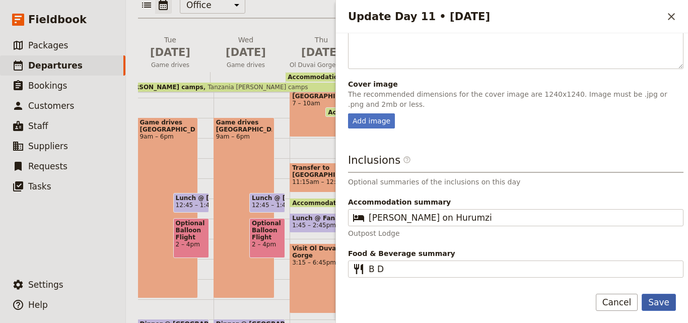
click at [657, 298] on button "Save" at bounding box center [659, 302] width 34 height 17
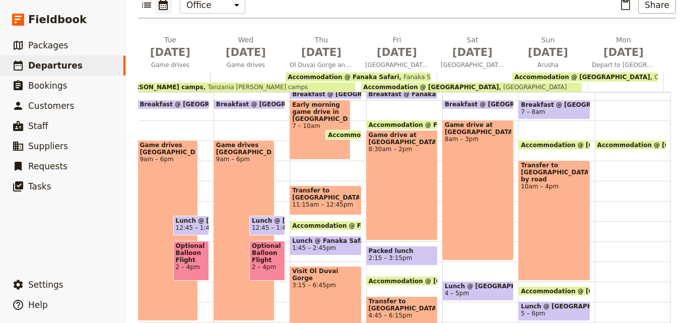
scroll to position [156, 0]
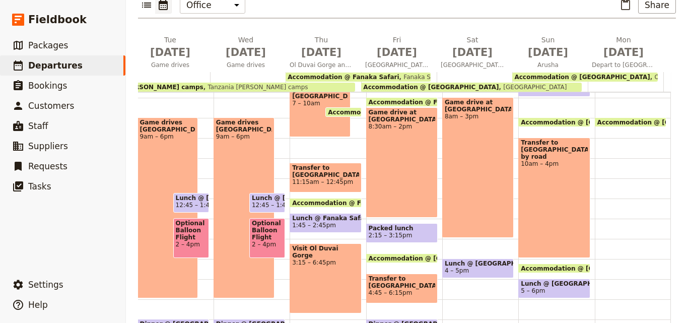
click at [563, 280] on span "Lunch @ Outpost Lodge" at bounding box center [554, 283] width 66 height 7
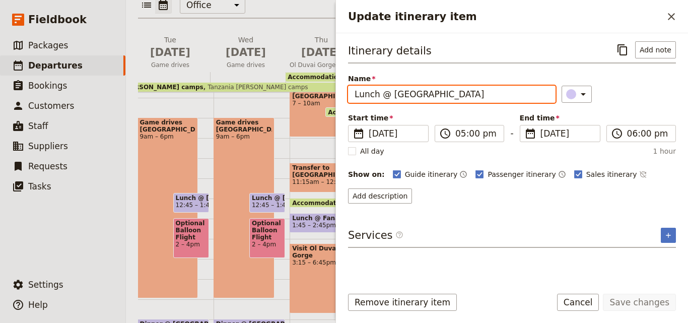
drag, startPoint x: 470, startPoint y: 93, endPoint x: 391, endPoint y: 96, distance: 79.2
click at [391, 96] on input "Lunch @ Outpost Lodge" at bounding box center [452, 94] width 208 height 17
paste input "Emerson on Hurumzi"
drag, startPoint x: 482, startPoint y: 95, endPoint x: 389, endPoint y: 94, distance: 92.2
click at [389, 94] on input "Lunch @ Emerson on Hurumzi" at bounding box center [452, 94] width 208 height 17
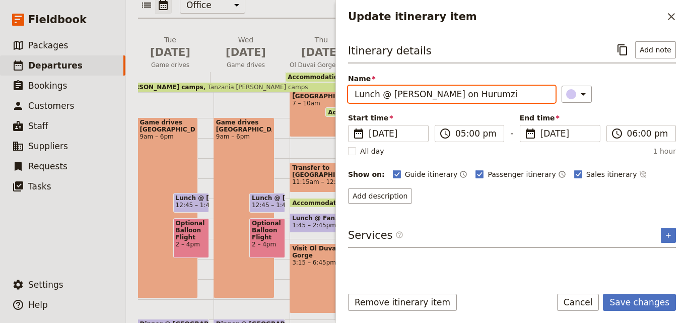
paste input "Outpost Lodge"
type input "Lunch @ Outpost Lodge"
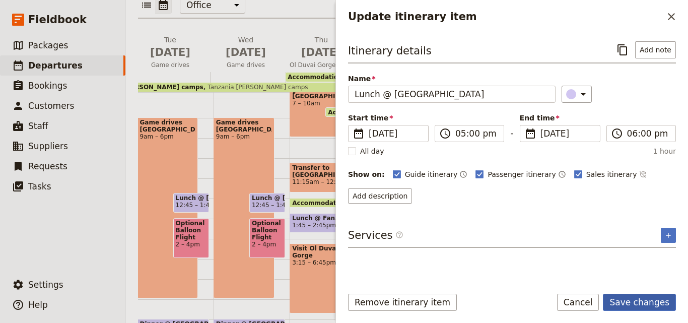
click at [641, 298] on button "Save changes" at bounding box center [639, 302] width 73 height 17
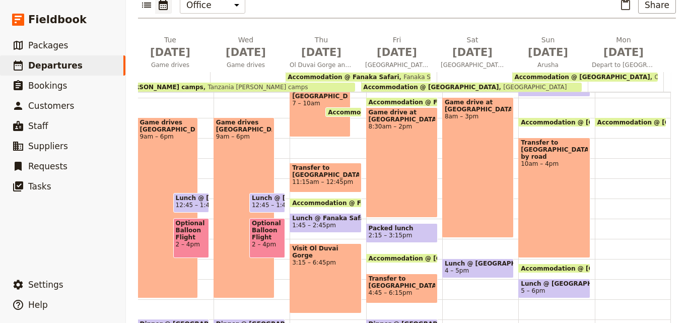
click at [563, 280] on span "Lunch @ Outpost Lodge" at bounding box center [554, 283] width 66 height 7
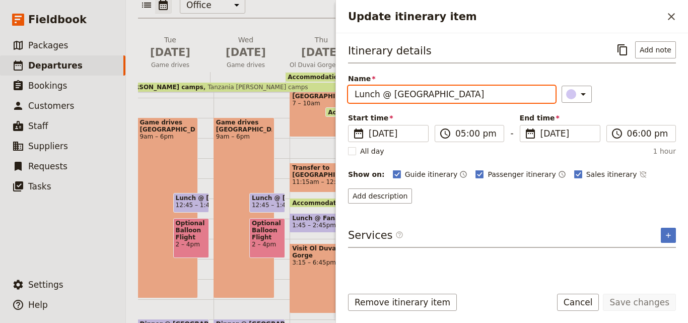
drag, startPoint x: 449, startPoint y: 98, endPoint x: 331, endPoint y: 91, distance: 118.1
click at [331, 91] on div "FEB 2026 - TANZANIA - Adrian's Family Trip ​ Draft 13 – 23 Feb 2026 11 days / 1…" at bounding box center [407, 161] width 562 height 323
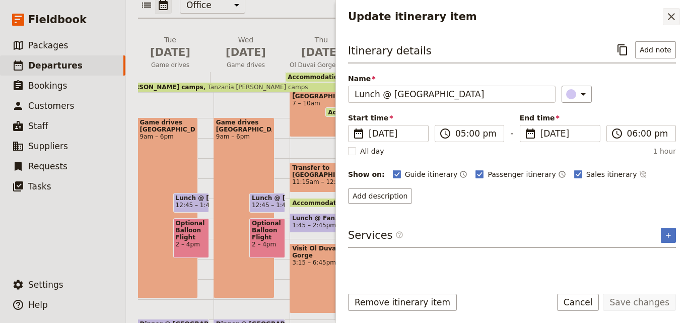
click at [672, 19] on icon "Close drawer" at bounding box center [671, 17] width 12 height 12
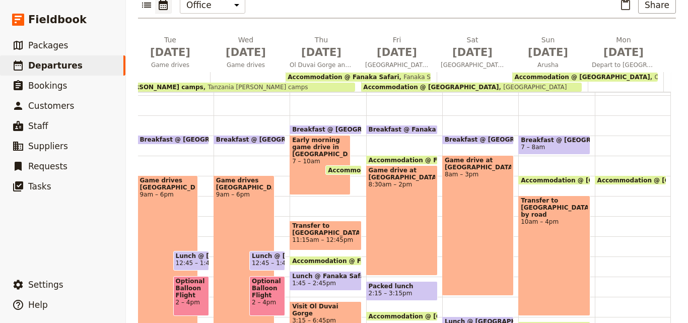
scroll to position [55, 0]
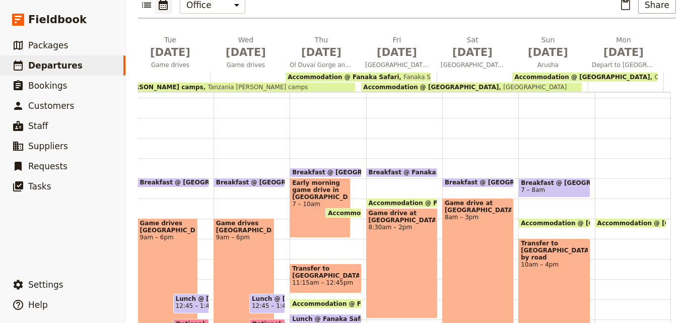
click at [608, 162] on div "Accommodation @ Outpost Lodge 4:15pm – 9am Outpost Lodge" at bounding box center [633, 279] width 76 height 484
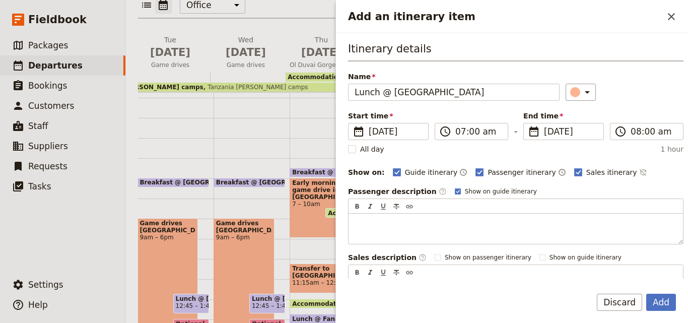
drag, startPoint x: 370, startPoint y: 92, endPoint x: 347, endPoint y: 89, distance: 23.4
click at [347, 89] on div "Itinerary details Name Lunch @ Outpost Lodge ​ Start time ​ 23 Feb 2026 23/02/2…" at bounding box center [512, 155] width 352 height 245
click at [376, 97] on input "Lunch @ Outpost Lodge" at bounding box center [454, 92] width 212 height 17
drag, startPoint x: 376, startPoint y: 97, endPoint x: 352, endPoint y: 97, distance: 24.2
click at [352, 97] on input "Lunch @ Outpost Lodge" at bounding box center [454, 92] width 212 height 17
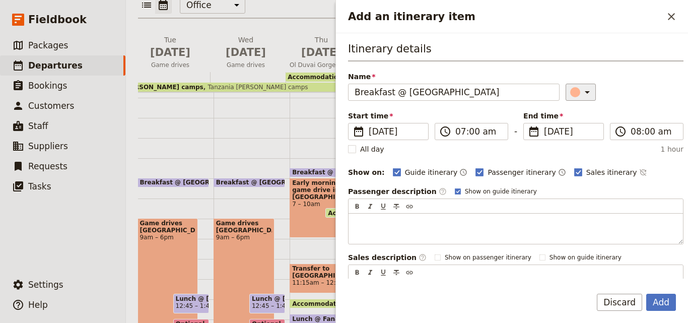
type input "Breakfast @ Outpost Lodge"
click at [583, 92] on icon "Add an itinerary item" at bounding box center [587, 92] width 12 height 12
click at [580, 137] on div "button" at bounding box center [577, 137] width 10 height 10
click at [662, 305] on button "Add" at bounding box center [661, 302] width 30 height 17
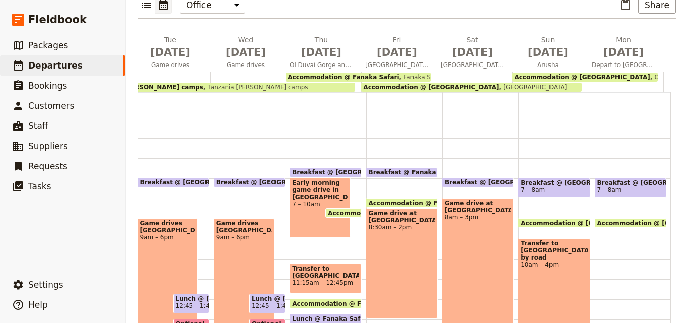
click at [627, 233] on div "Breakfast @ Outpost Lodge 7 – 8am Accommodation @ Outpost Lodge 4:15pm – 9am Ou…" at bounding box center [633, 279] width 76 height 484
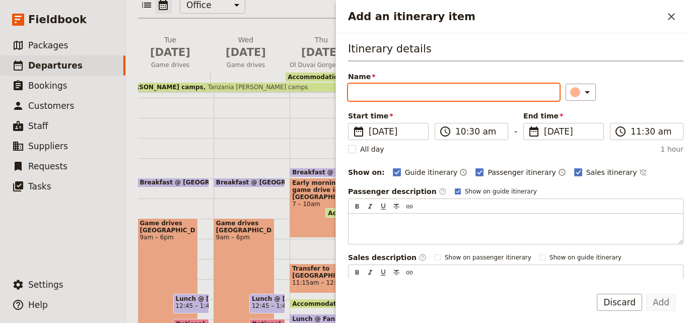
drag, startPoint x: 442, startPoint y: 83, endPoint x: 394, endPoint y: 93, distance: 49.0
paste input "Flight"
type input "Flight"
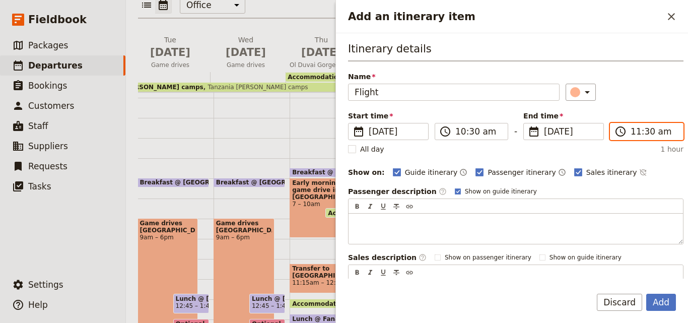
click at [634, 129] on input "11:30 am" at bounding box center [654, 131] width 46 height 12
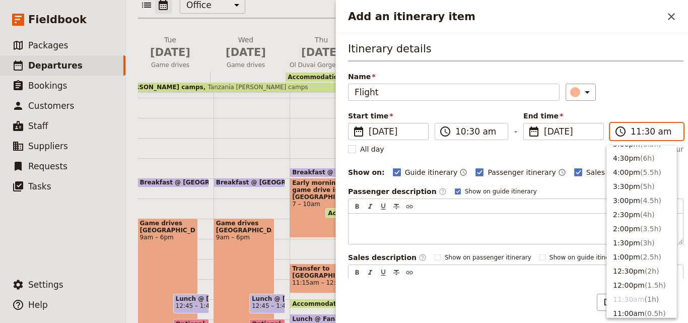
scroll to position [189, 0]
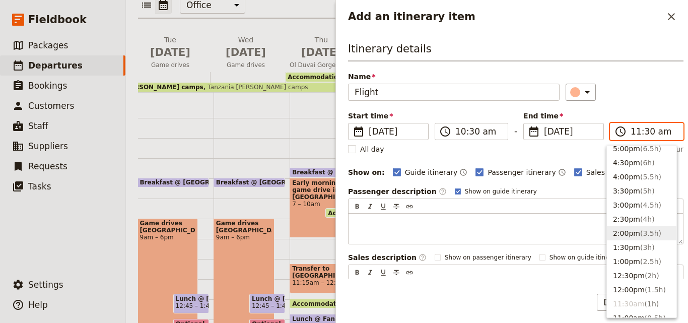
click at [641, 230] on span "( 3.5h )" at bounding box center [650, 233] width 21 height 8
type input "02:00 pm"
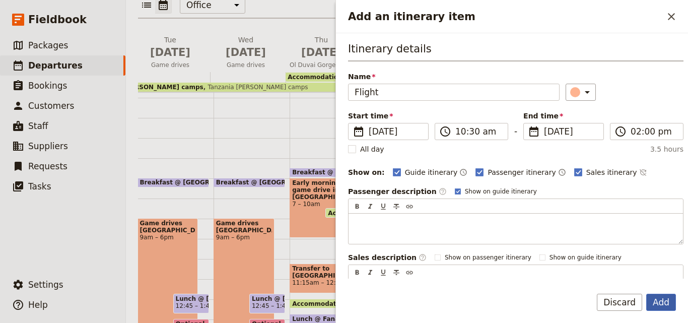
click at [665, 301] on button "Add" at bounding box center [661, 302] width 30 height 17
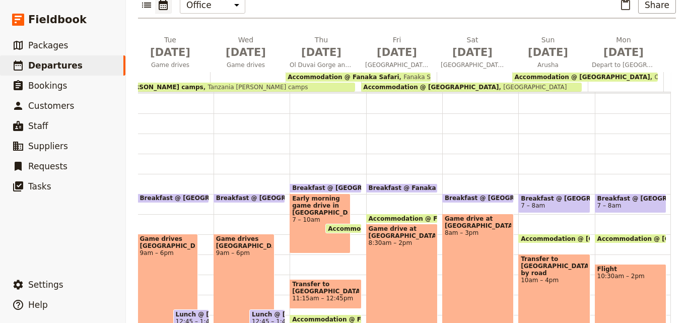
scroll to position [0, 0]
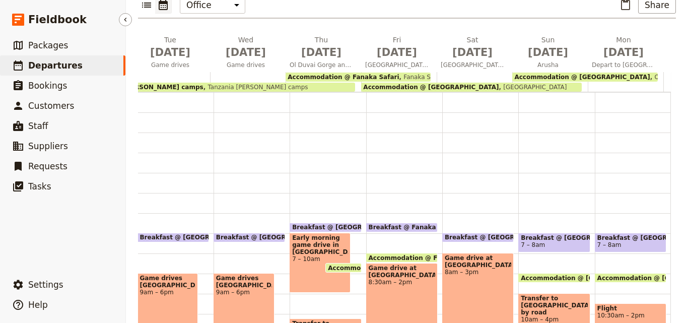
click at [30, 64] on span "Departures" at bounding box center [55, 65] width 54 height 10
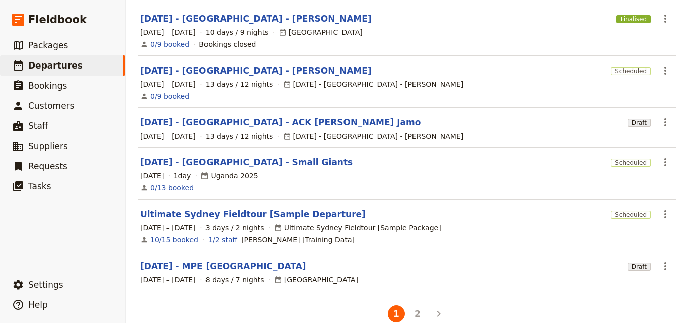
scroll to position [316, 0]
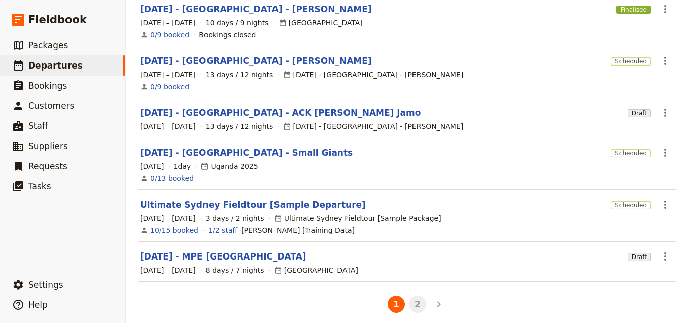
click at [415, 297] on button "2" at bounding box center [417, 304] width 17 height 17
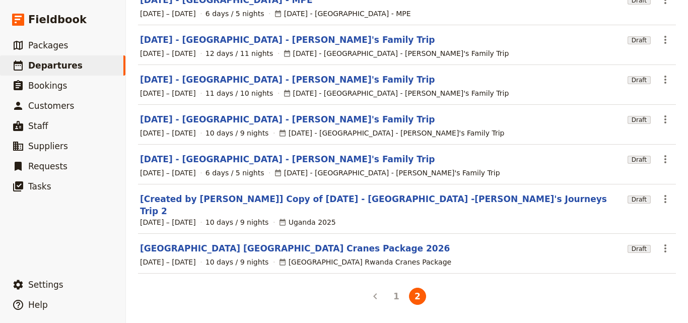
scroll to position [210, 0]
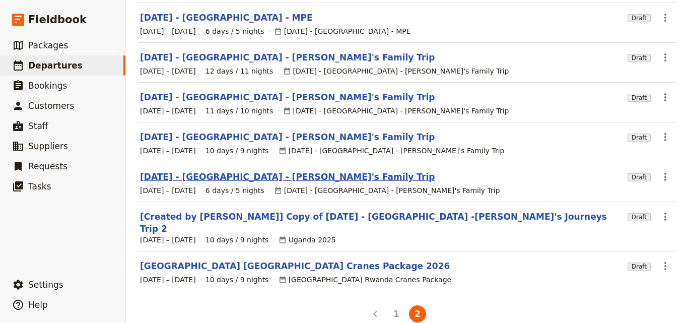
click at [268, 172] on link "[DATE] - [GEOGRAPHIC_DATA] - [PERSON_NAME]'s Family Trip" at bounding box center [287, 177] width 295 height 12
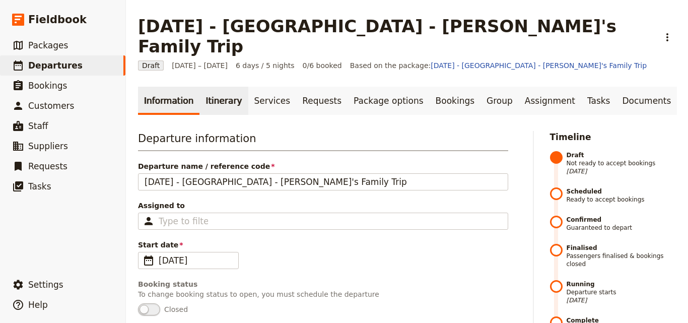
click at [231, 91] on link "Itinerary" at bounding box center [223, 101] width 48 height 28
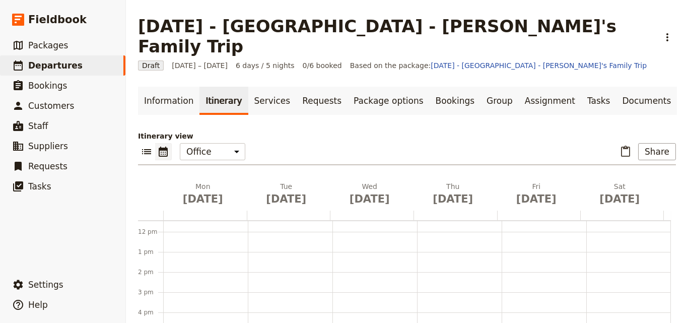
scroll to position [50, 0]
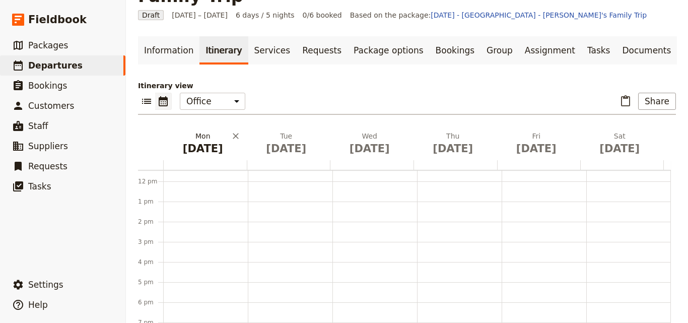
click at [189, 141] on span "[DATE]" at bounding box center [203, 148] width 72 height 15
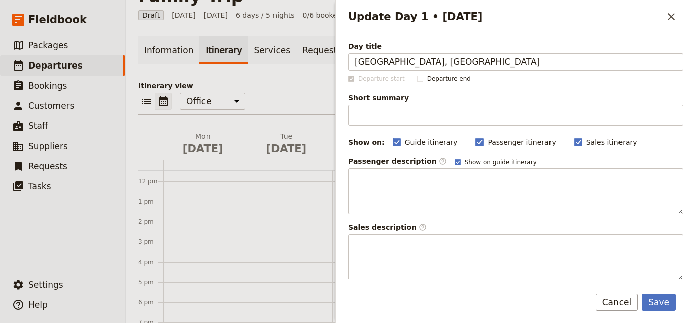
type input "Stone Town, ZANZIBAR"
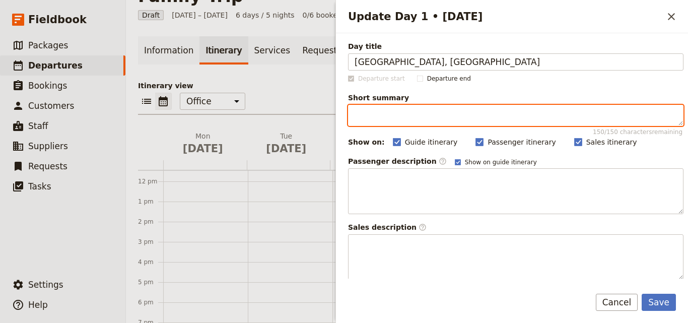
paste textarea "City Walk"
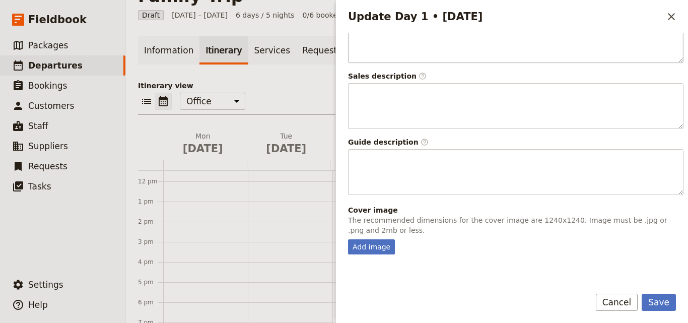
scroll to position [265, 0]
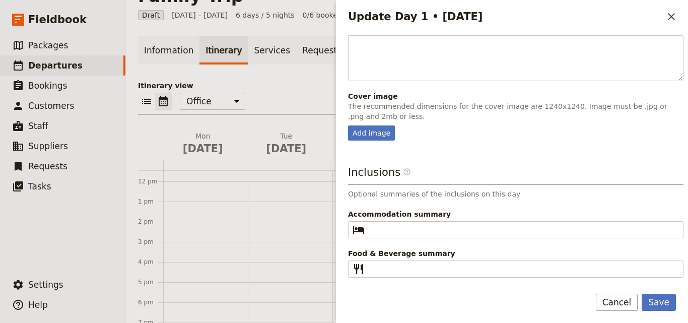
type textarea "City Walk"
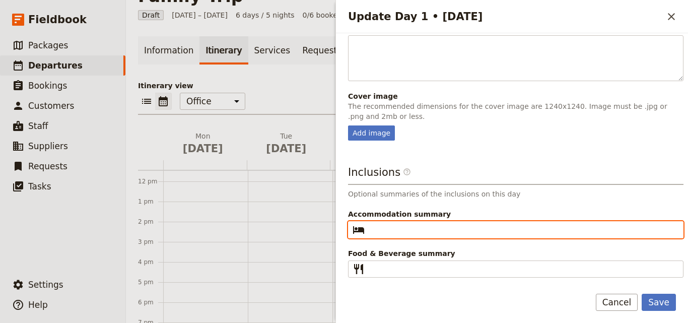
paste input "Emerson on Hurumzi"
type input "Emerson on Hurumzi"
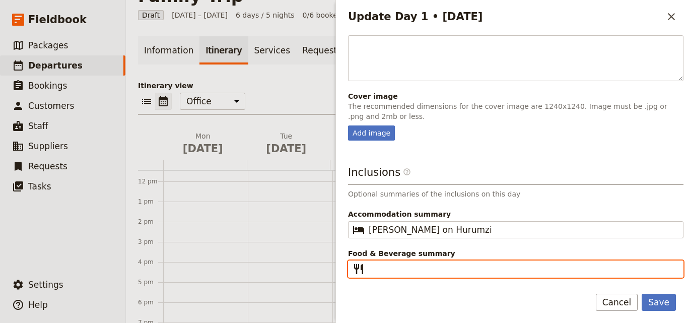
click at [426, 270] on input "Food & Beverage summary ​" at bounding box center [523, 269] width 308 height 12
type input "D"
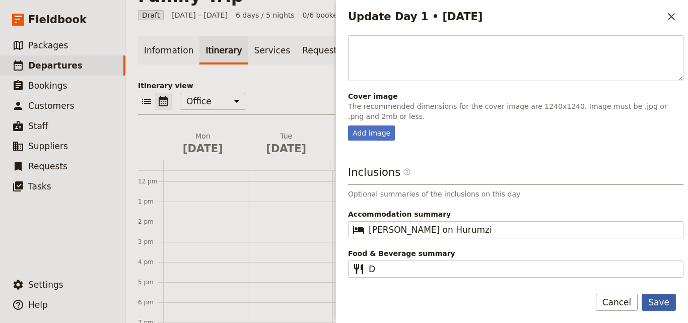
click at [669, 296] on button "Save" at bounding box center [659, 302] width 34 height 17
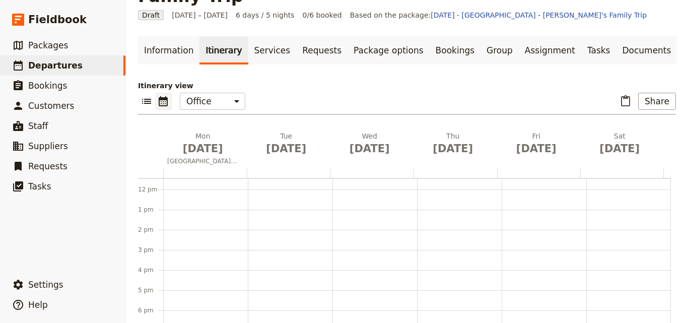
click at [190, 168] on div at bounding box center [205, 173] width 84 height 10
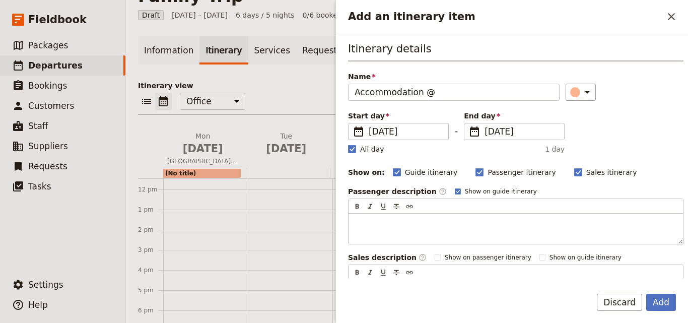
type input "Accommodation @"
click at [347, 146] on div "Itinerary details Name Accommodation @ ​ Start day ​ 23 Feb 2026 23/02/2026 202…" at bounding box center [512, 155] width 352 height 245
click at [356, 150] on rect "Add an itinerary item" at bounding box center [352, 149] width 8 height 8
click at [348, 144] on input "All day" at bounding box center [348, 144] width 1 height 1
checkbox input "false"
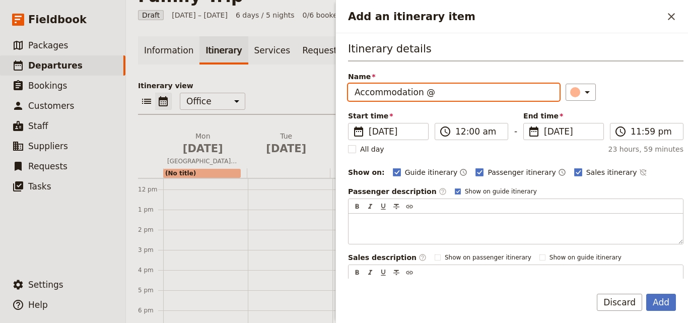
paste input "Emerson on Hurumzi"
type input "Accommodation @ Emerson on Hurumzi"
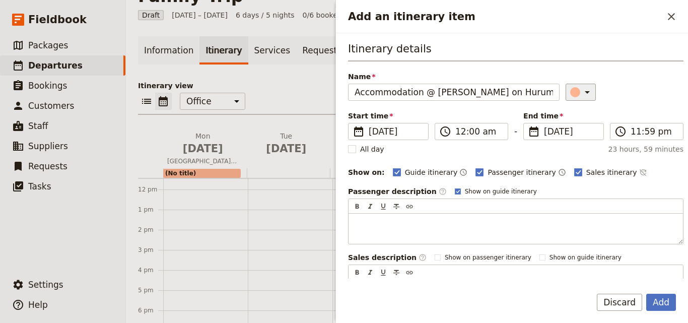
click at [570, 92] on div "Add an itinerary item" at bounding box center [575, 92] width 10 height 10
click at [578, 132] on div "button" at bounding box center [577, 137] width 10 height 10
click at [581, 97] on icon "Add an itinerary item" at bounding box center [587, 92] width 12 height 12
click at [564, 124] on div "button" at bounding box center [565, 125] width 10 height 10
click at [548, 132] on span "23 Feb 2026" at bounding box center [570, 131] width 53 height 12
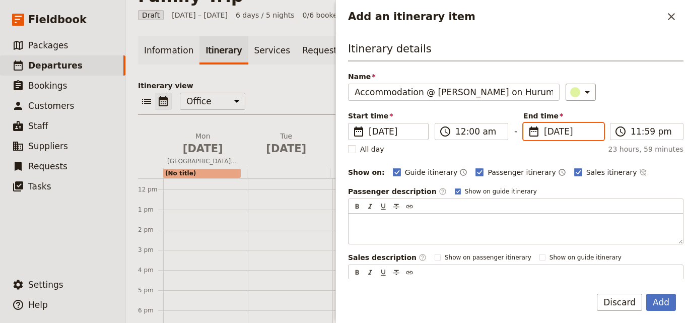
click at [528, 123] on input "23/02/2026" at bounding box center [527, 123] width 1 height 1
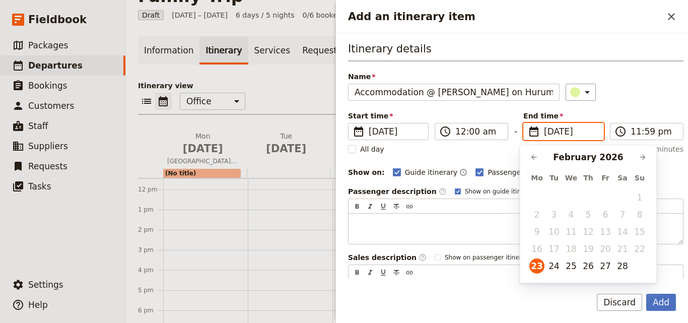
scroll to position [0, 0]
click at [571, 265] on button "25" at bounding box center [571, 265] width 15 height 15
type input "25/02/2026"
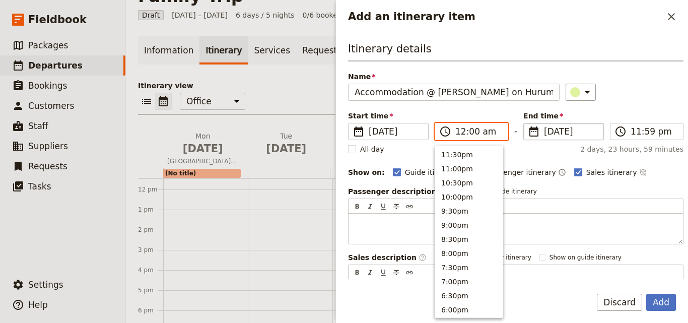
click at [462, 129] on input "12:00 am" at bounding box center [478, 131] width 46 height 12
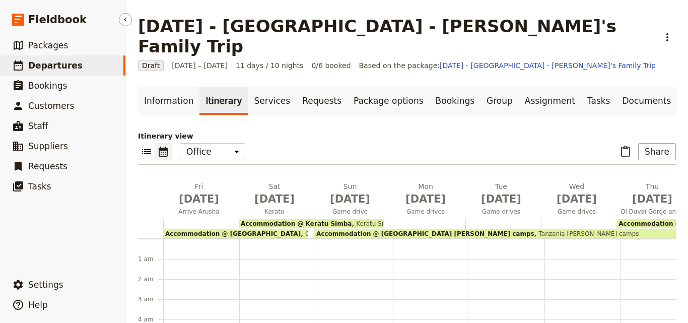
scroll to position [121, 0]
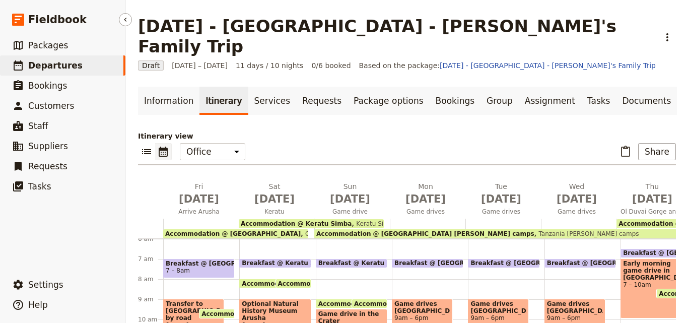
click at [83, 65] on link "​ Departures" at bounding box center [62, 65] width 125 height 20
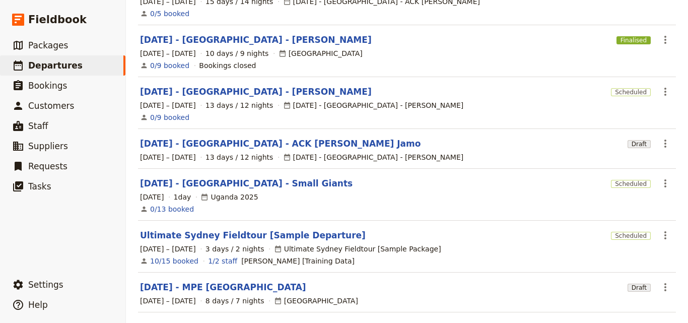
scroll to position [316, 0]
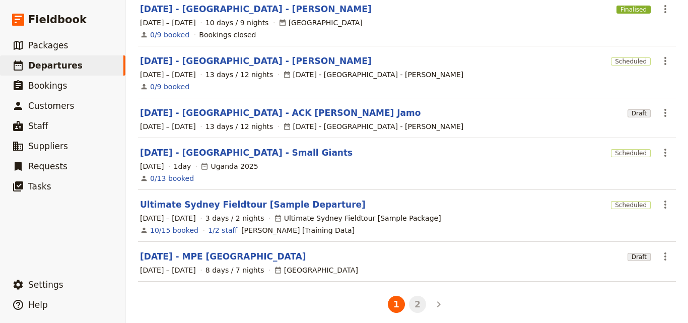
click at [414, 299] on button "2" at bounding box center [417, 304] width 17 height 17
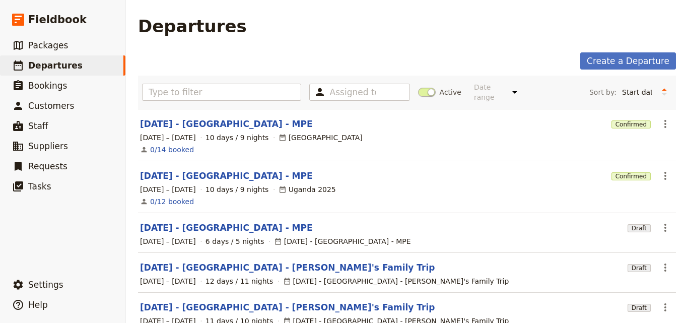
scroll to position [101, 0]
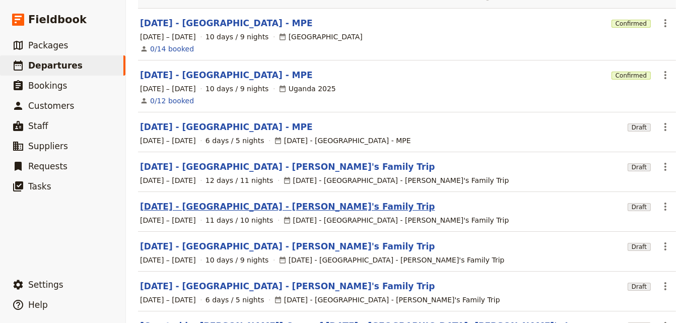
click at [230, 201] on link "[DATE] - [GEOGRAPHIC_DATA] - [PERSON_NAME]'s Family Trip" at bounding box center [287, 207] width 295 height 12
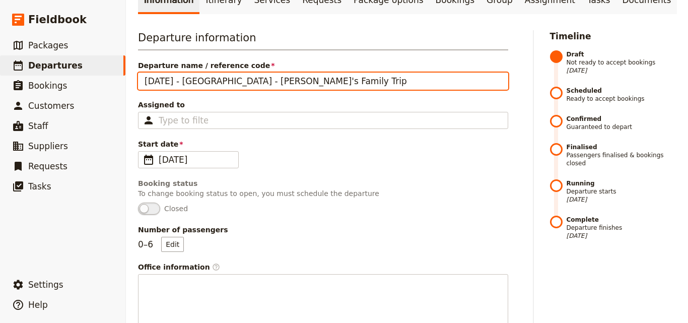
drag, startPoint x: 185, startPoint y: 60, endPoint x: 226, endPoint y: 62, distance: 41.3
click at [226, 73] on input "[DATE] - [GEOGRAPHIC_DATA] - [PERSON_NAME]'s Family Trip" at bounding box center [323, 81] width 370 height 17
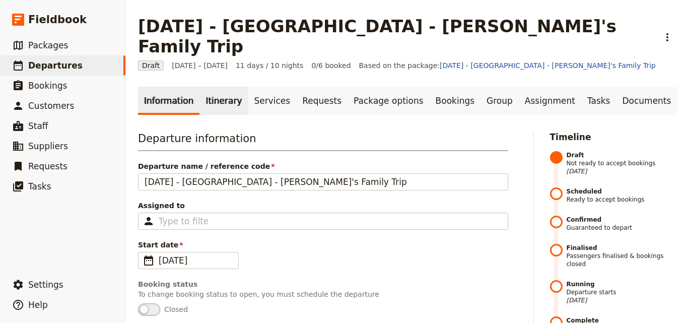
click at [214, 87] on link "Itinerary" at bounding box center [223, 101] width 48 height 28
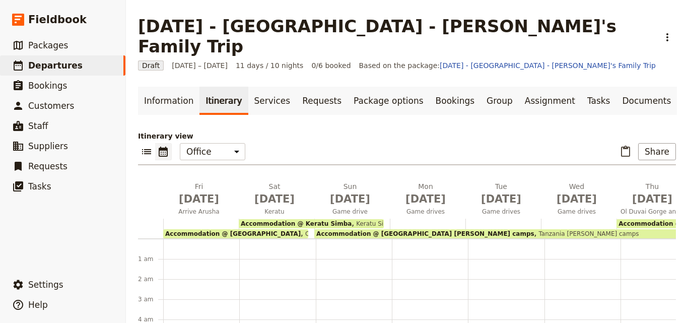
scroll to position [121, 0]
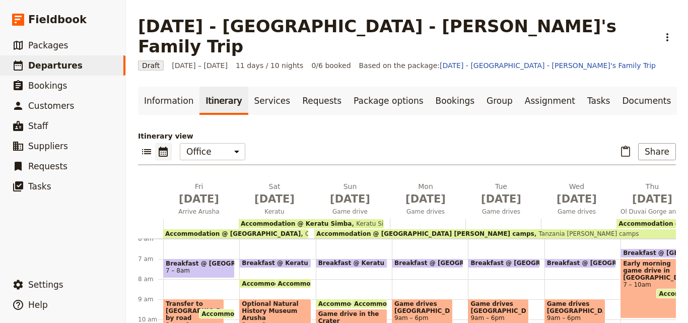
click at [327, 220] on span "Accommodation @ Keratu Simba" at bounding box center [296, 223] width 111 height 7
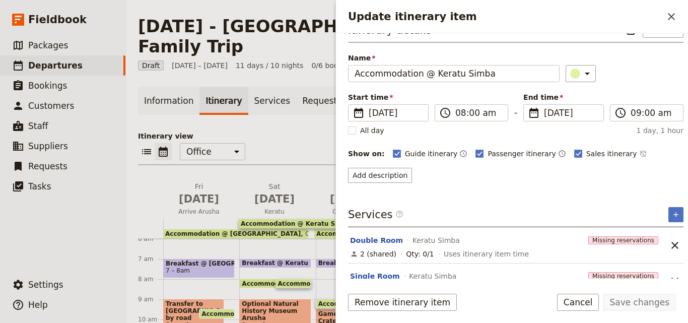
scroll to position [40, 0]
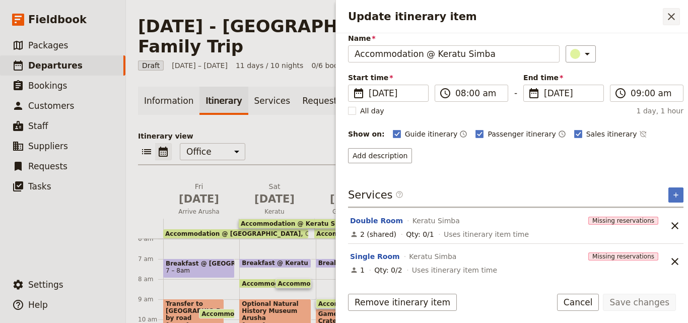
click at [678, 19] on button "​" at bounding box center [671, 16] width 17 height 17
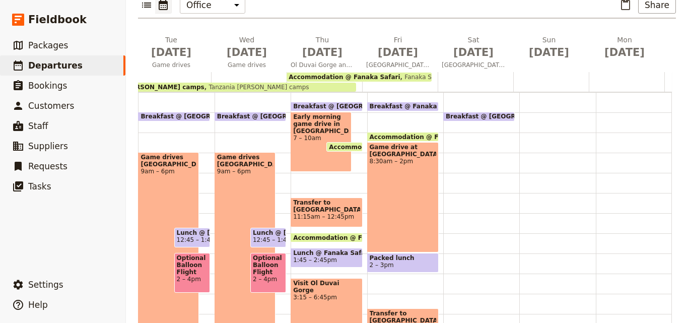
scroll to position [0, 339]
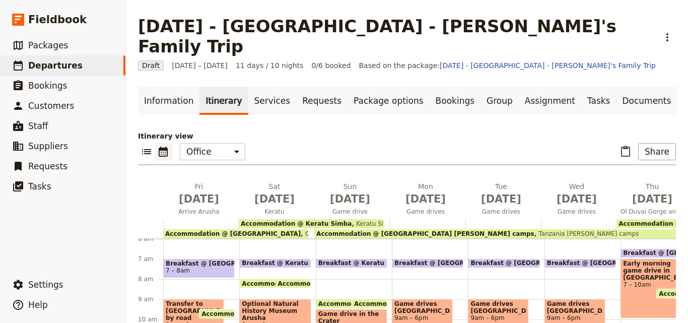
scroll to position [50, 0]
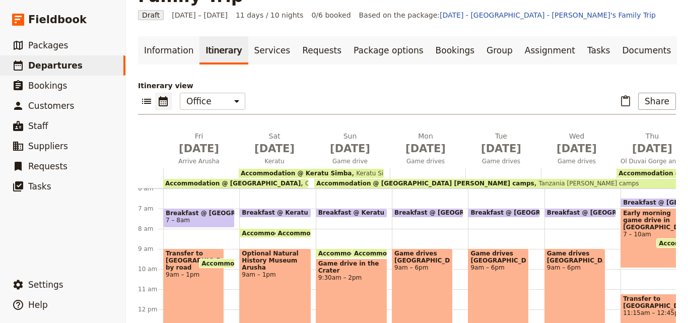
click at [357, 170] on span "Keratu Simba" at bounding box center [374, 173] width 45 height 7
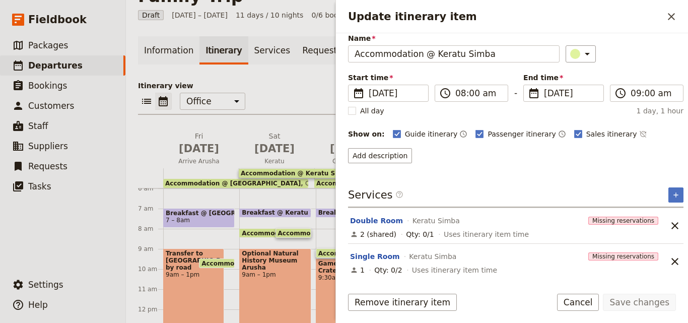
scroll to position [0, 0]
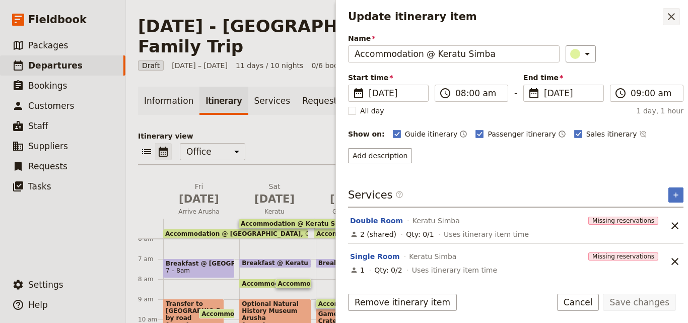
click at [672, 25] on button "​" at bounding box center [671, 16] width 17 height 17
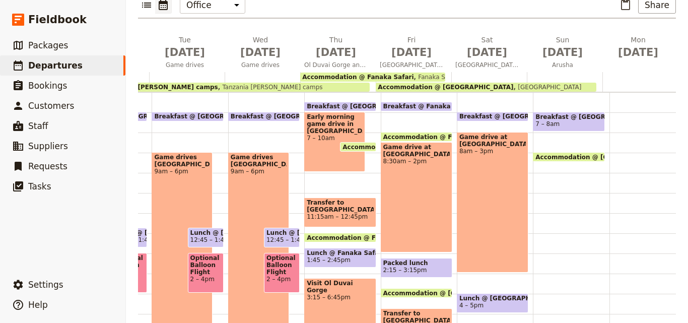
scroll to position [0, 339]
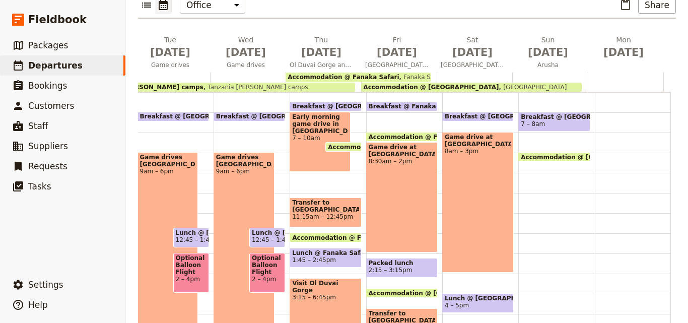
click at [499, 84] on span "[GEOGRAPHIC_DATA]" at bounding box center [533, 87] width 68 height 7
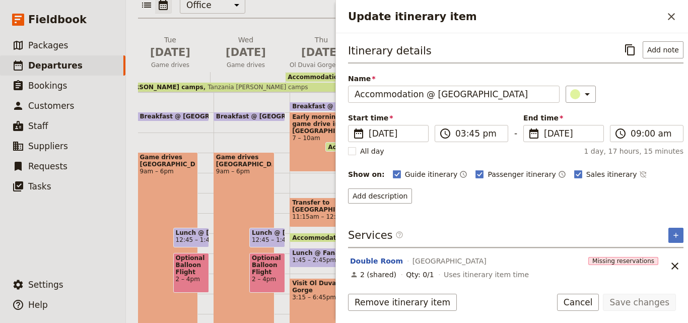
scroll to position [40, 0]
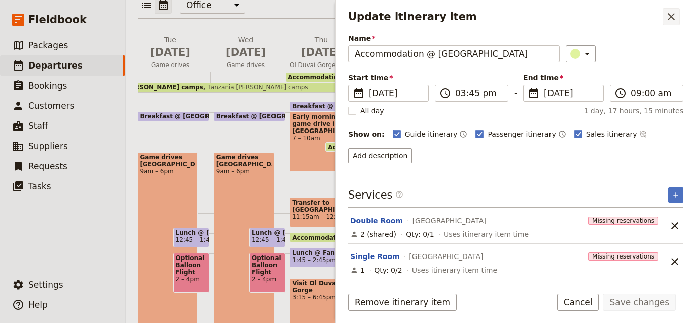
click at [673, 14] on icon "Close drawer" at bounding box center [671, 17] width 12 height 12
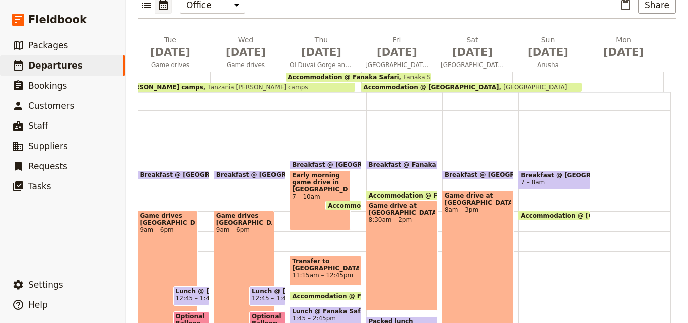
scroll to position [0, 0]
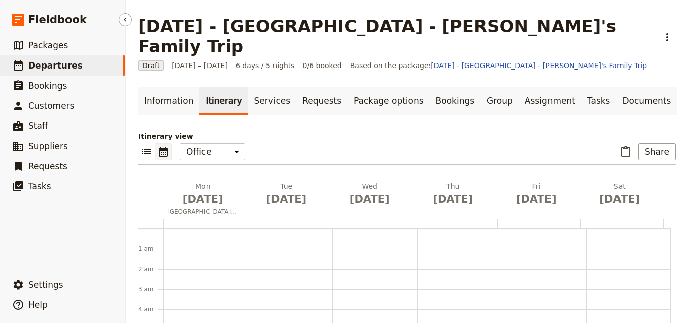
scroll to position [131, 0]
click at [47, 68] on span "Departures" at bounding box center [55, 65] width 54 height 10
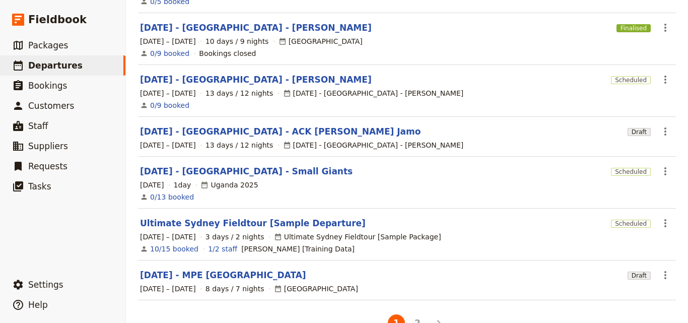
scroll to position [316, 0]
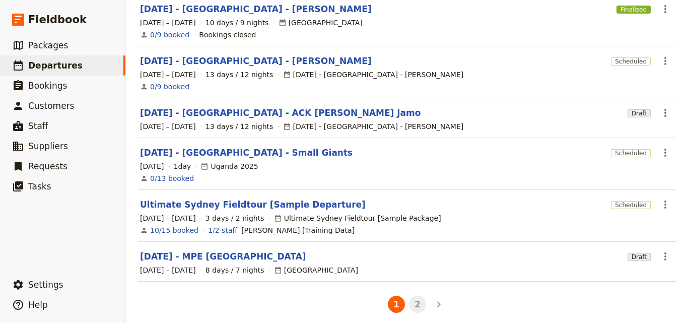
click at [411, 300] on button "2" at bounding box center [417, 304] width 17 height 17
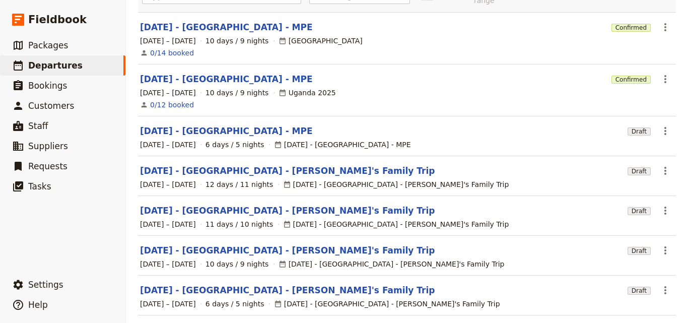
scroll to position [101, 0]
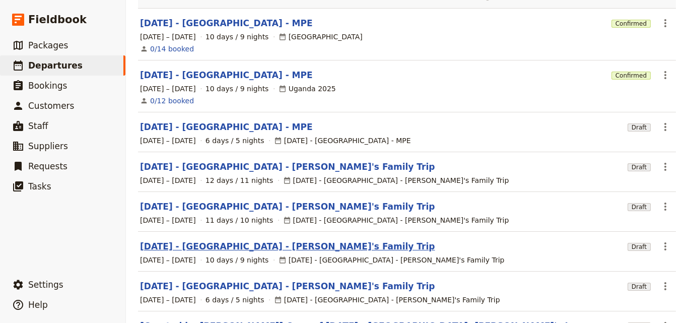
click at [290, 240] on link "[DATE] - [GEOGRAPHIC_DATA] - [PERSON_NAME]'s Family Trip" at bounding box center [287, 246] width 295 height 12
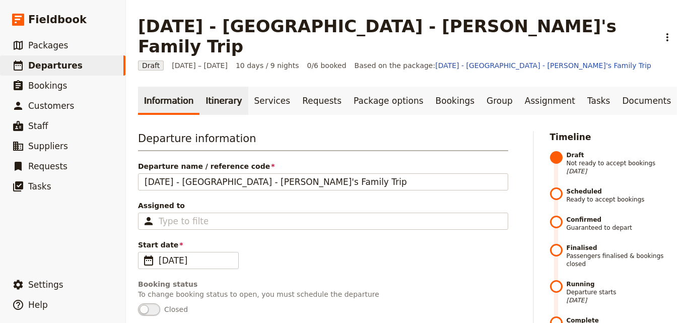
click at [221, 87] on link "Itinerary" at bounding box center [223, 101] width 48 height 28
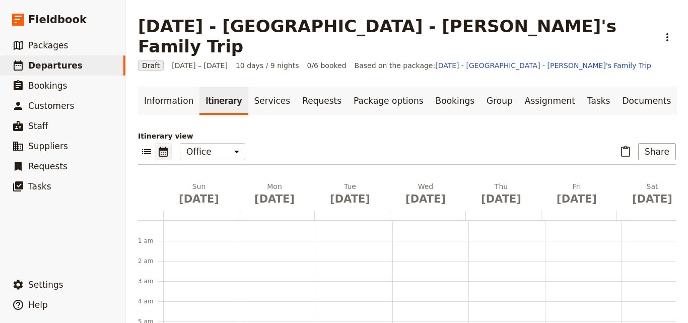
scroll to position [131, 0]
click at [68, 59] on span "Departures" at bounding box center [55, 65] width 54 height 12
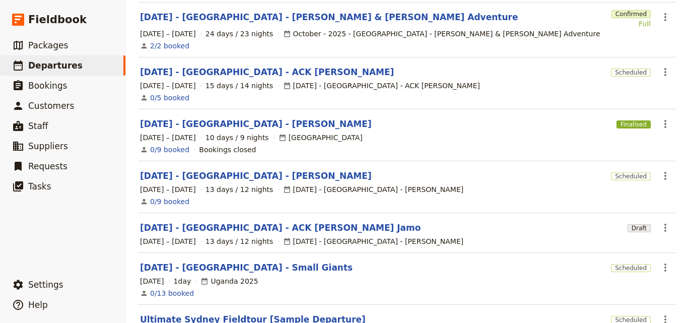
scroll to position [316, 0]
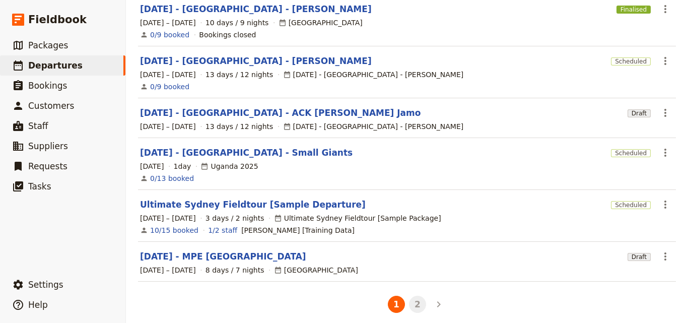
click at [410, 299] on button "2" at bounding box center [417, 304] width 17 height 17
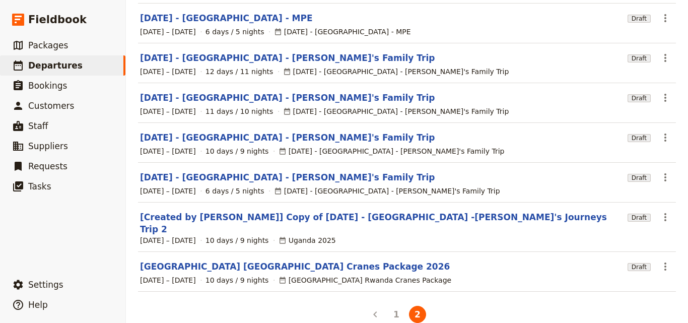
scroll to position [210, 0]
click at [248, 131] on link "[DATE] - [GEOGRAPHIC_DATA] - [PERSON_NAME]'s Family Trip" at bounding box center [287, 137] width 295 height 12
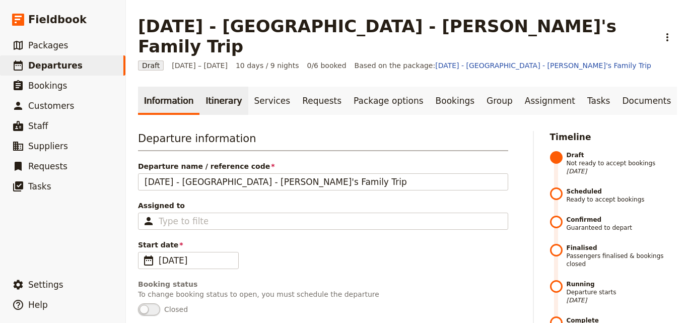
click at [228, 87] on link "Itinerary" at bounding box center [223, 101] width 48 height 28
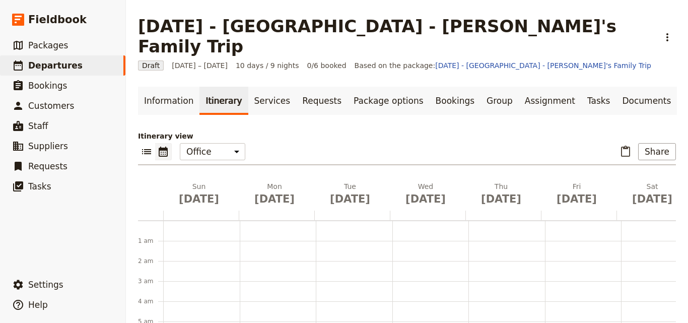
scroll to position [131, 0]
click at [112, 63] on link "​ Departures" at bounding box center [62, 65] width 125 height 20
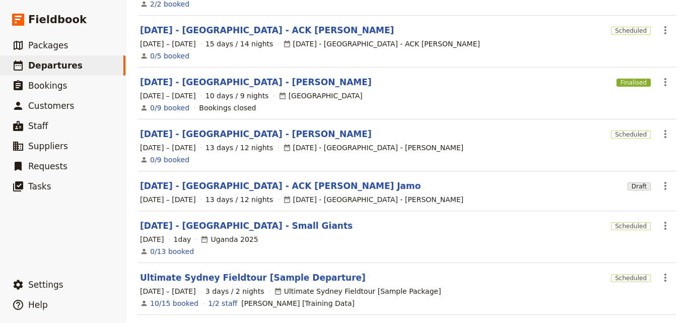
scroll to position [316, 0]
